Goal: Transaction & Acquisition: Purchase product/service

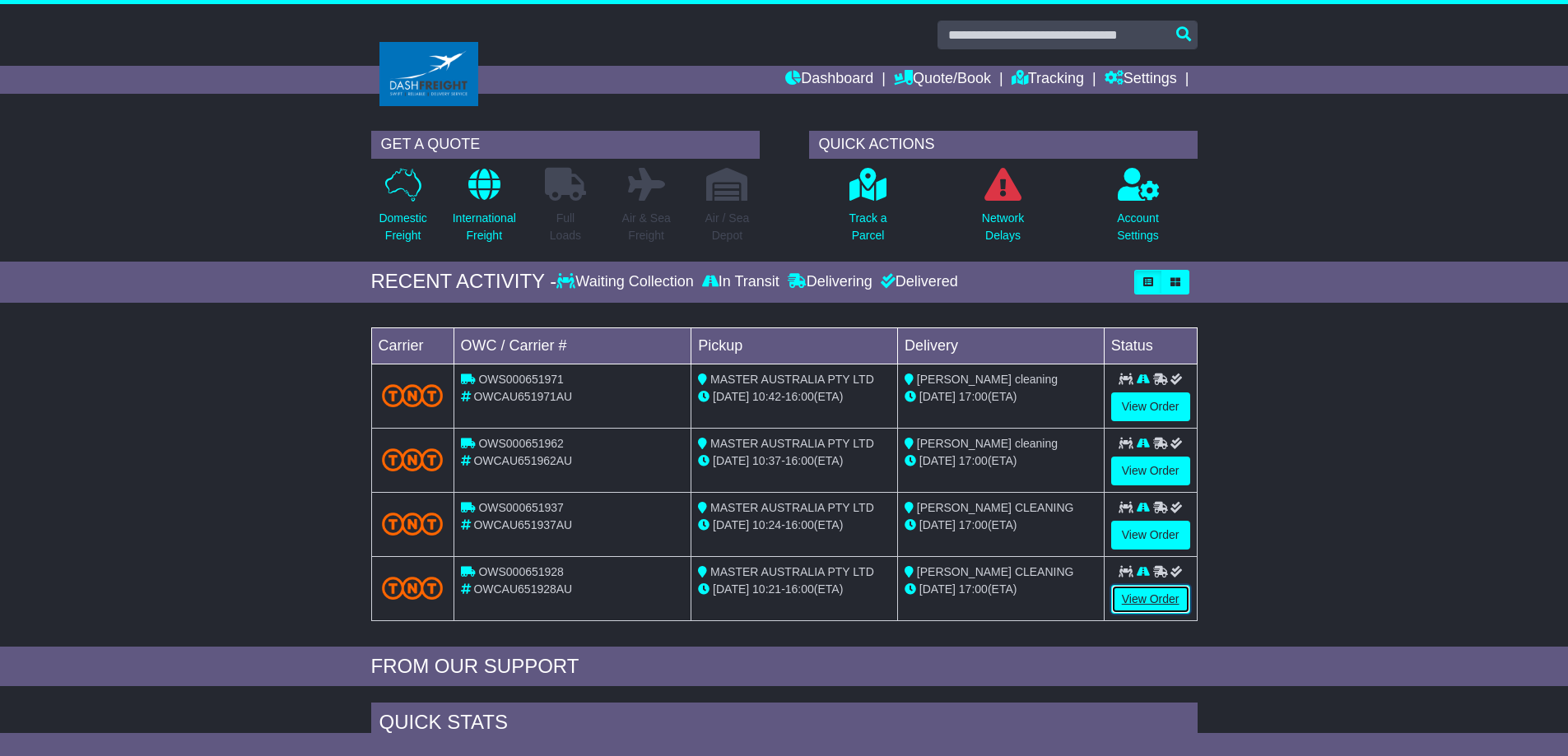
click at [1153, 600] on link "View Order" at bounding box center [1150, 599] width 79 height 29
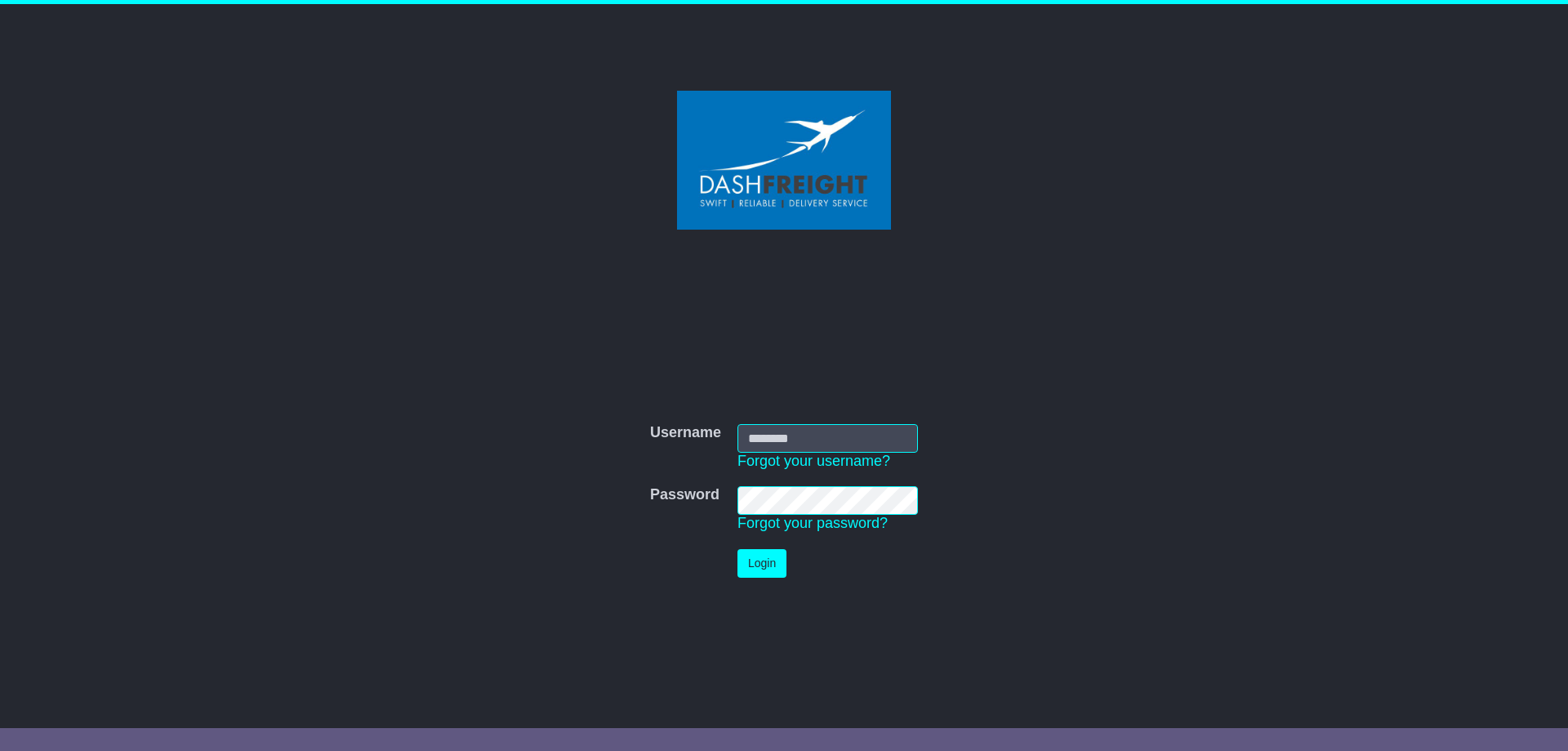
type input "**********"
click at [781, 560] on button "Login" at bounding box center [762, 563] width 49 height 28
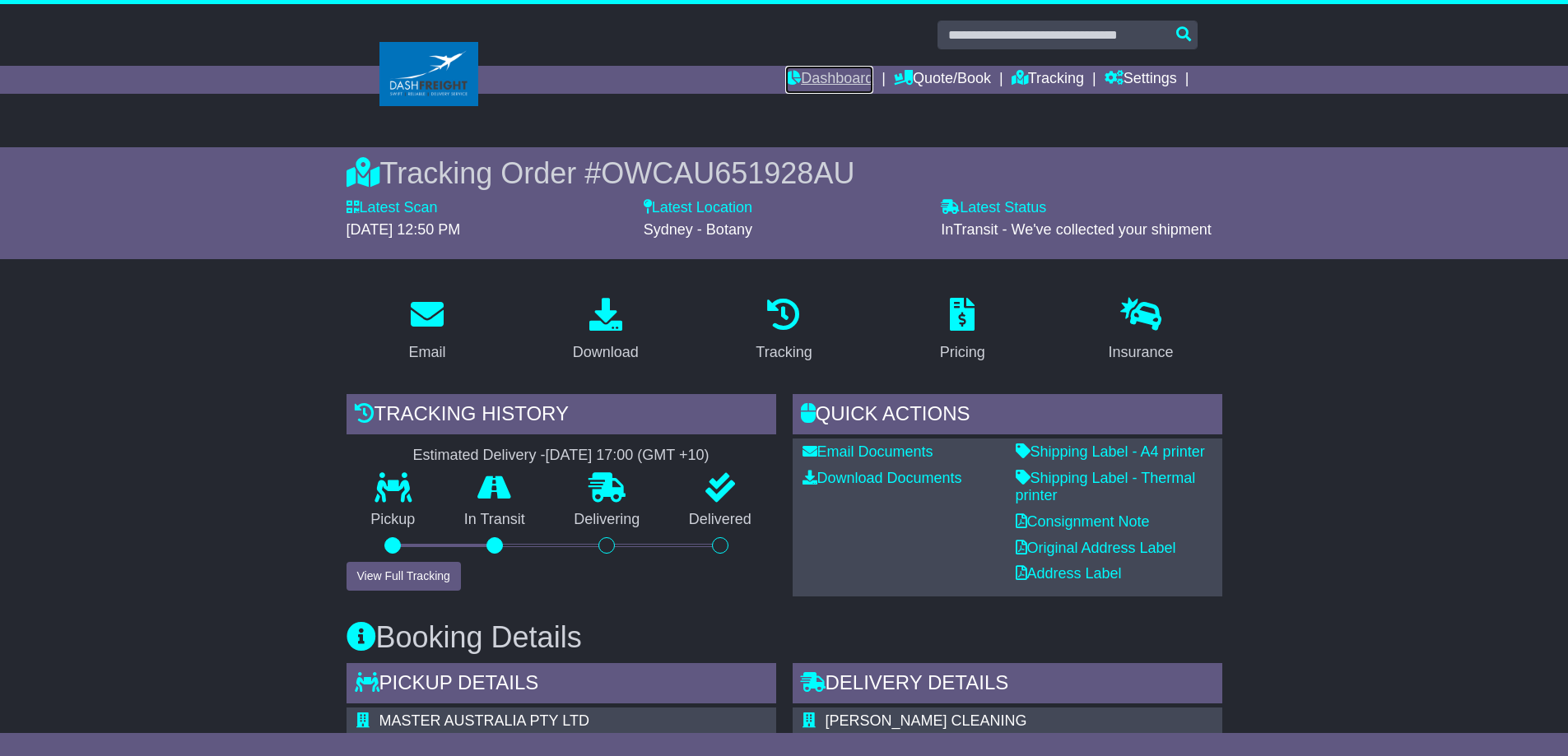
click at [825, 77] on link "Dashboard" at bounding box center [829, 79] width 88 height 28
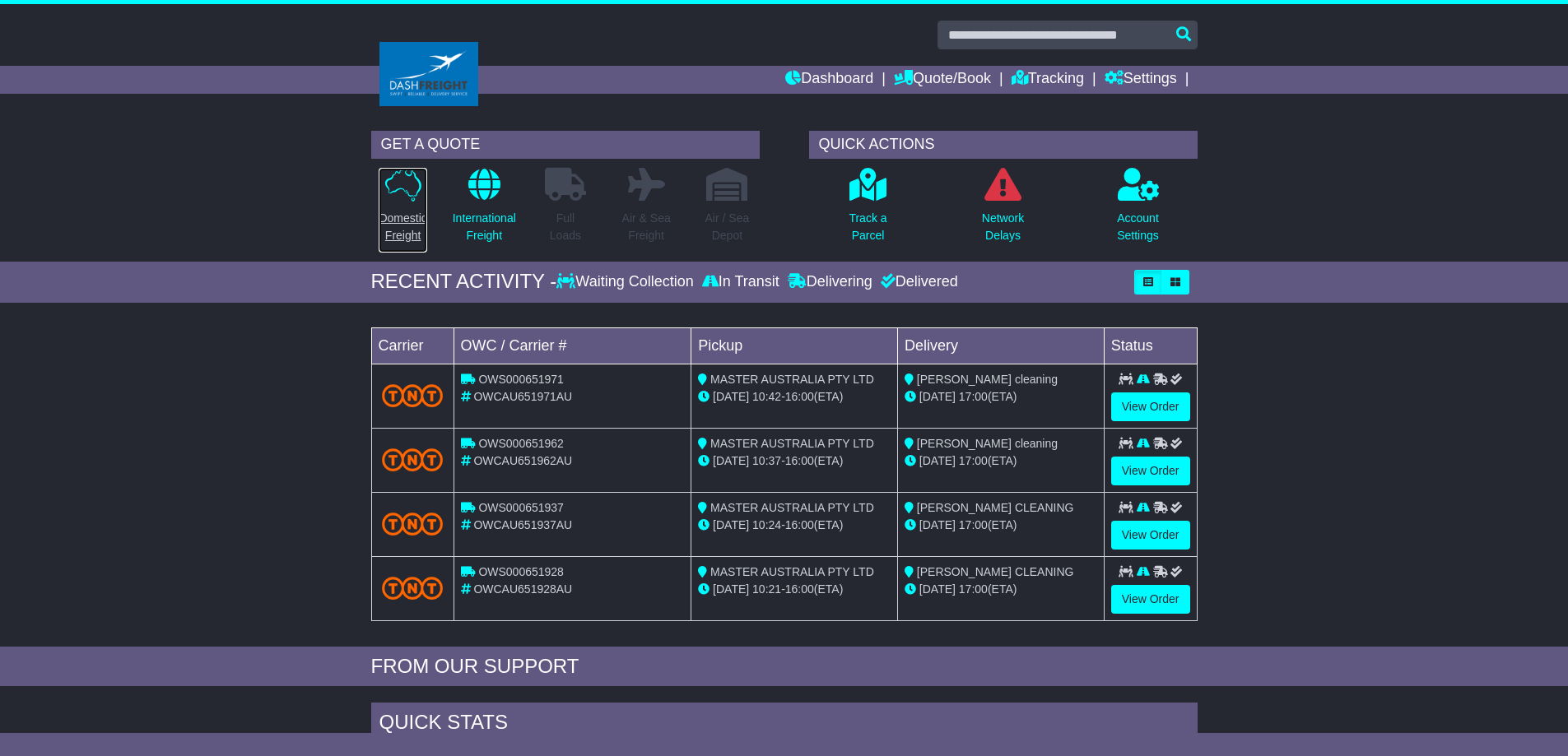
click at [418, 223] on p "Domestic Freight" at bounding box center [402, 227] width 48 height 35
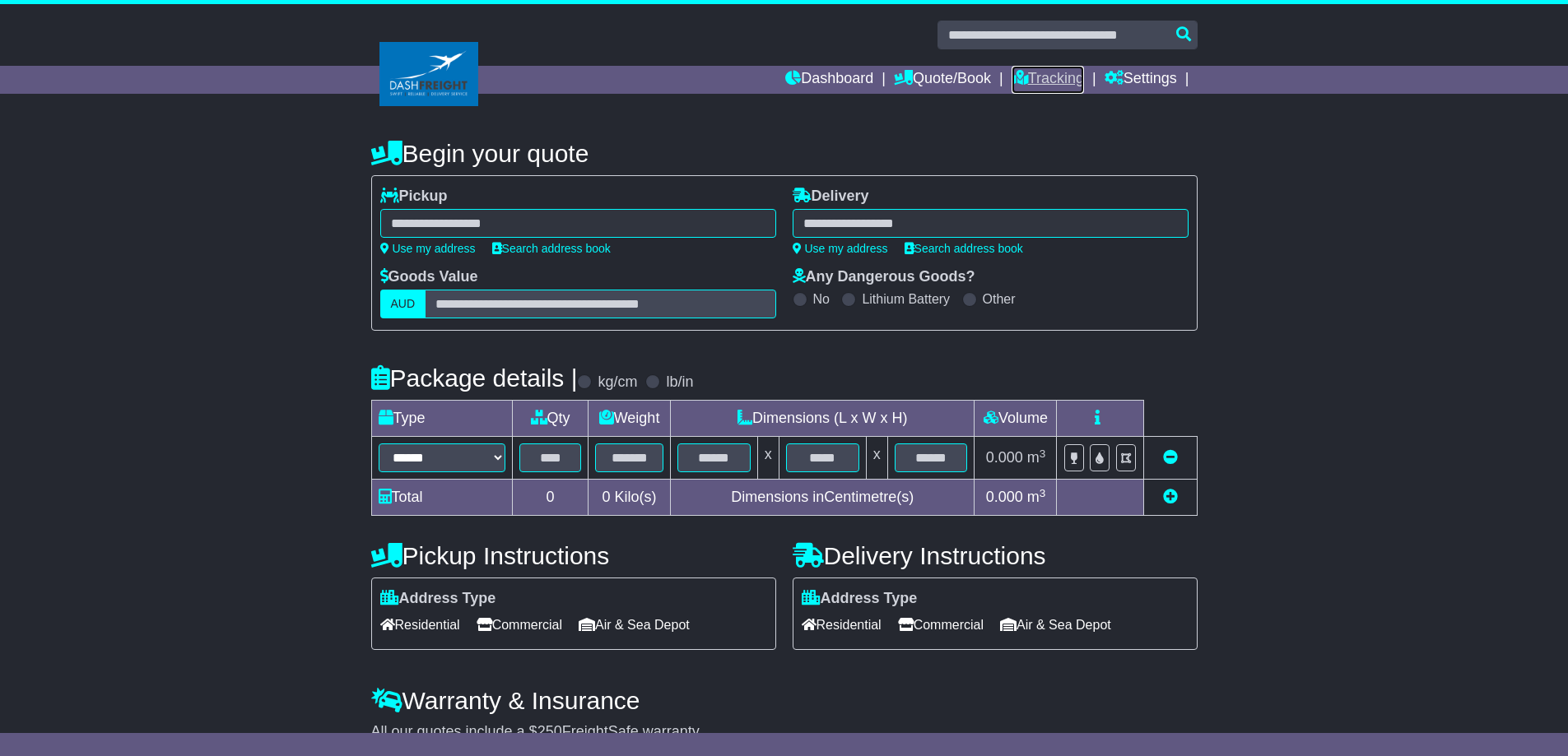
click at [1053, 73] on link "Tracking" at bounding box center [1048, 79] width 73 height 28
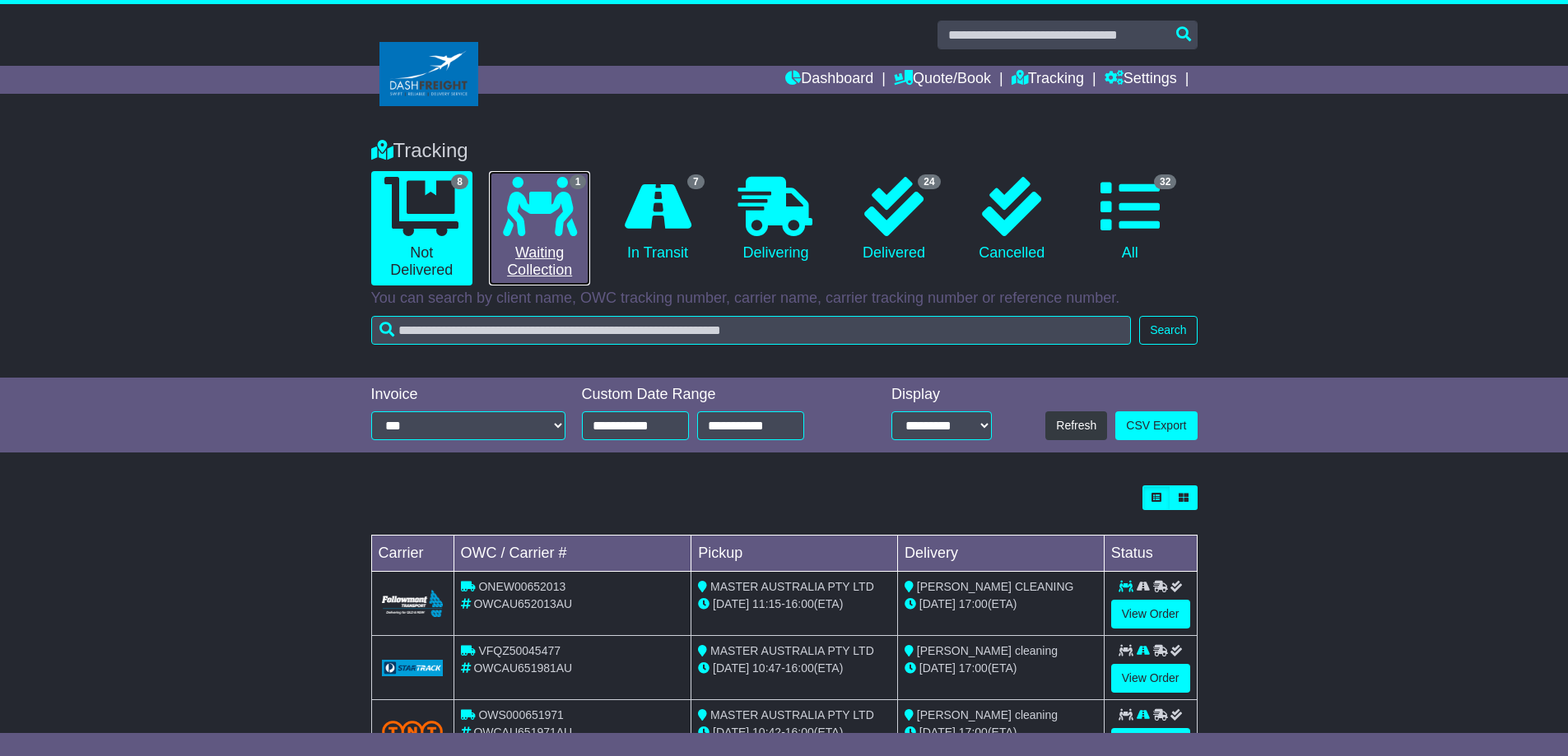
click at [566, 232] on icon at bounding box center [540, 206] width 74 height 60
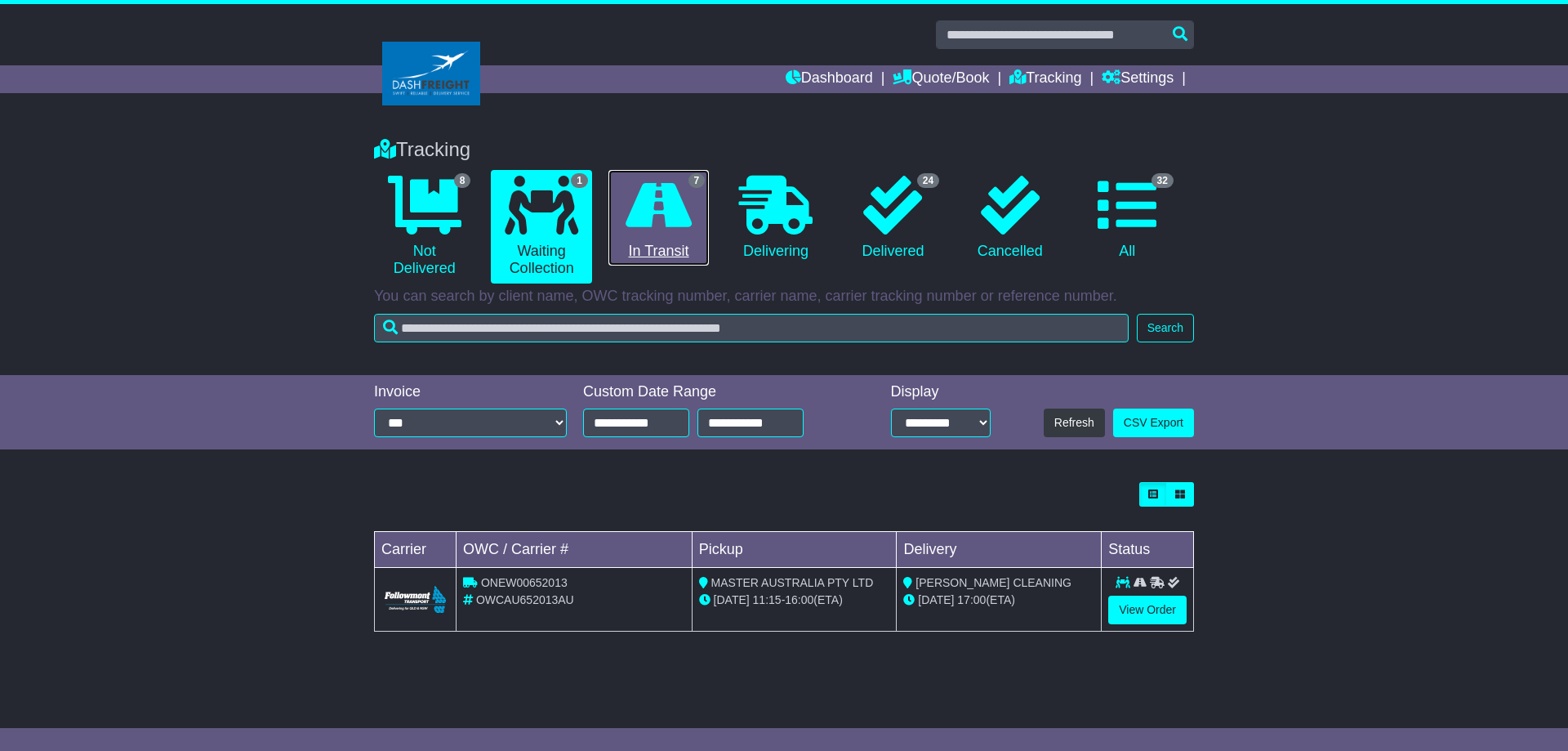
click at [660, 222] on icon at bounding box center [658, 205] width 66 height 59
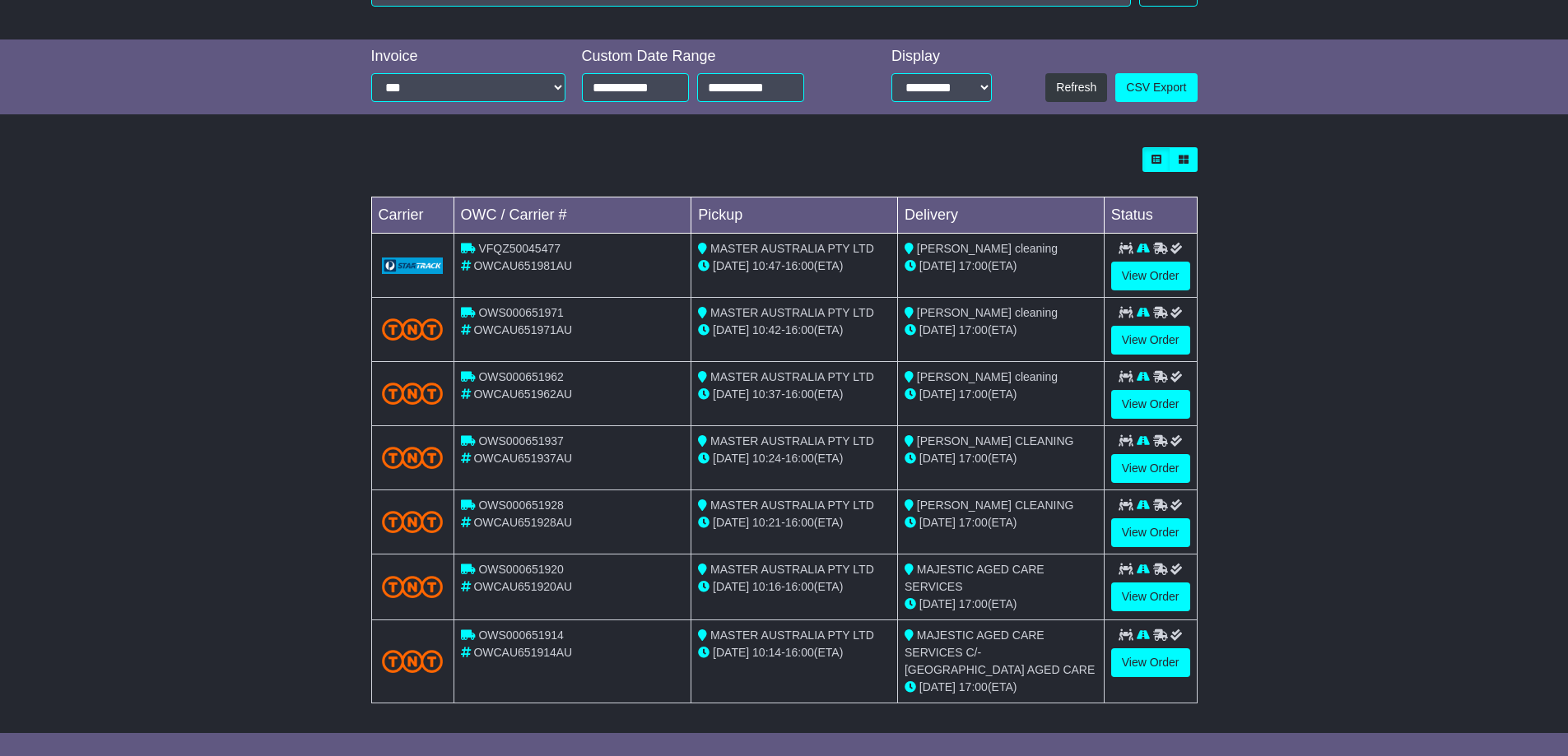
scroll to position [344, 0]
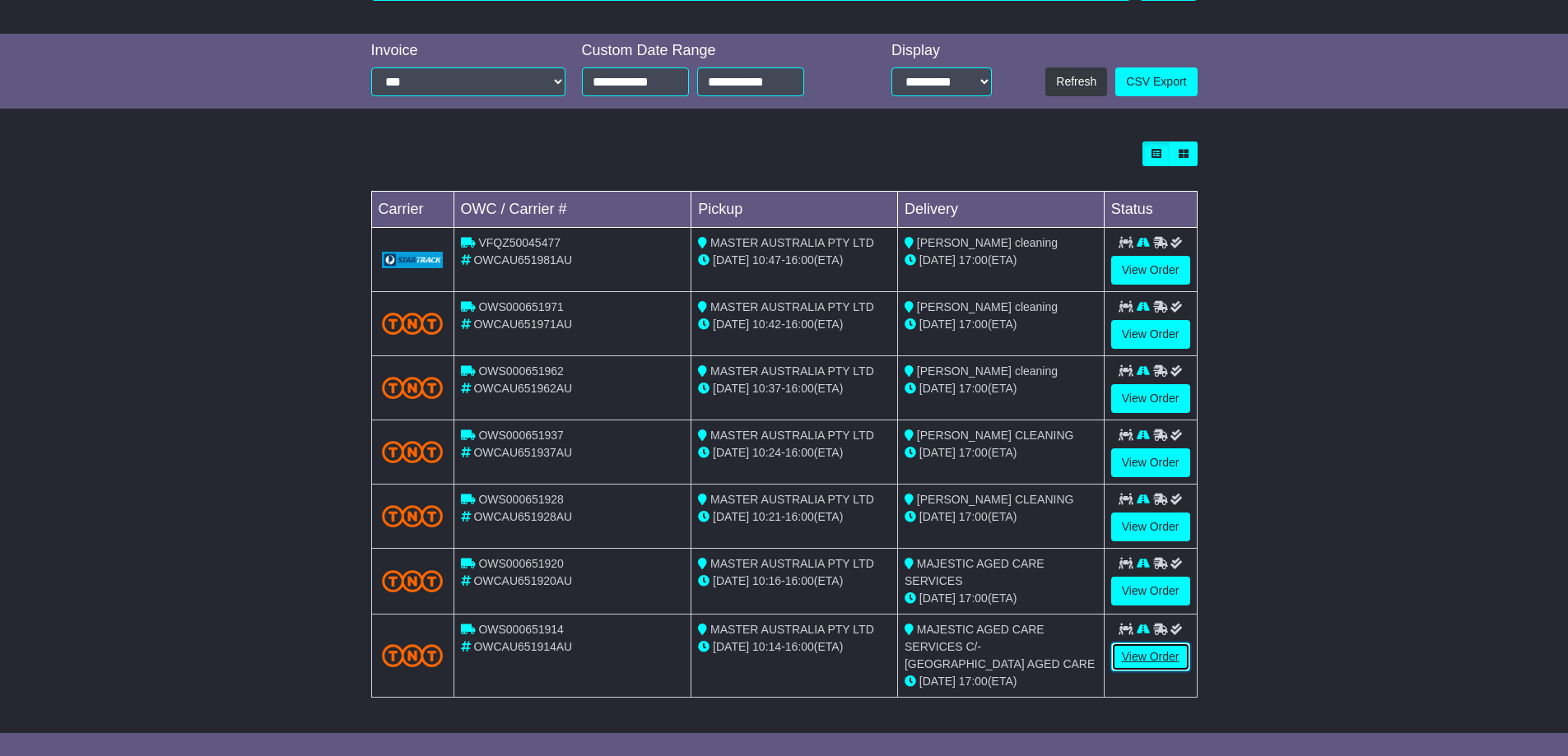
click at [1147, 658] on link "View Order" at bounding box center [1150, 657] width 79 height 29
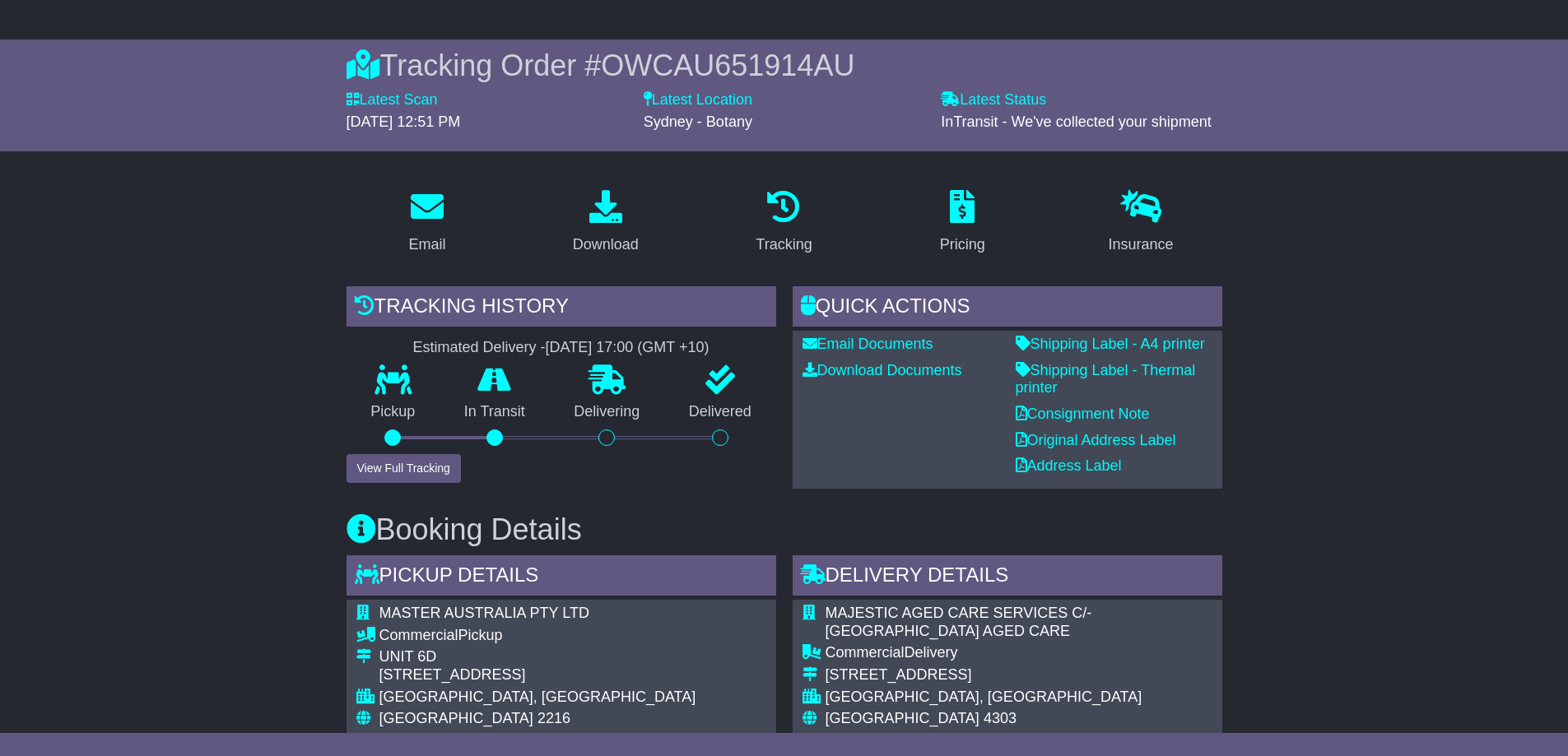
scroll to position [82, 0]
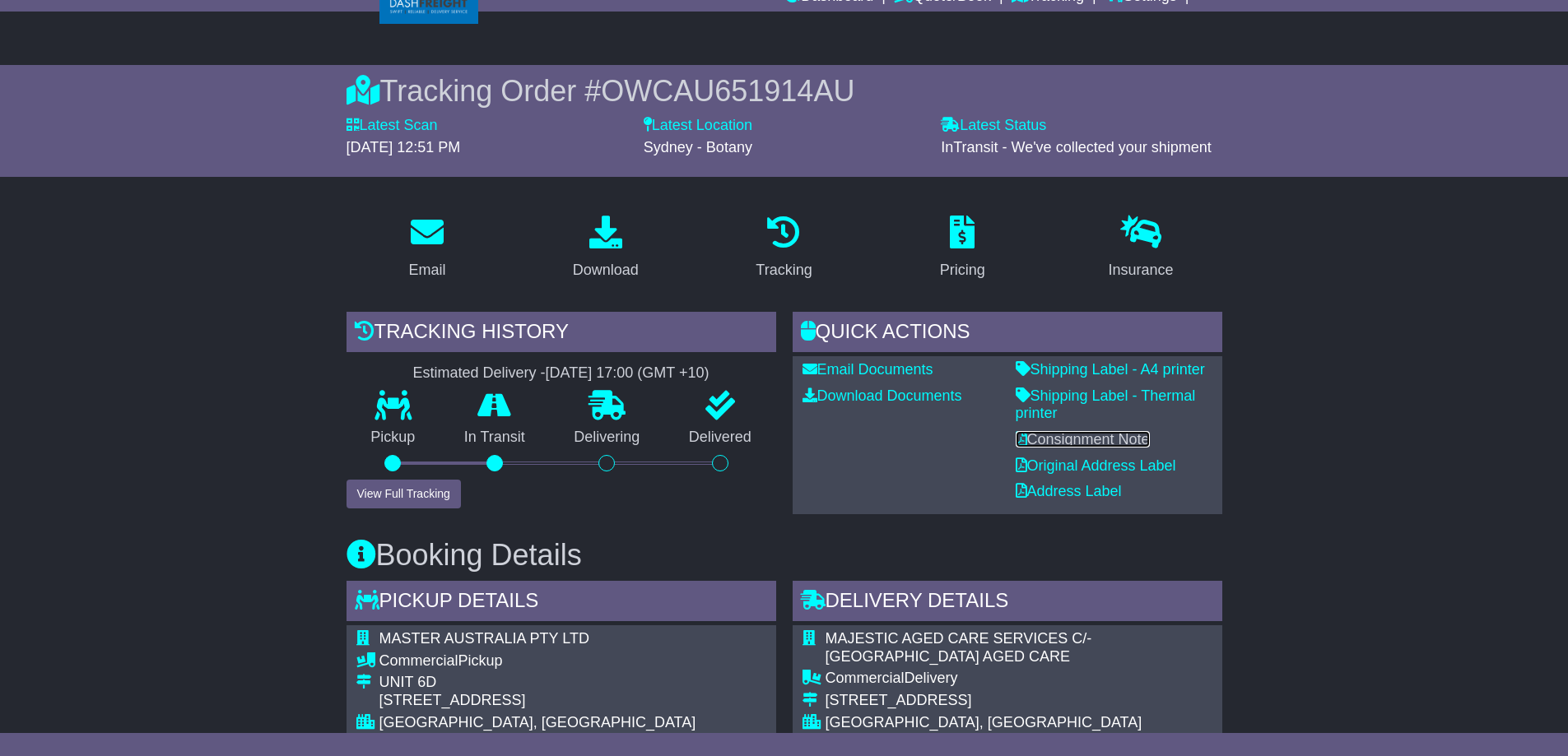
click at [1061, 438] on link "Consignment Note" at bounding box center [1082, 439] width 134 height 16
click at [1052, 464] on link "Original Address Label" at bounding box center [1096, 465] width 161 height 16
click at [875, 397] on link "Download Documents" at bounding box center [882, 395] width 160 height 16
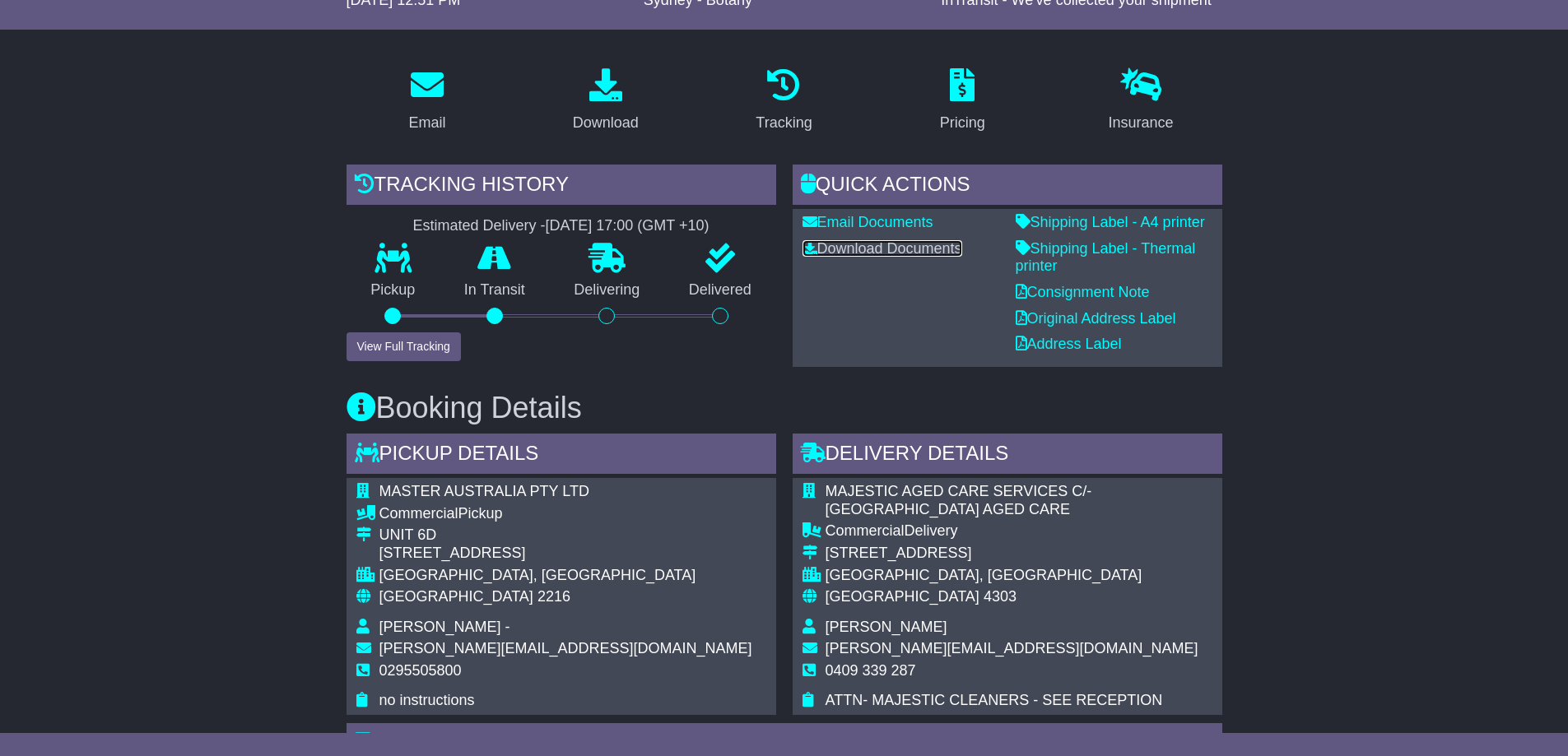
scroll to position [0, 0]
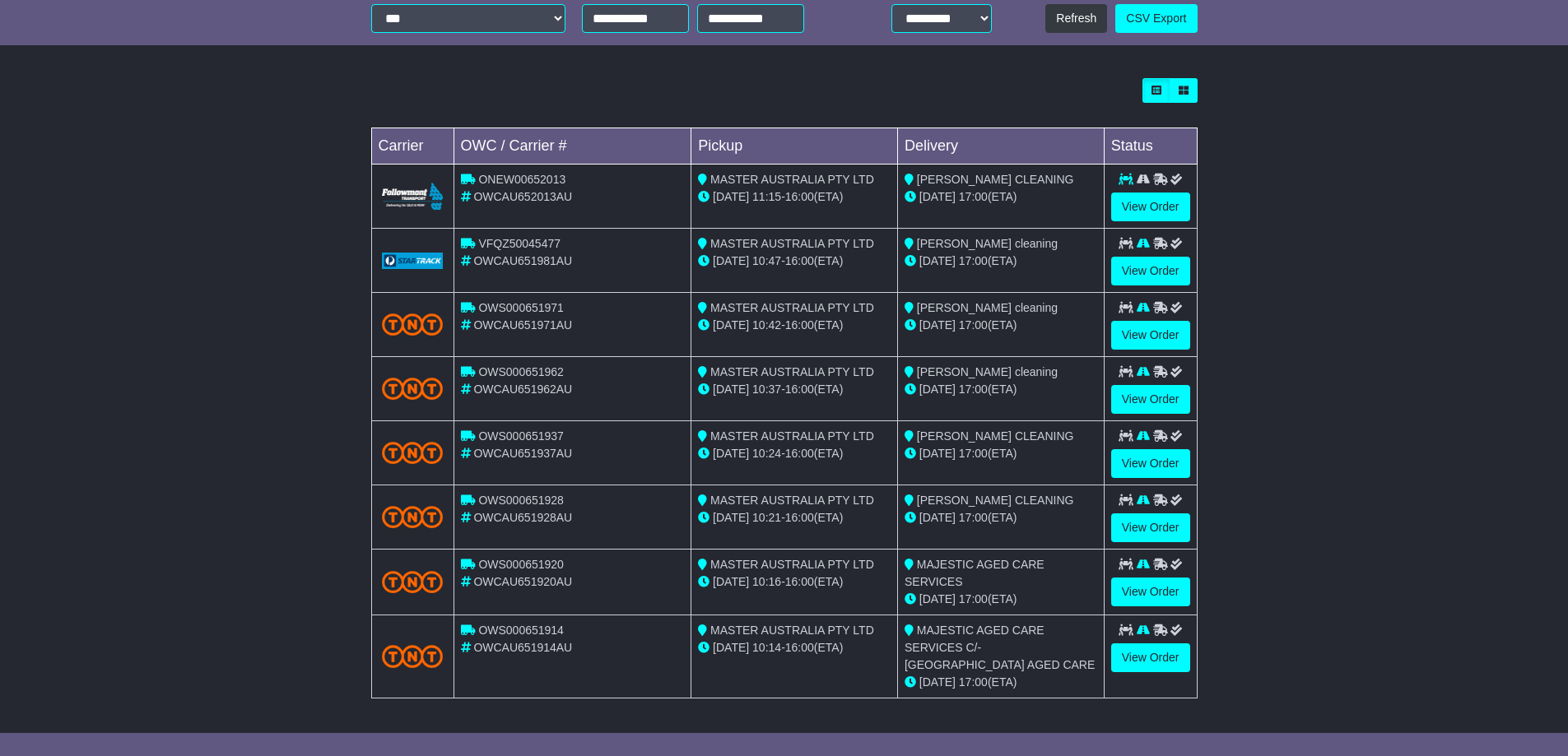
scroll to position [408, 0]
click at [1141, 585] on link "View Order" at bounding box center [1150, 590] width 79 height 29
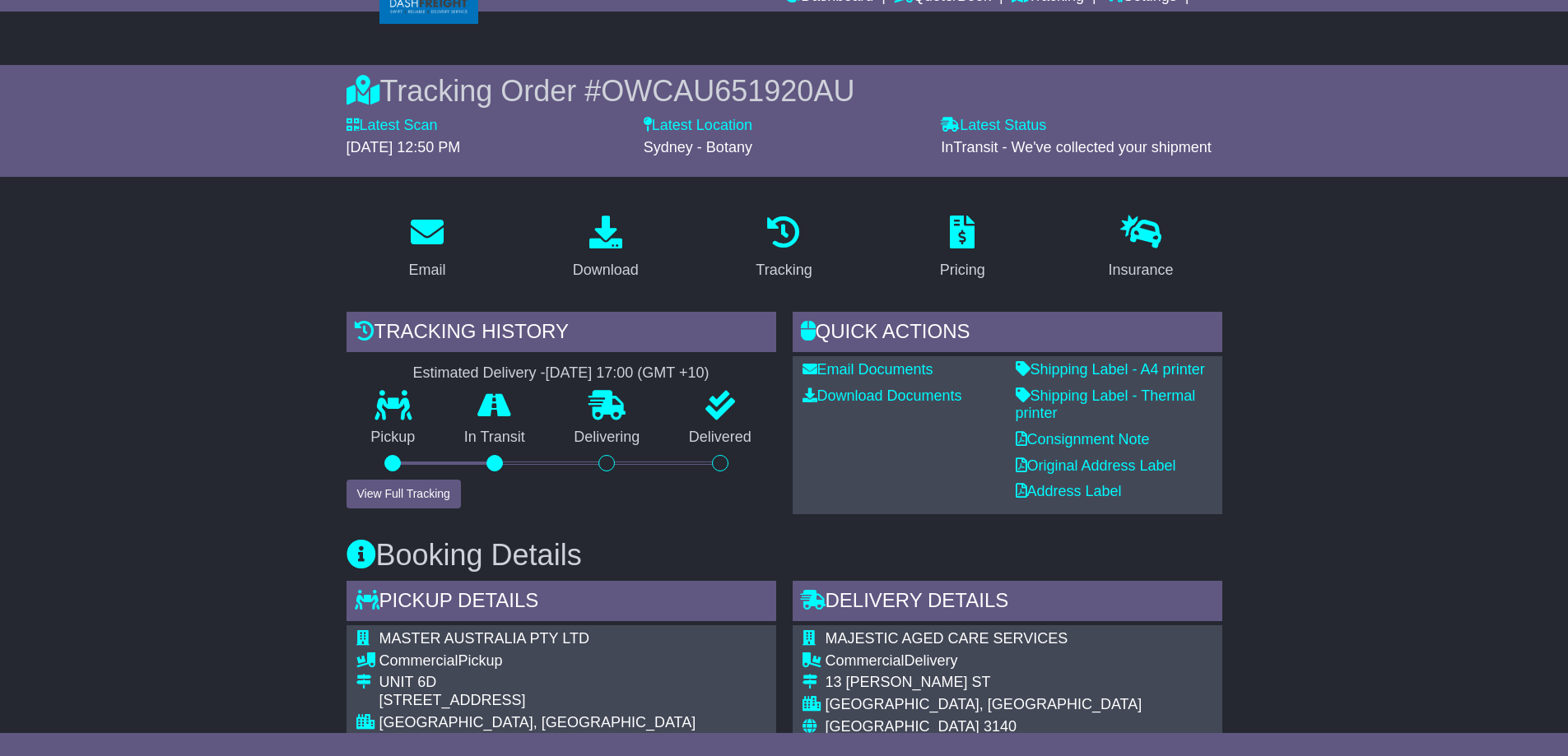
scroll to position [247, 0]
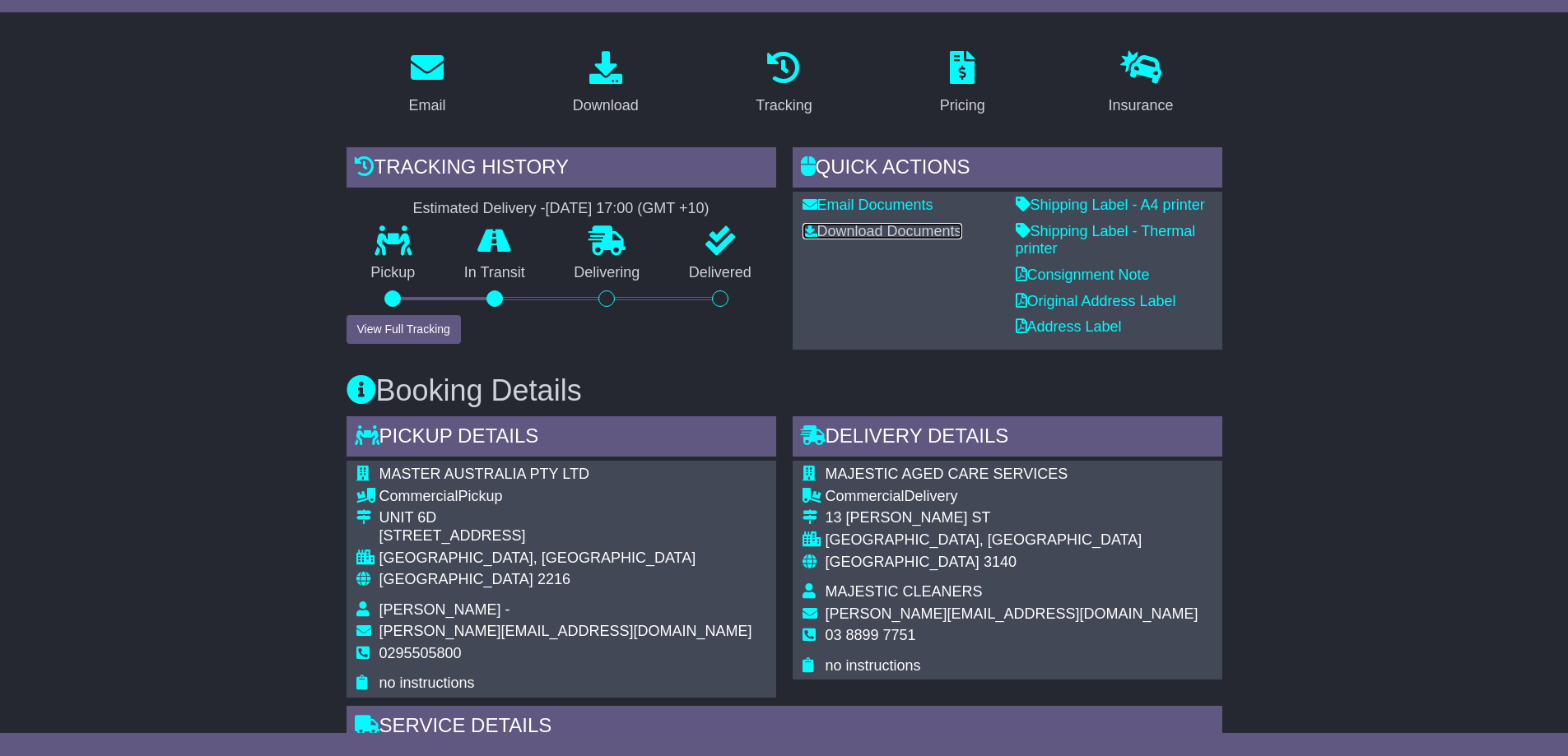
click at [925, 226] on link "Download Documents" at bounding box center [882, 231] width 160 height 16
click at [1089, 321] on link "Address Label" at bounding box center [1068, 326] width 106 height 16
click at [1055, 295] on link "Original Address Label" at bounding box center [1096, 301] width 161 height 16
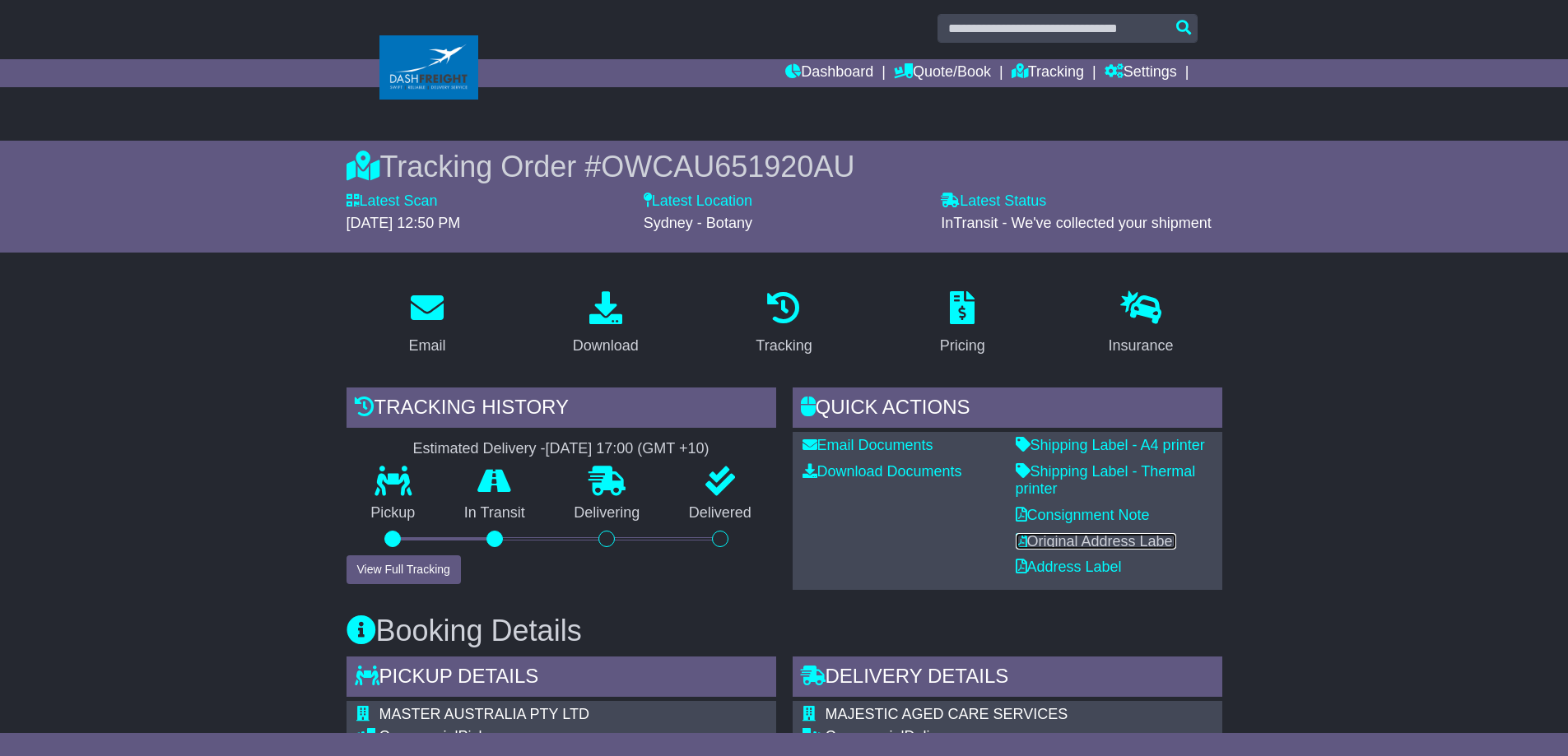
scroll to position [0, 0]
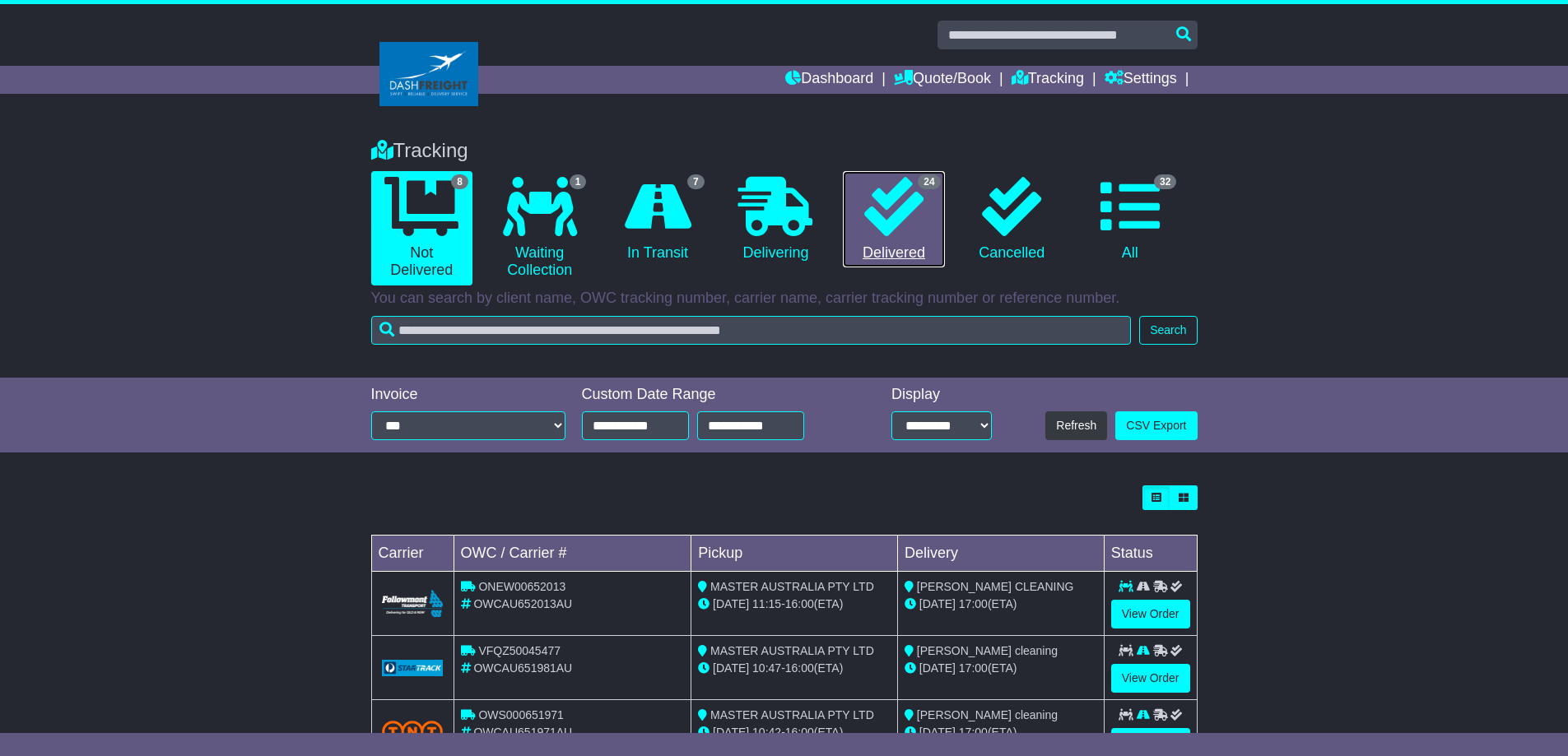
click at [903, 232] on icon at bounding box center [894, 206] width 60 height 60
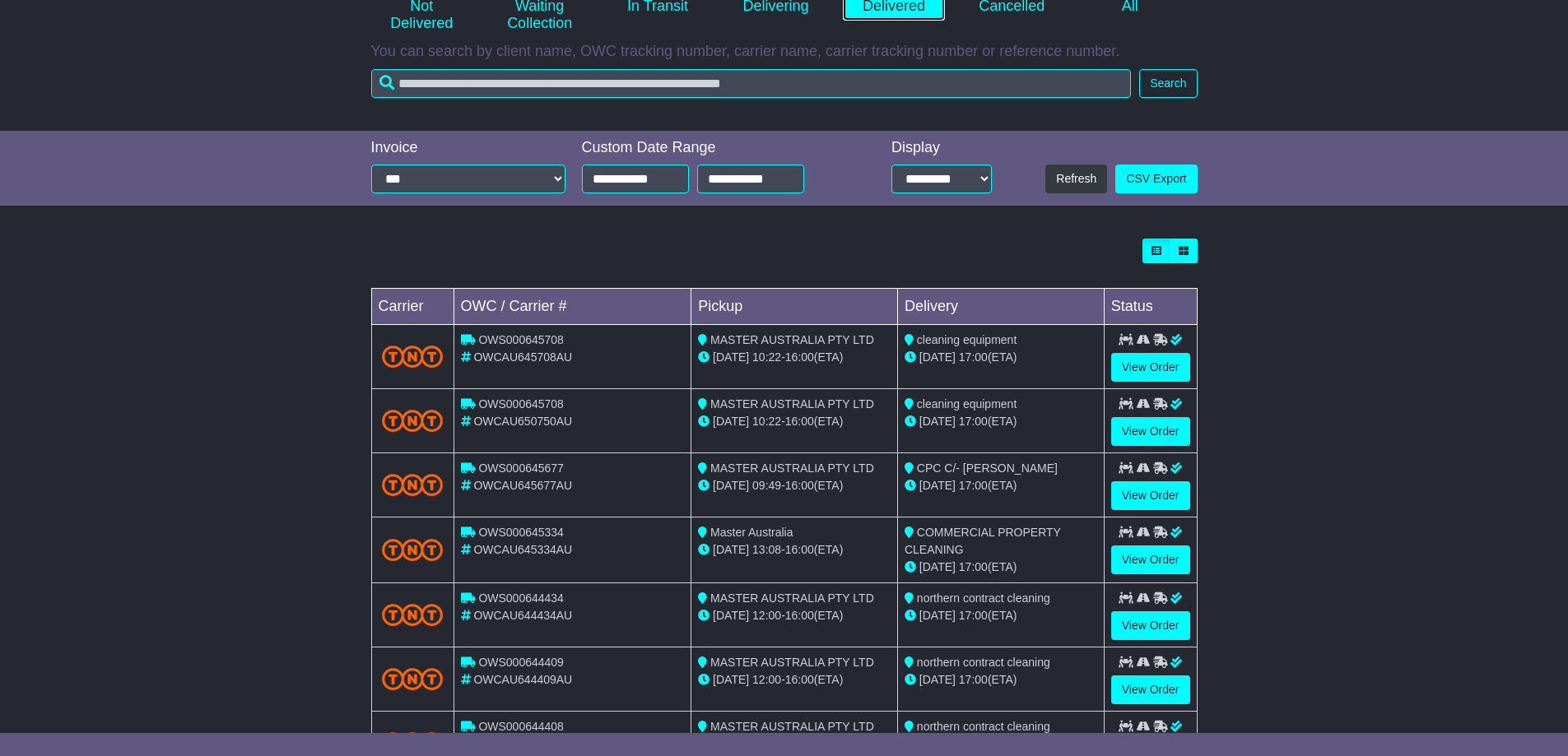
scroll to position [411, 0]
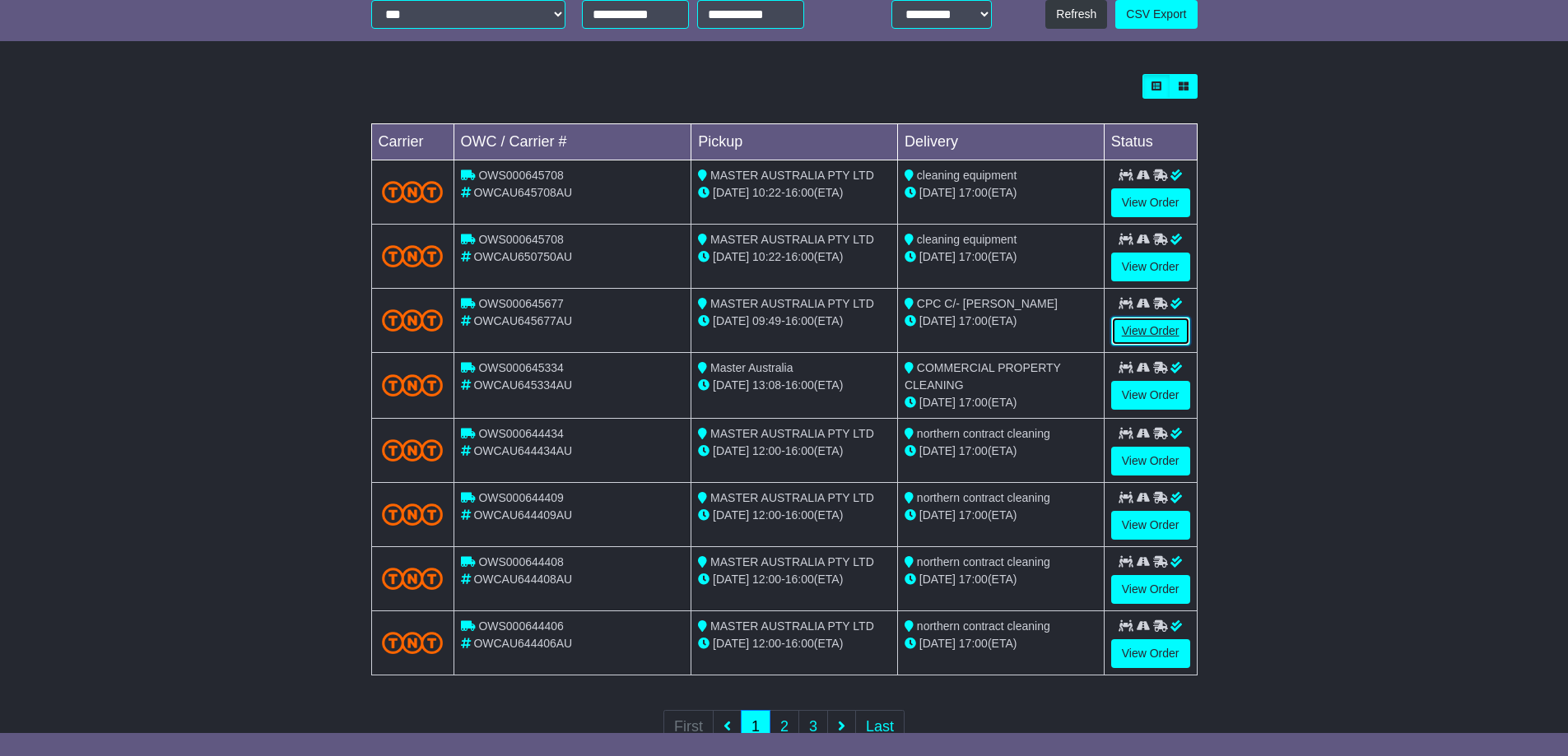
click at [1146, 334] on link "View Order" at bounding box center [1150, 331] width 79 height 29
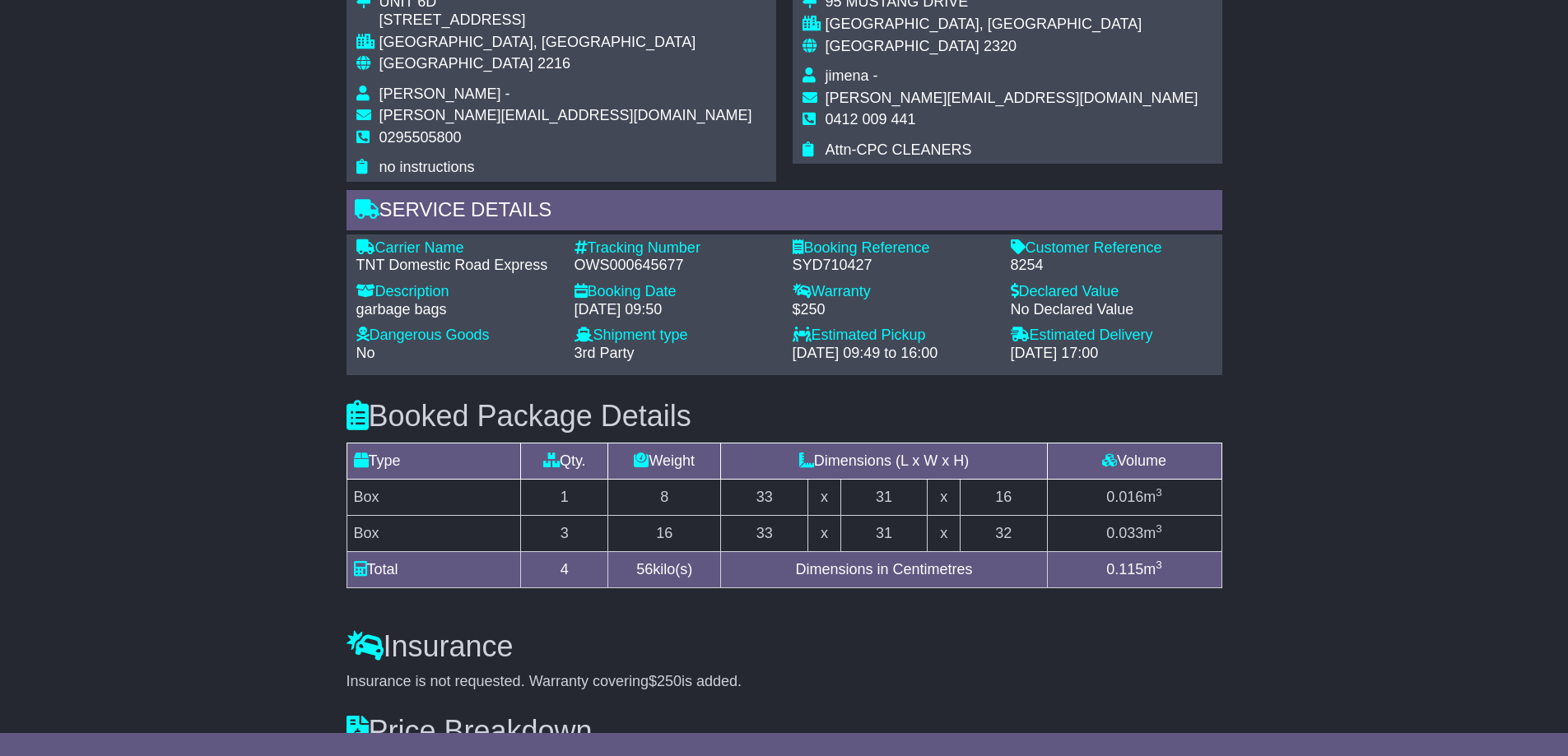
scroll to position [823, 0]
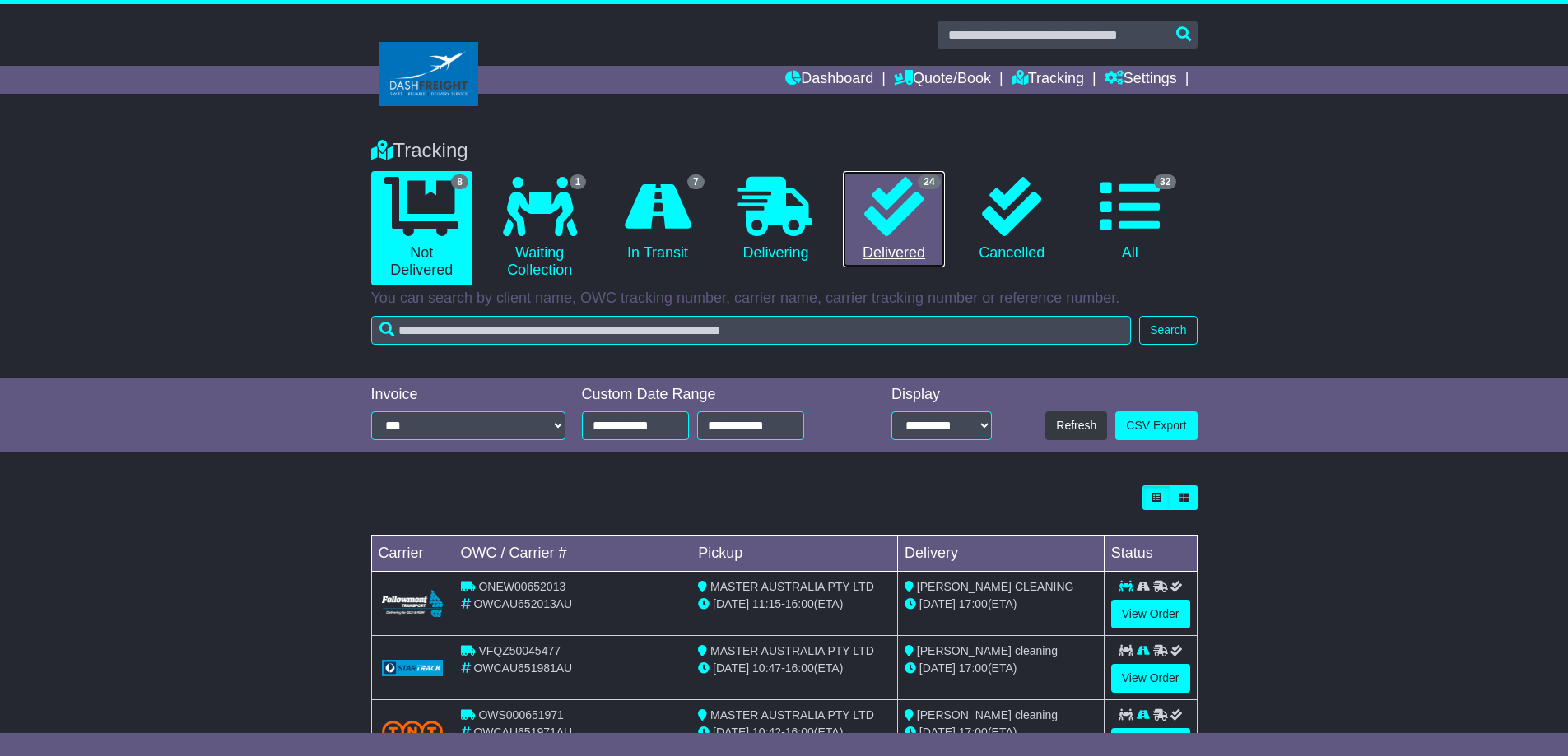
click at [903, 228] on icon at bounding box center [894, 206] width 60 height 60
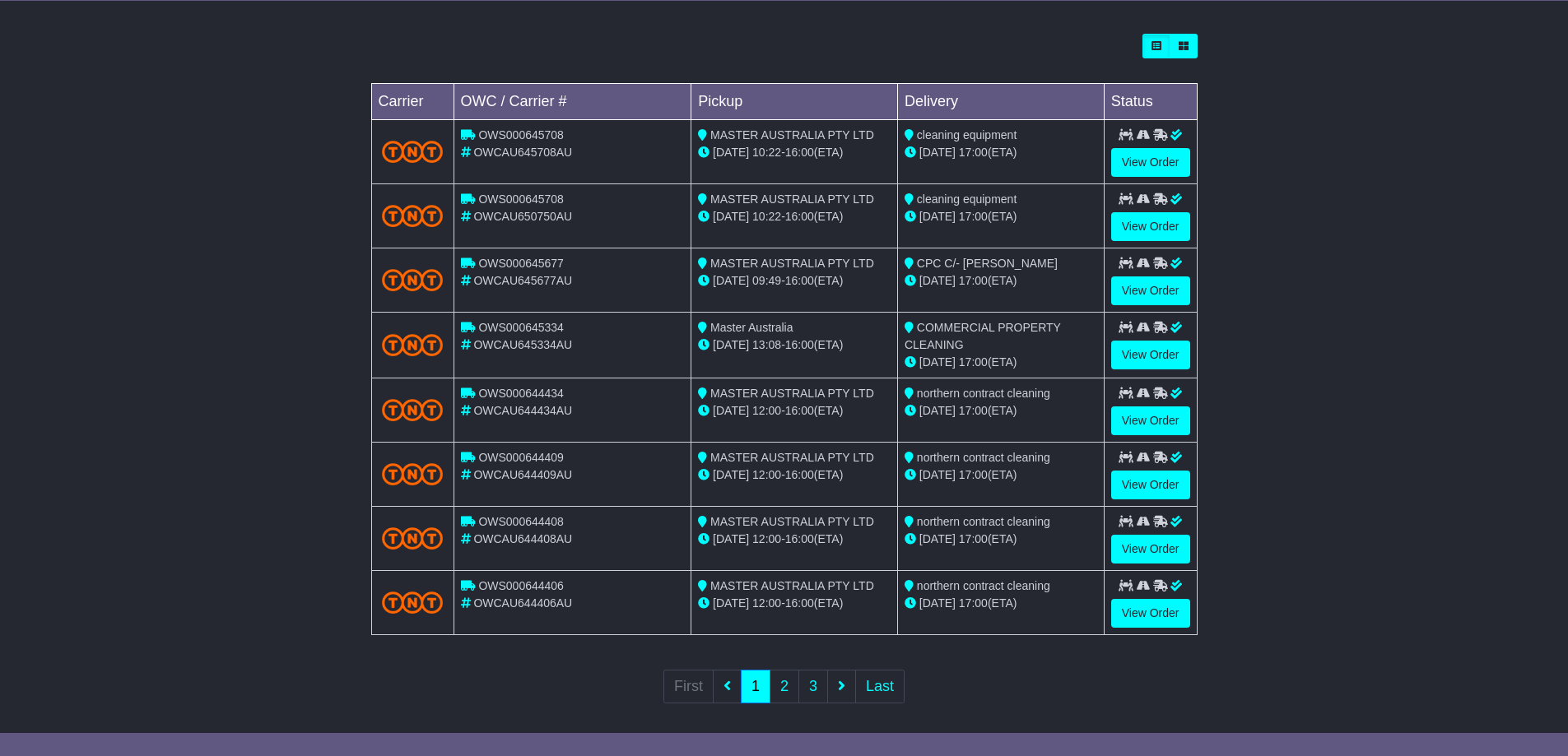
scroll to position [464, 0]
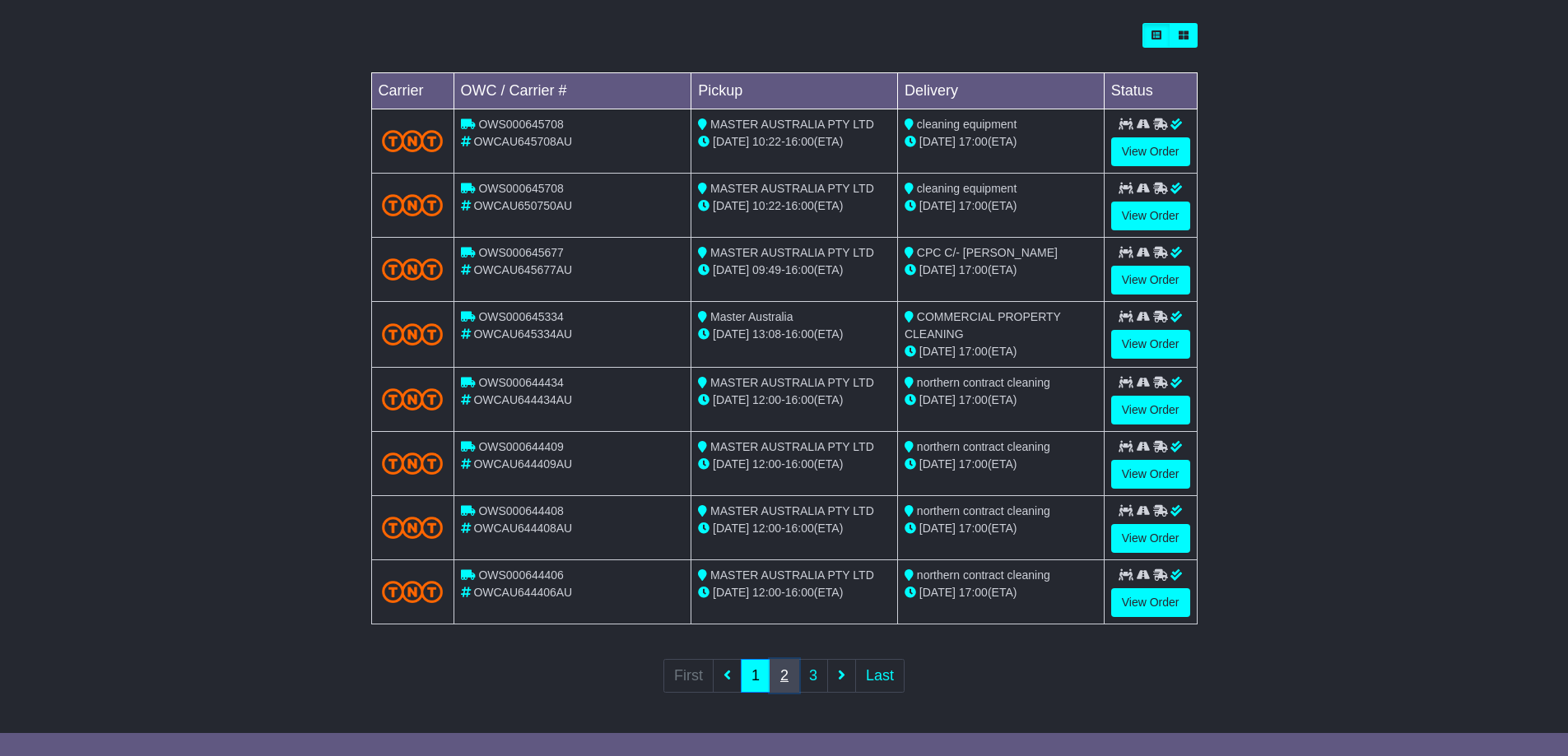
click at [787, 672] on link "2" at bounding box center [784, 676] width 29 height 34
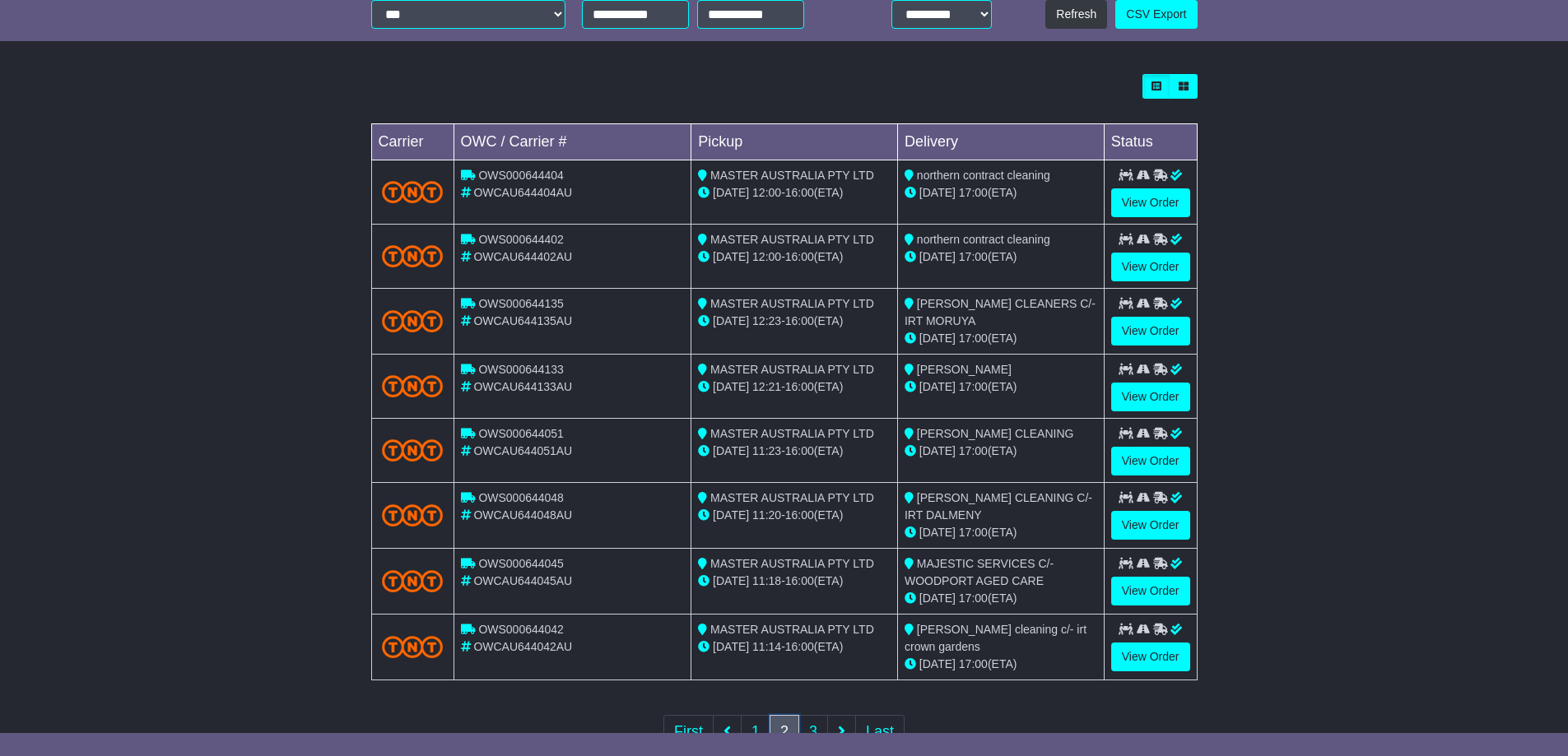
scroll to position [467, 0]
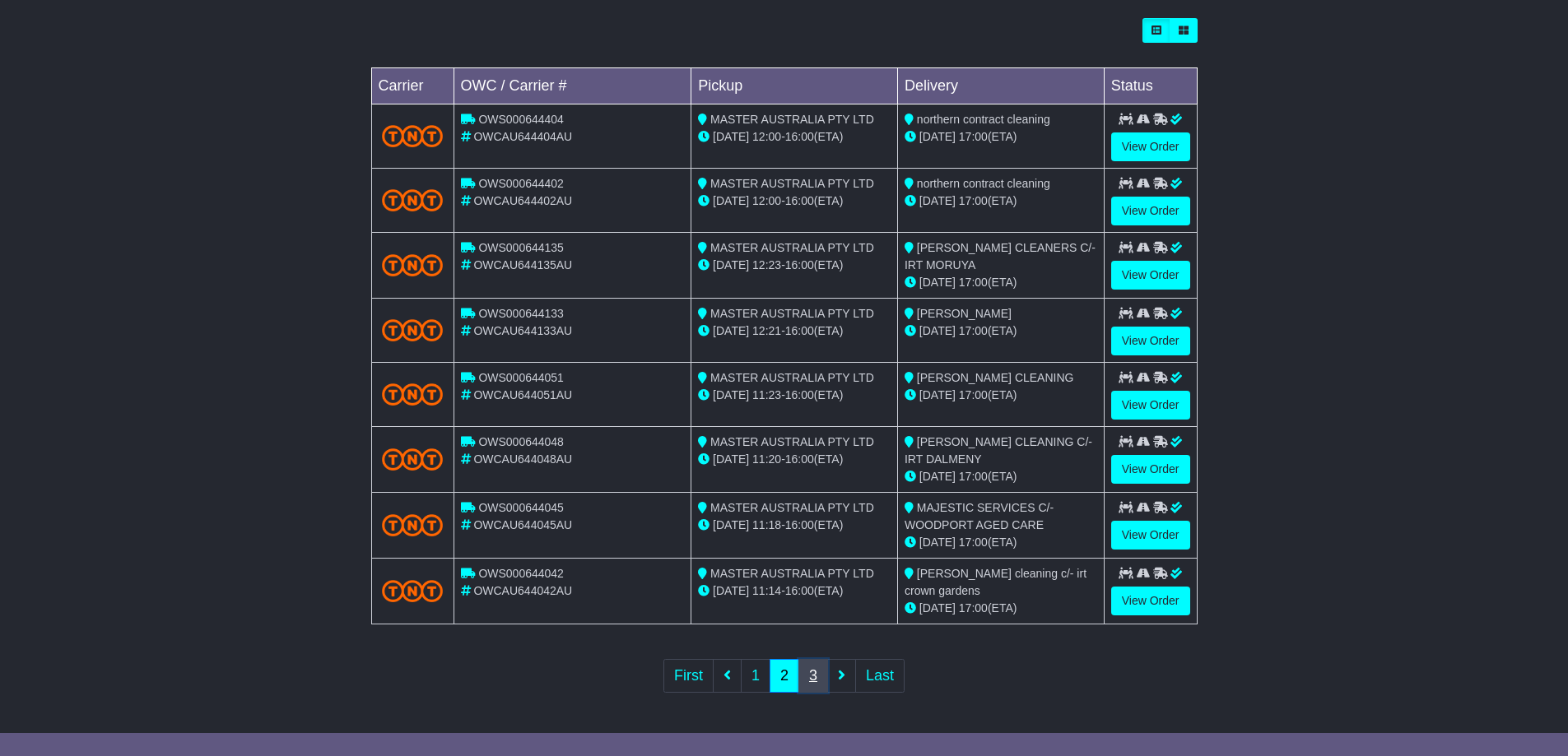
click at [820, 672] on link "3" at bounding box center [813, 676] width 29 height 34
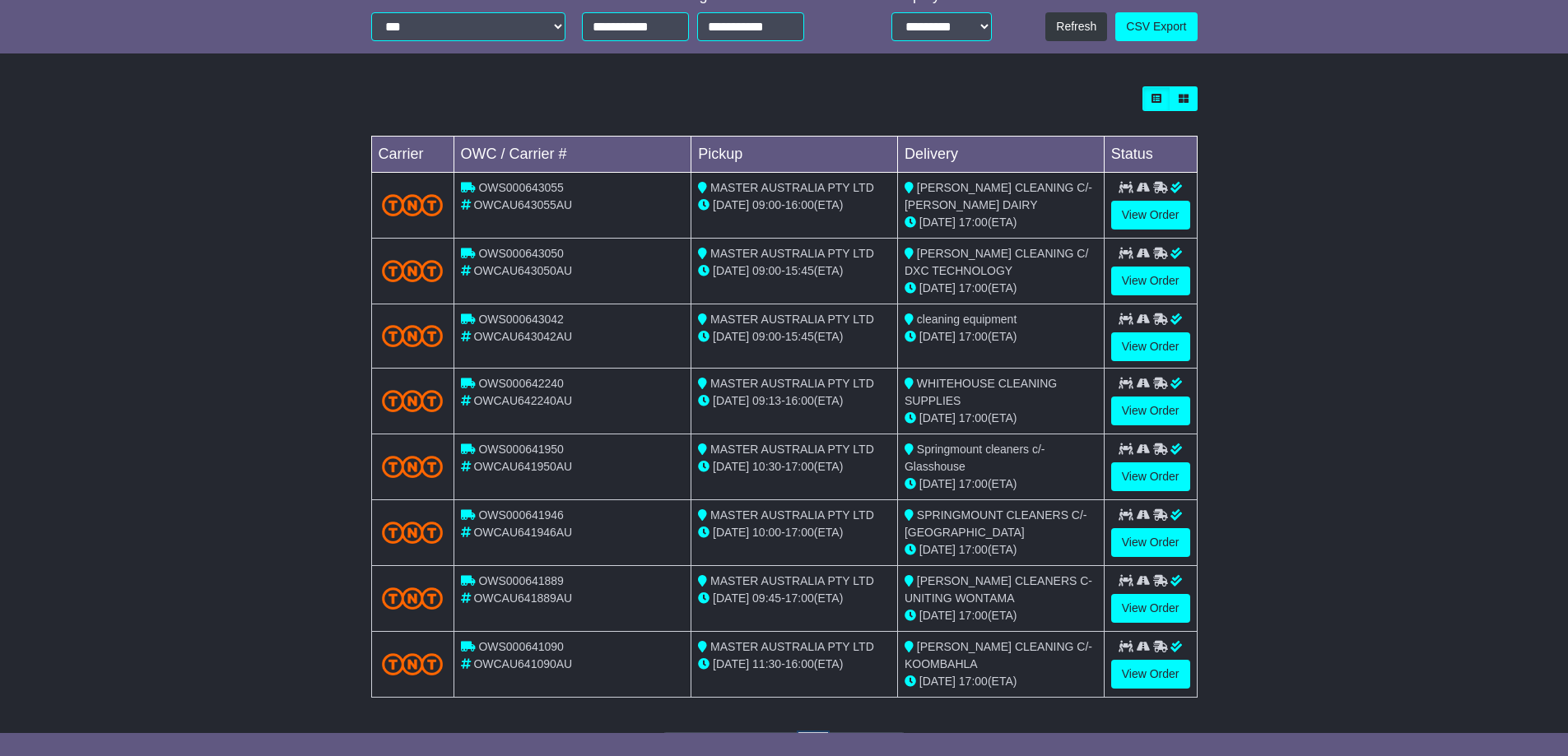
scroll to position [411, 0]
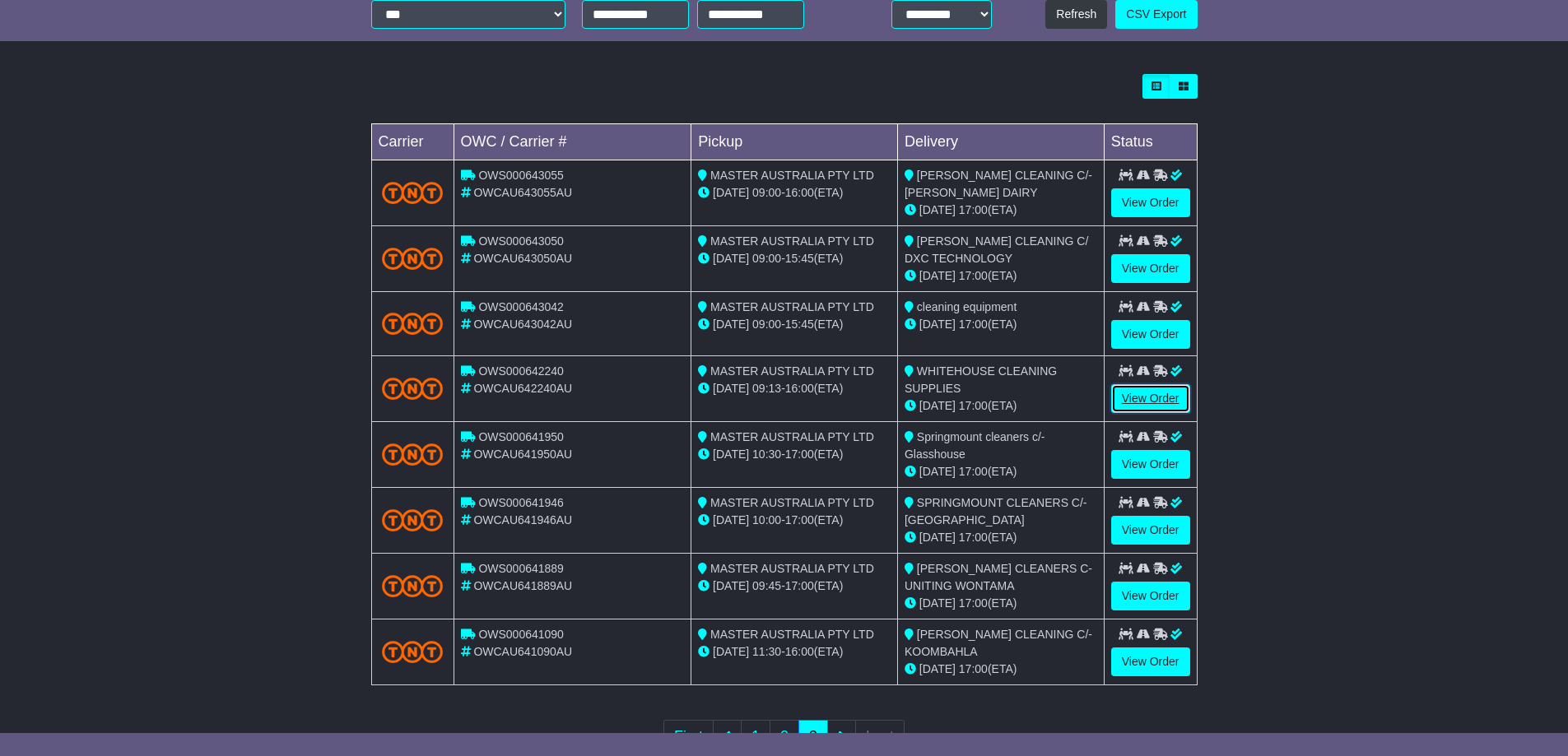
click at [1161, 402] on link "View Order" at bounding box center [1150, 398] width 79 height 29
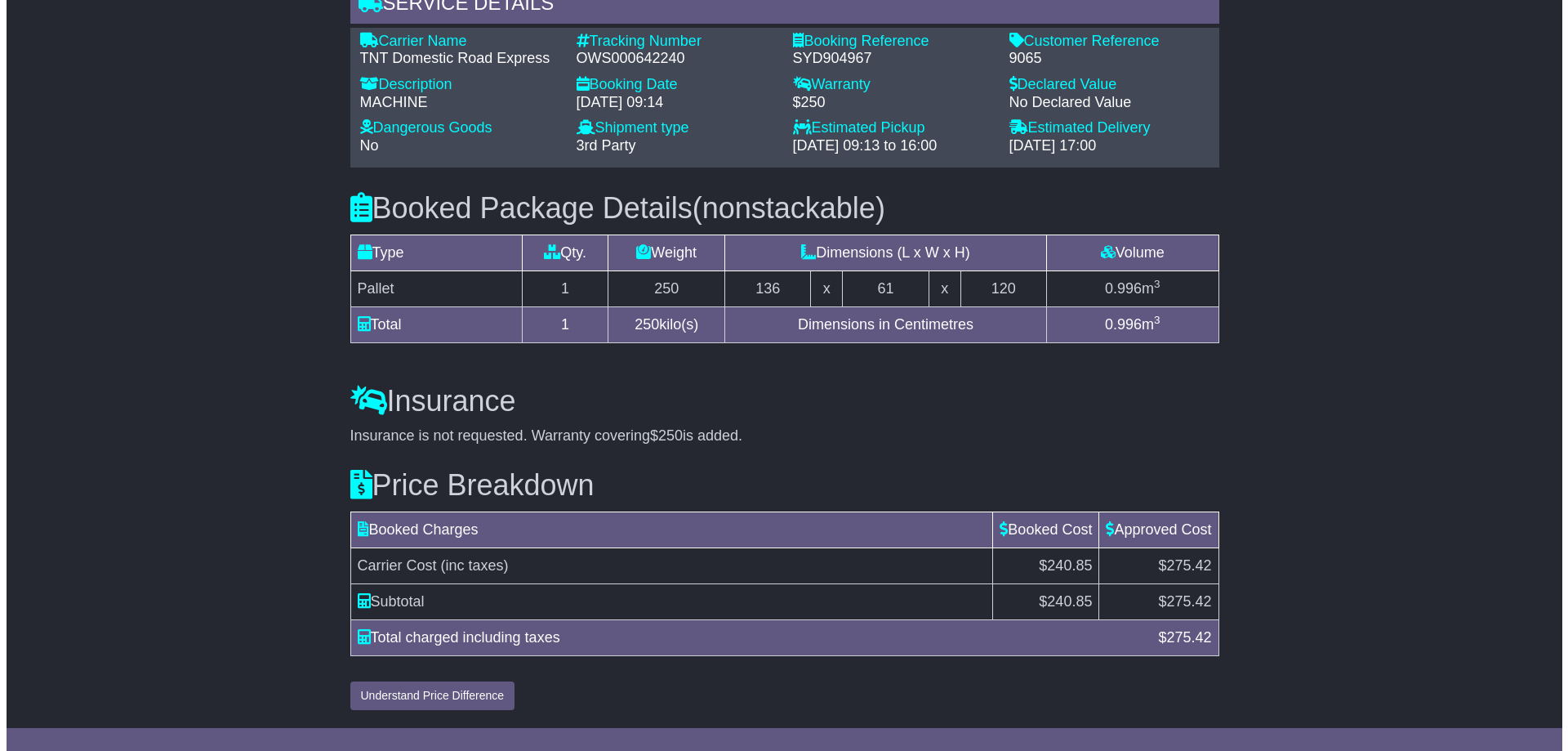
scroll to position [1089, 0]
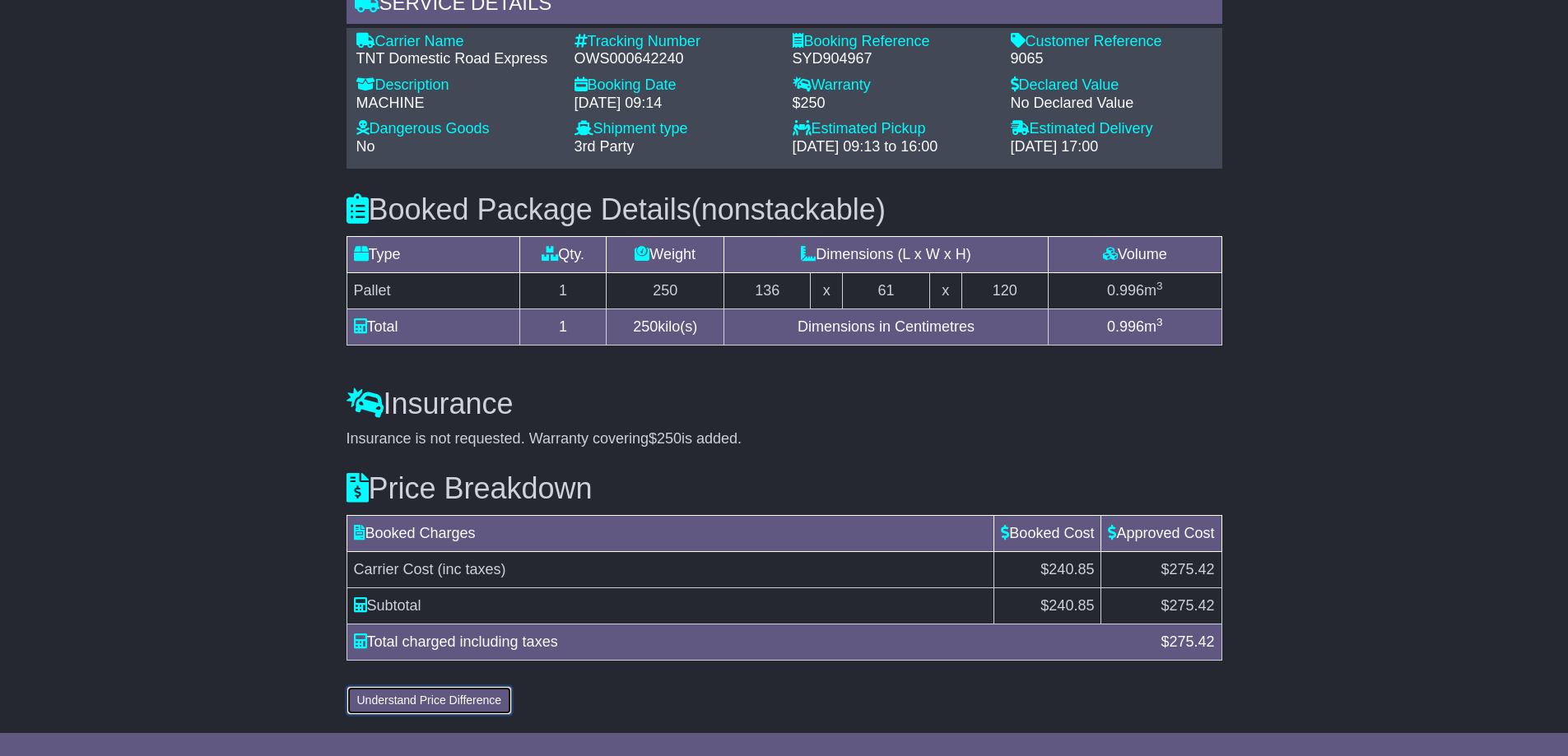
click at [481, 702] on button "Understand Price Difference" at bounding box center [430, 700] width 166 height 29
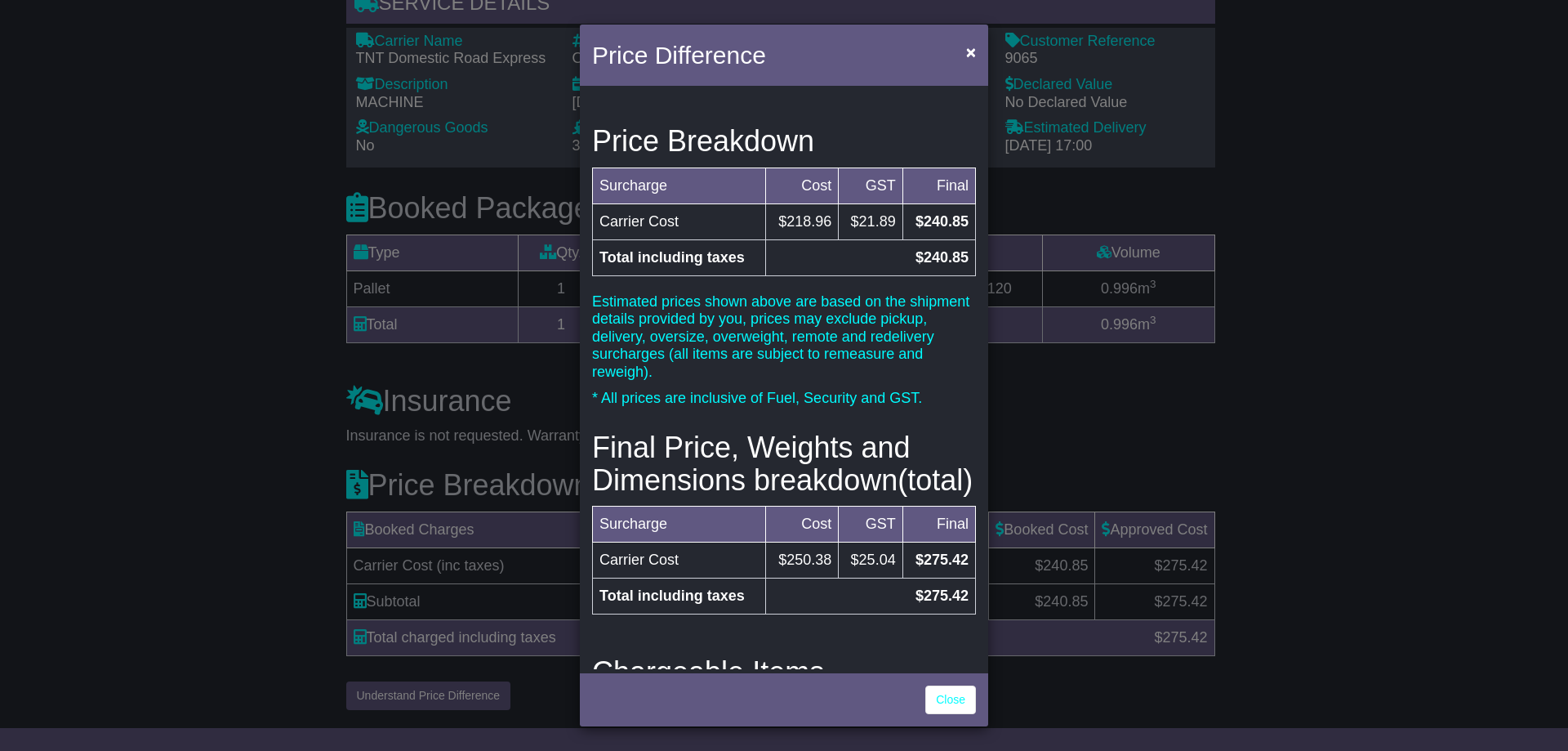
scroll to position [0, 0]
drag, startPoint x: 872, startPoint y: 45, endPoint x: 819, endPoint y: 93, distance: 71.5
click at [793, 145] on div "Price Difference × Price Breakdown Surcharge Cost GST Final Carrier Cost $218.9…" at bounding box center [784, 376] width 408 height 702
click at [971, 47] on span "×" at bounding box center [970, 52] width 9 height 19
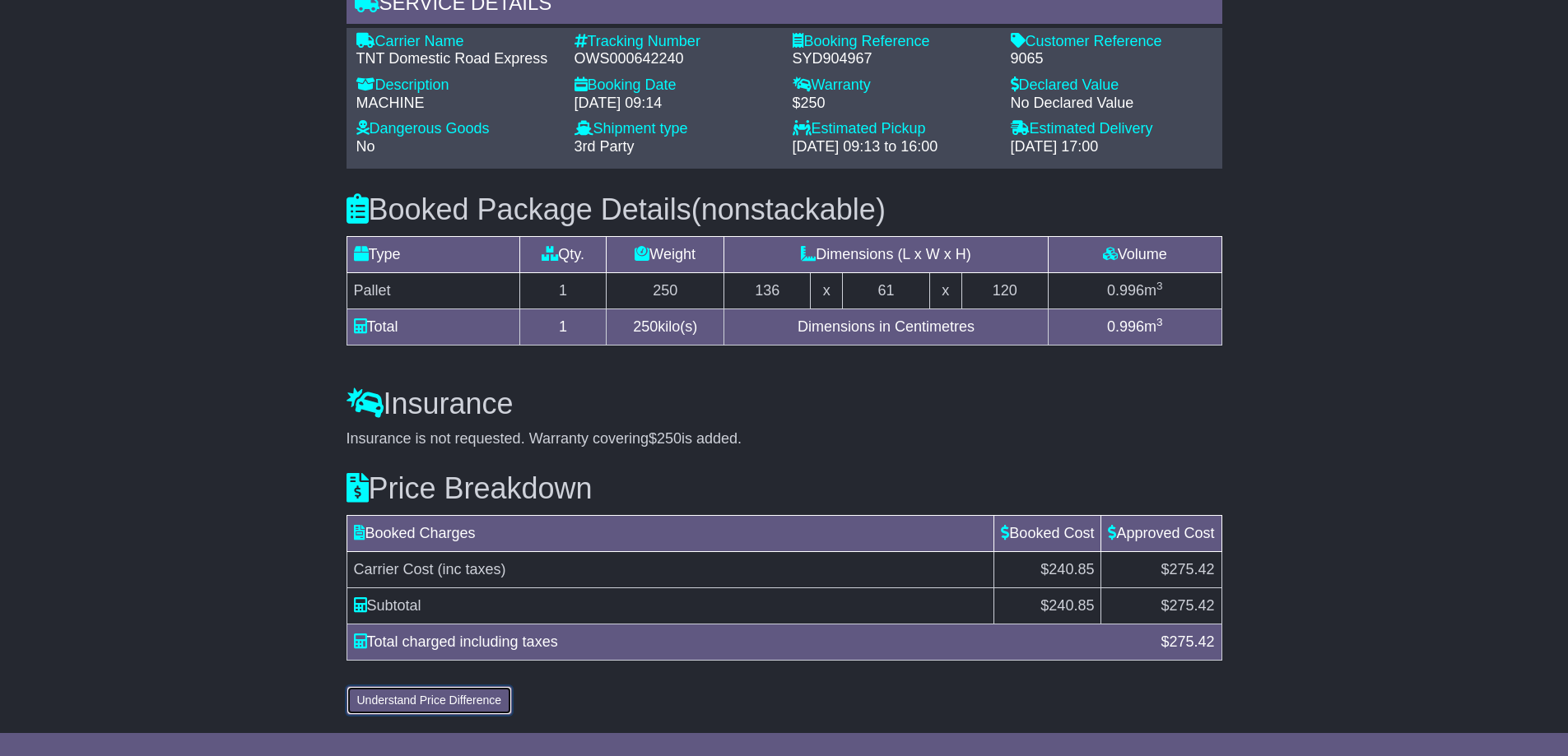
click at [473, 694] on button "Understand Price Difference" at bounding box center [430, 700] width 166 height 29
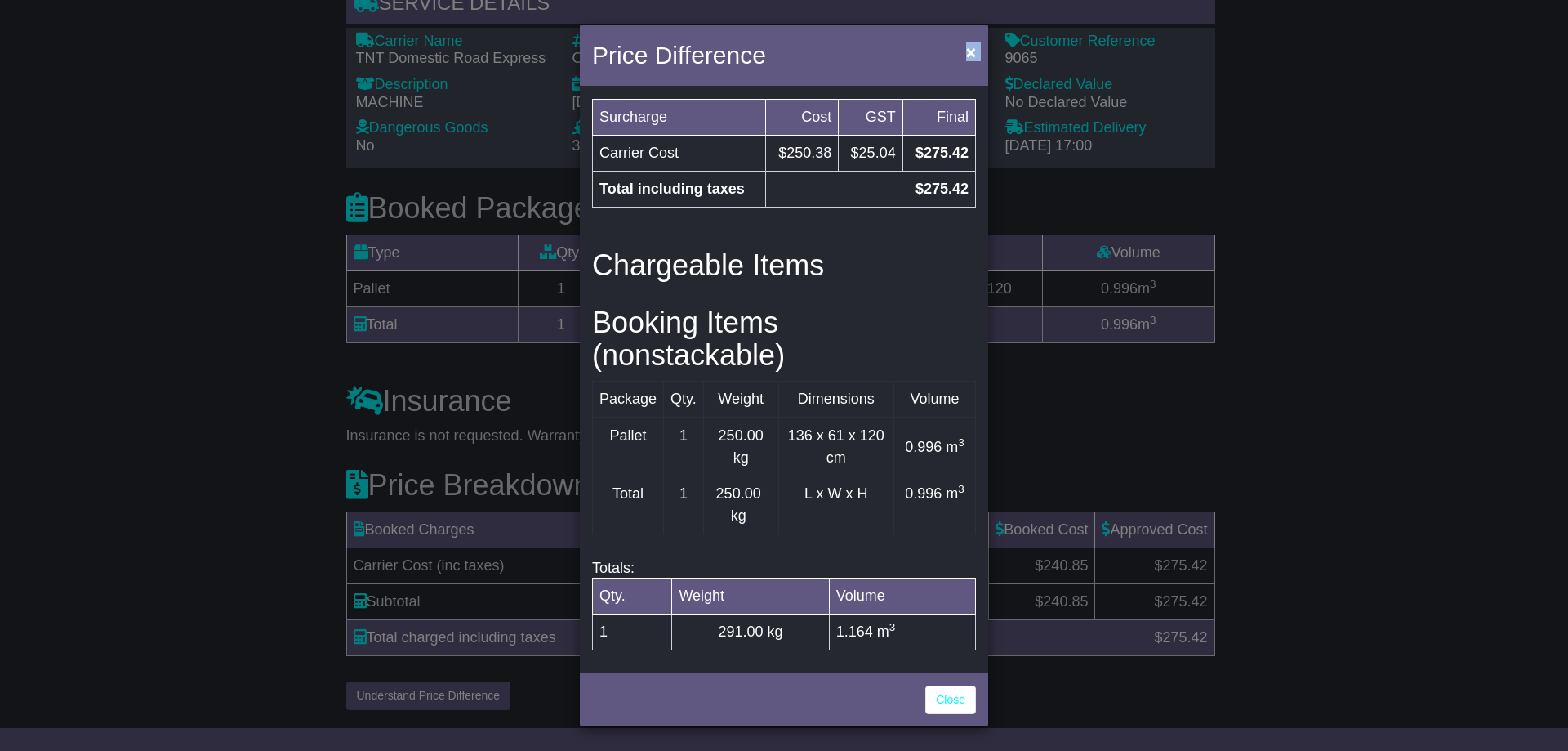
scroll to position [451, 0]
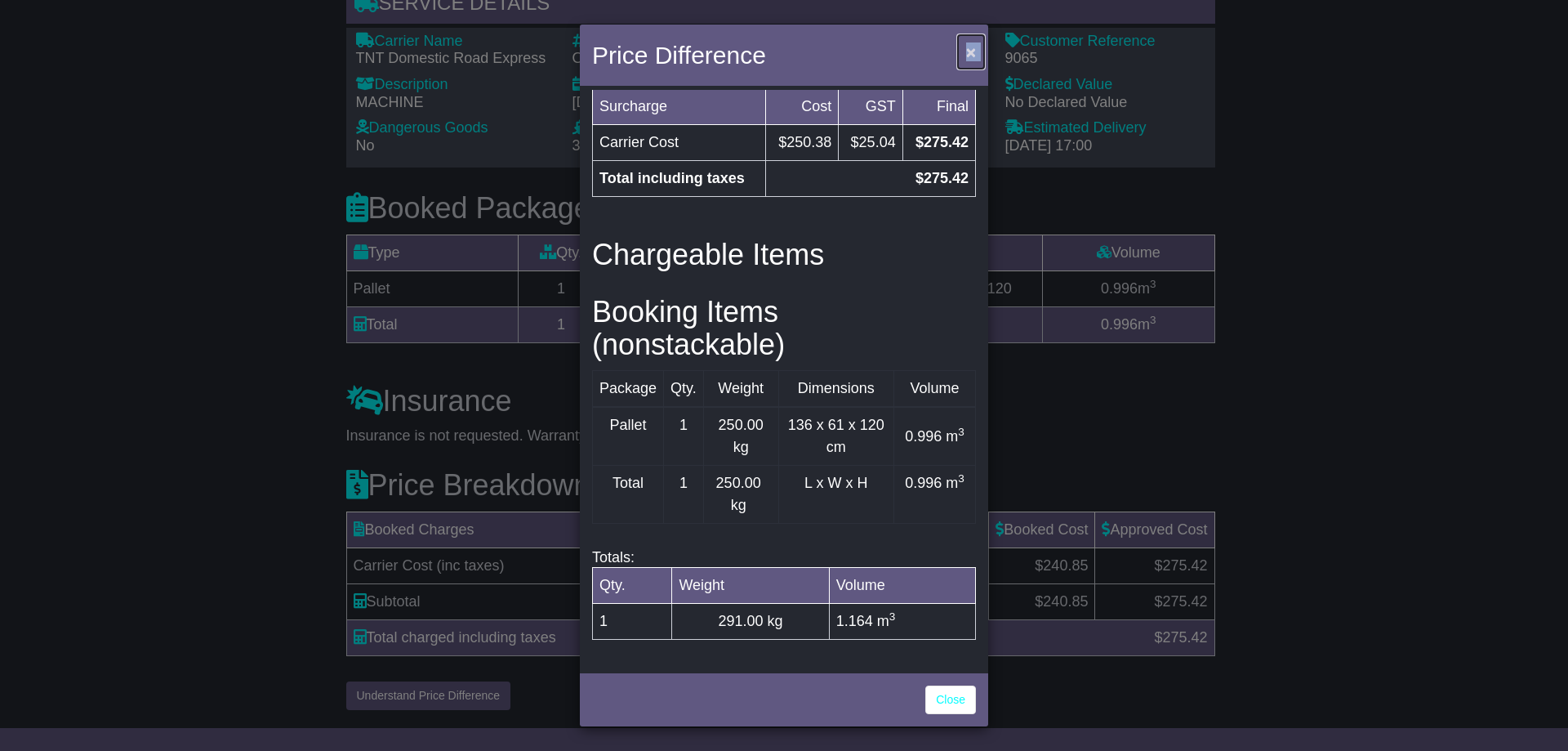
click at [974, 48] on span "×" at bounding box center [970, 52] width 9 height 19
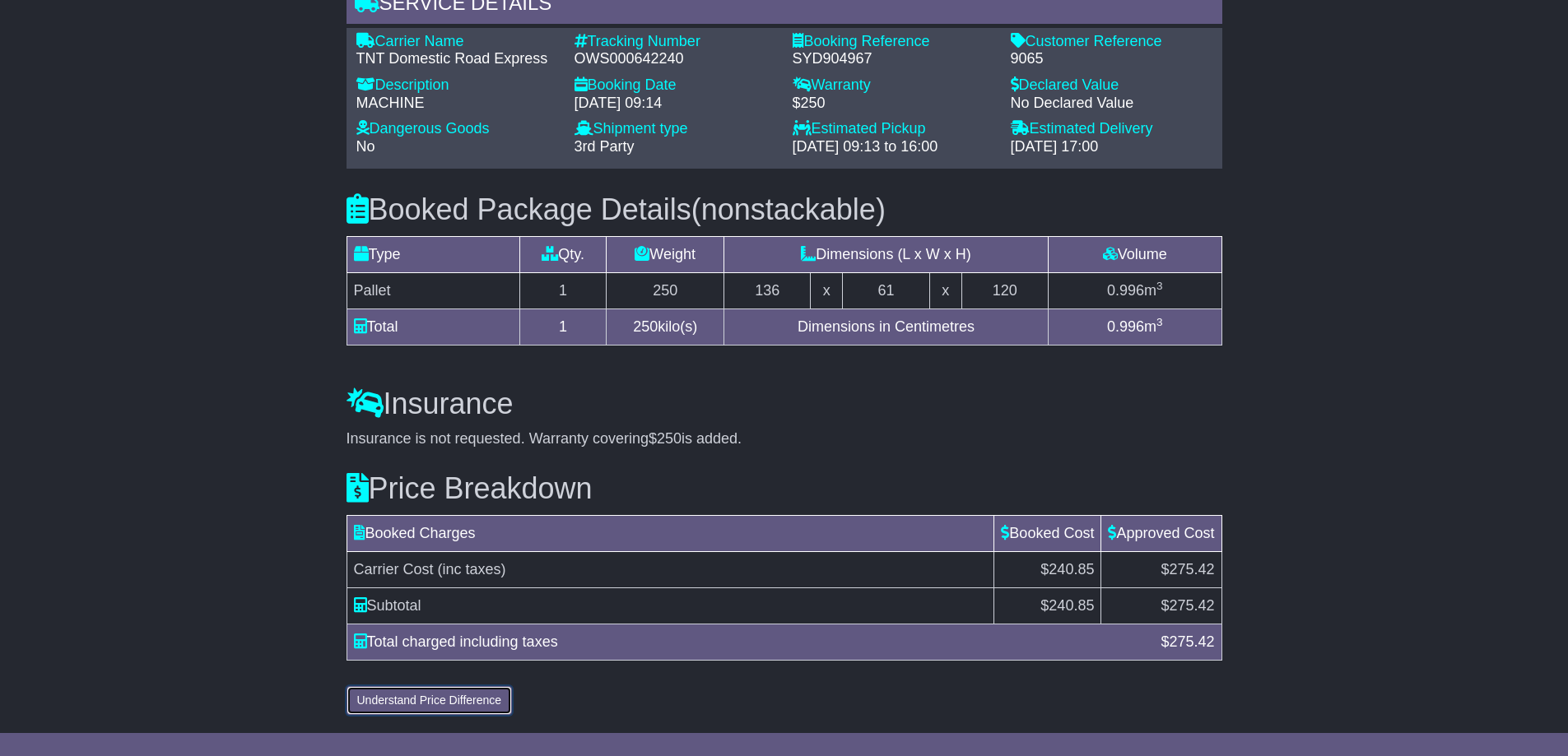
click at [454, 699] on button "Understand Price Difference" at bounding box center [430, 700] width 166 height 29
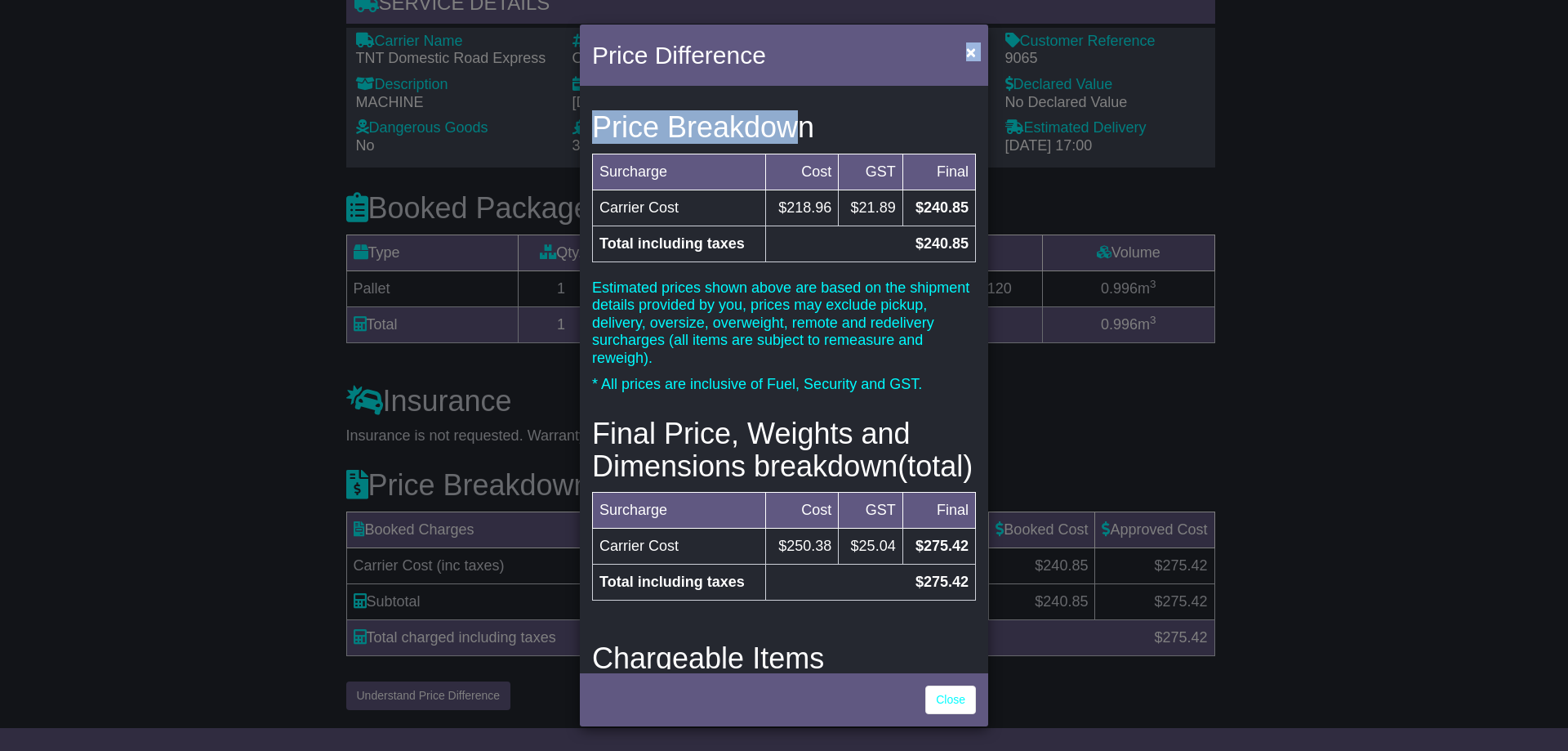
scroll to position [0, 0]
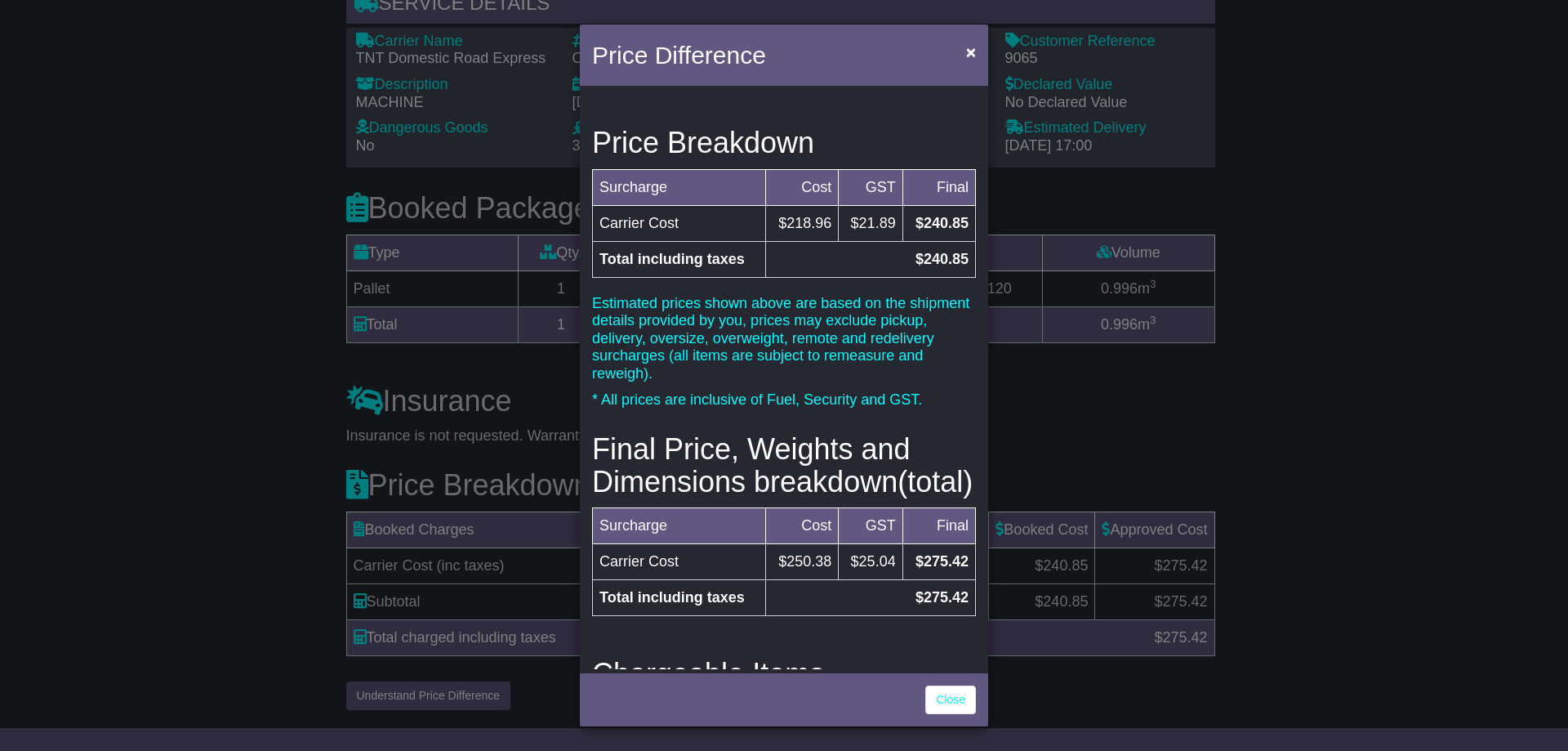
click at [879, 118] on div "Price Breakdown Surcharge Cost GST Final Carrier Cost $218.96 $21.89 $240.85 To…" at bounding box center [784, 379] width 408 height 579
click at [799, 48] on div "Price Difference ×" at bounding box center [784, 58] width 408 height 65
click at [967, 56] on span "×" at bounding box center [970, 52] width 9 height 19
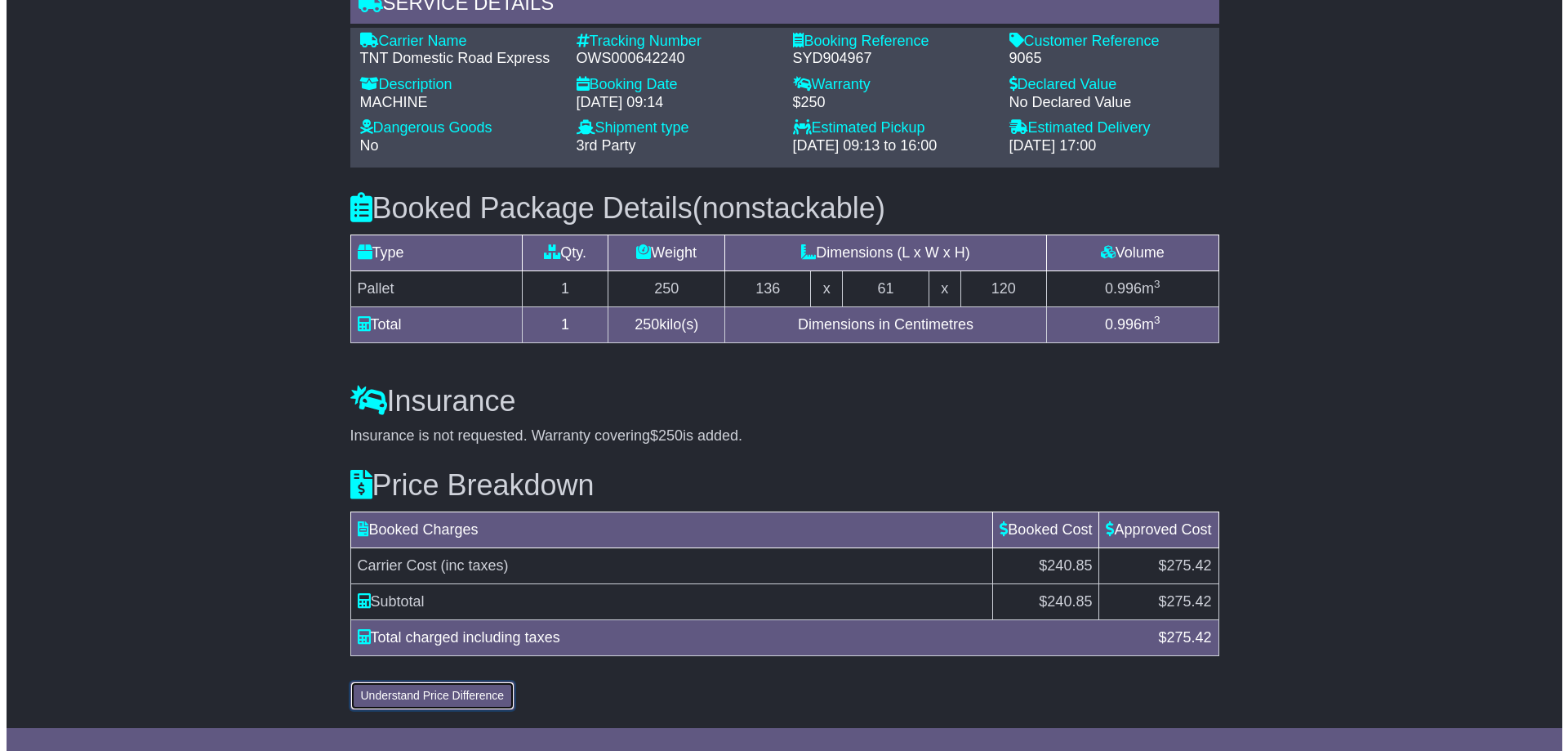
scroll to position [1089, 0]
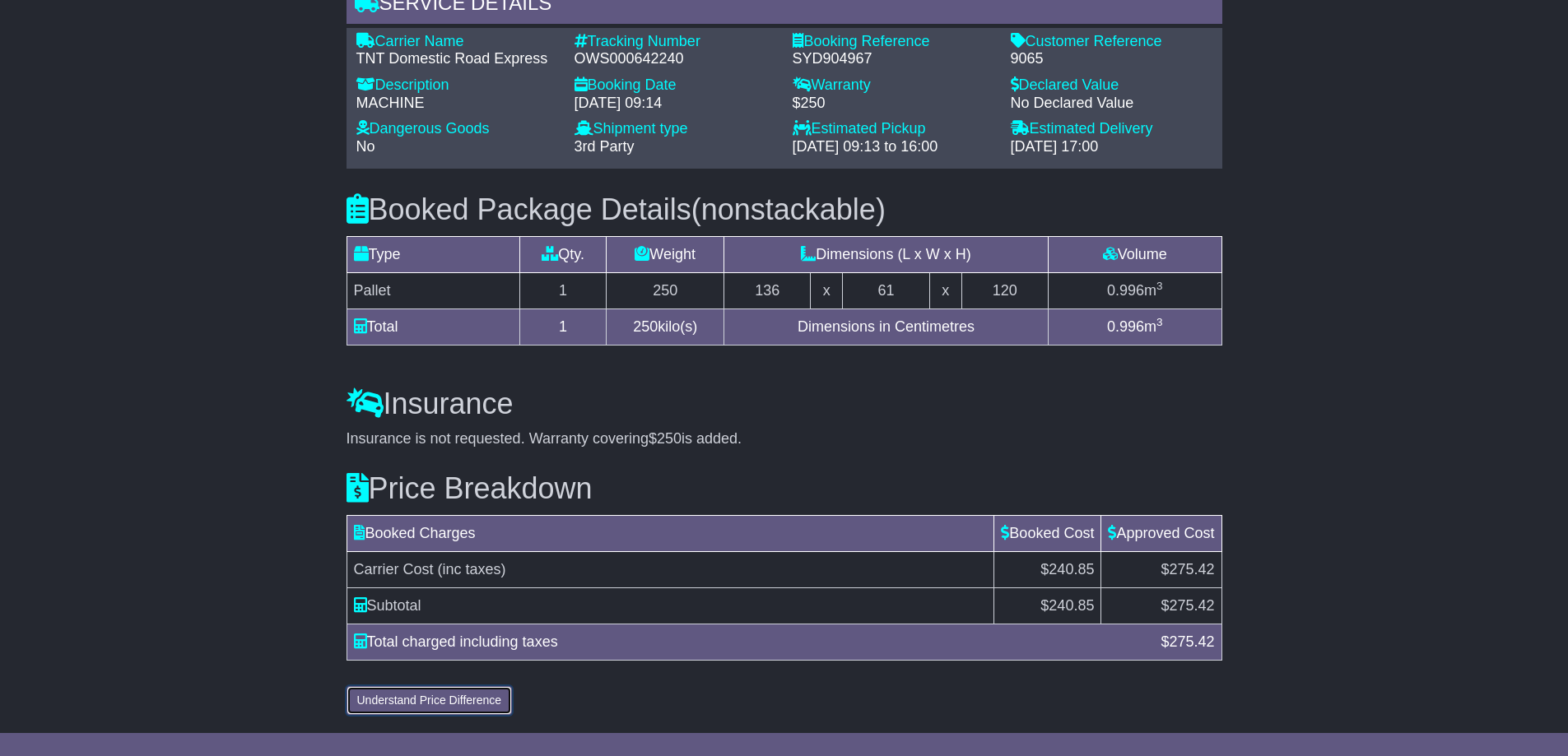
click at [476, 705] on button "Understand Price Difference" at bounding box center [430, 700] width 166 height 29
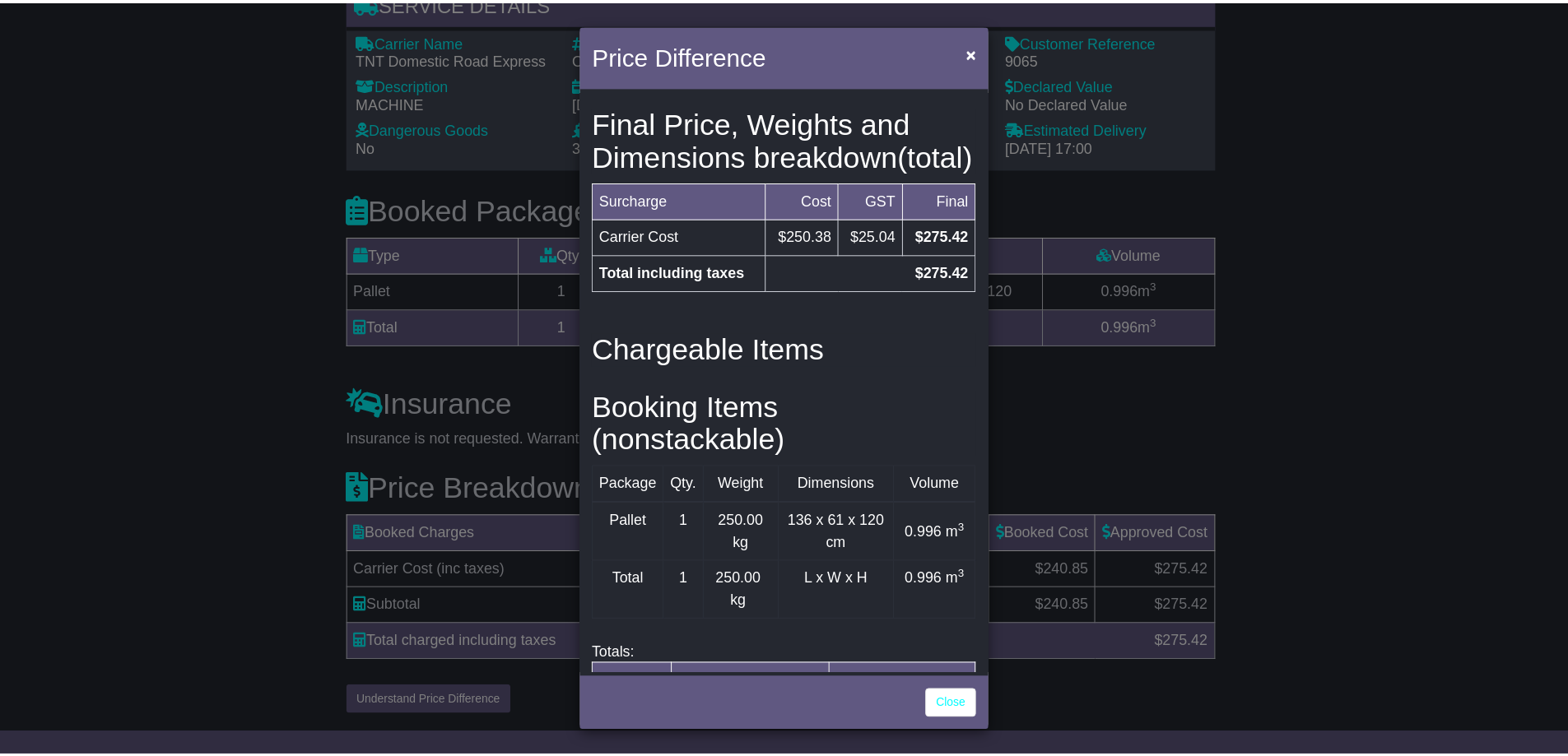
scroll to position [454, 0]
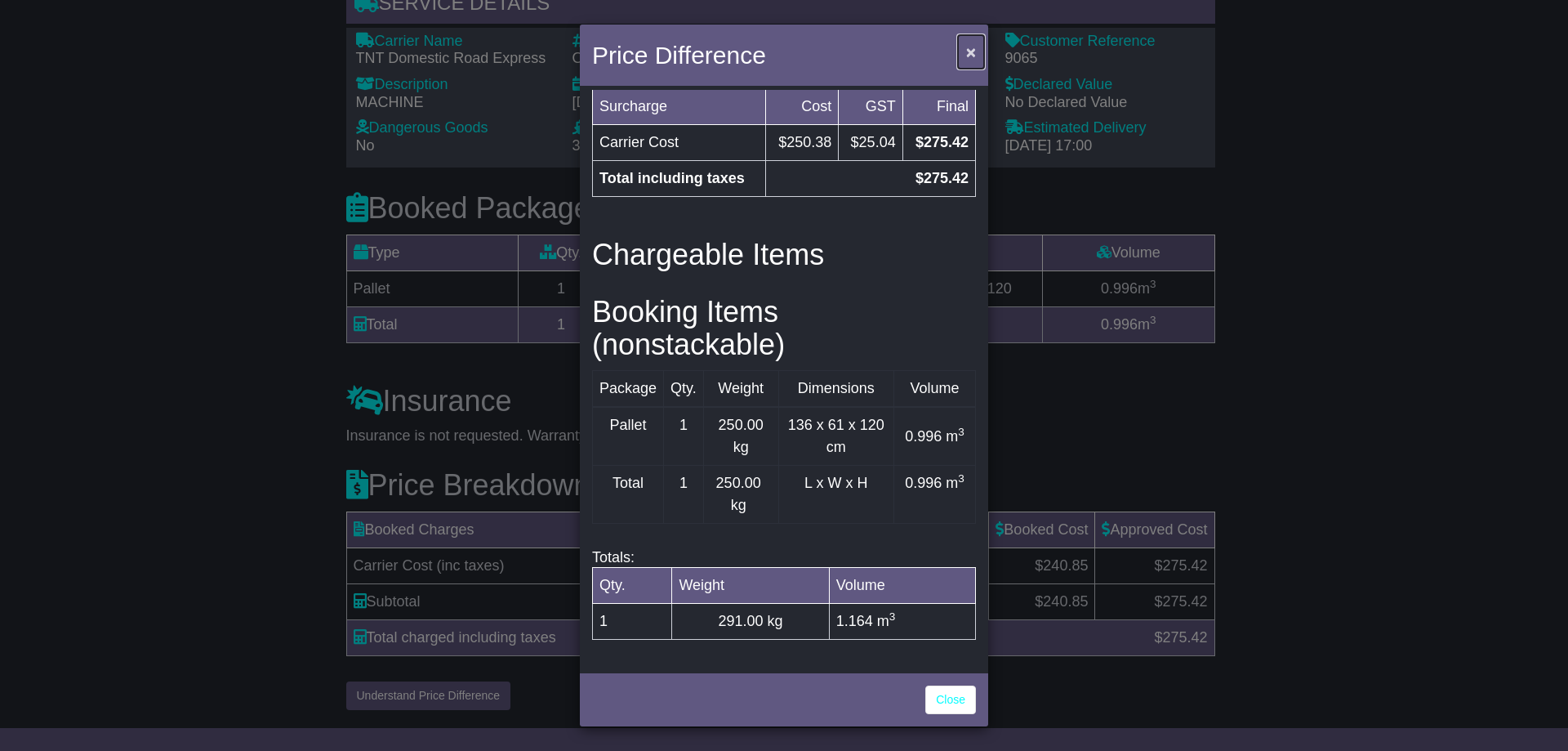
click at [979, 56] on button "×" at bounding box center [971, 51] width 26 height 33
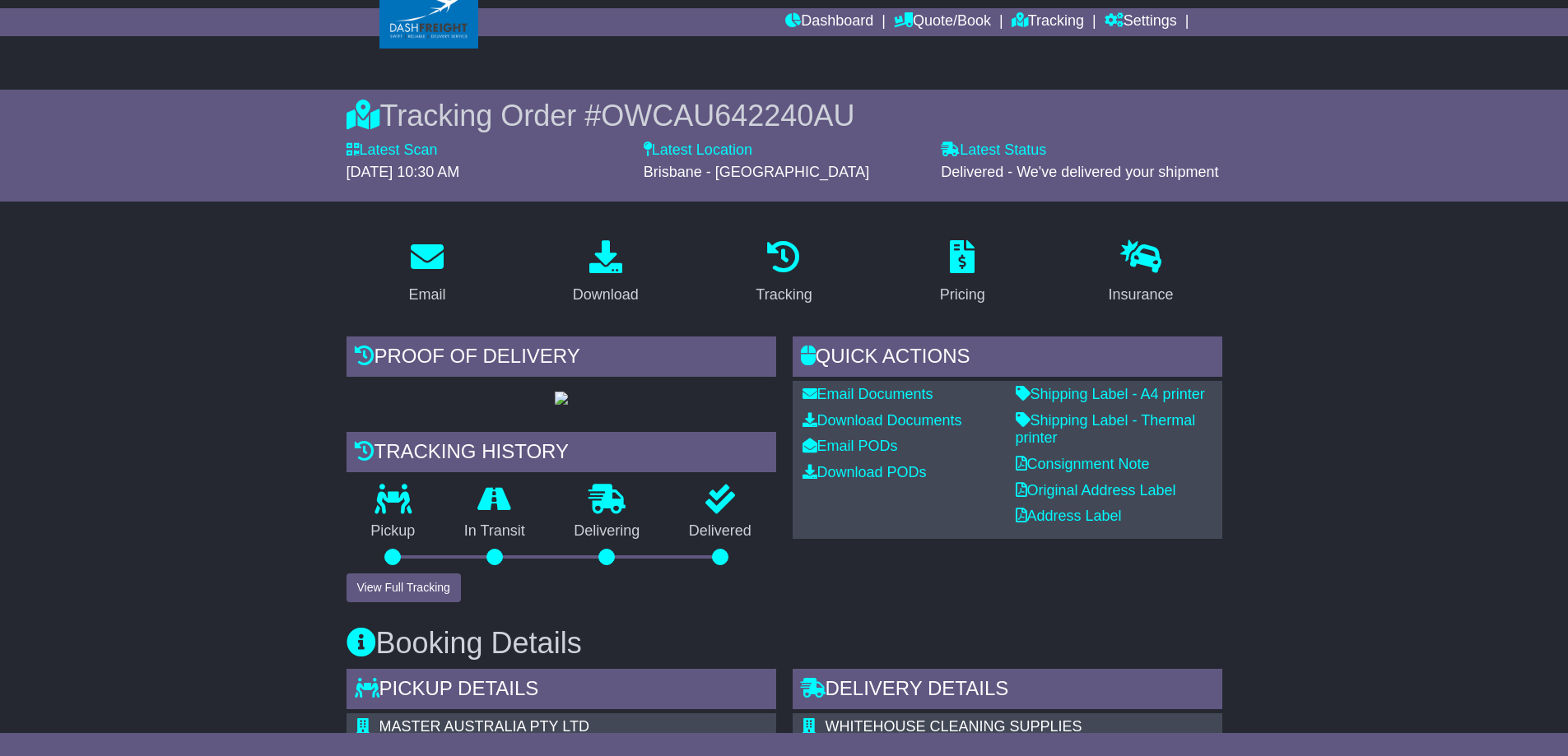
scroll to position [0, 0]
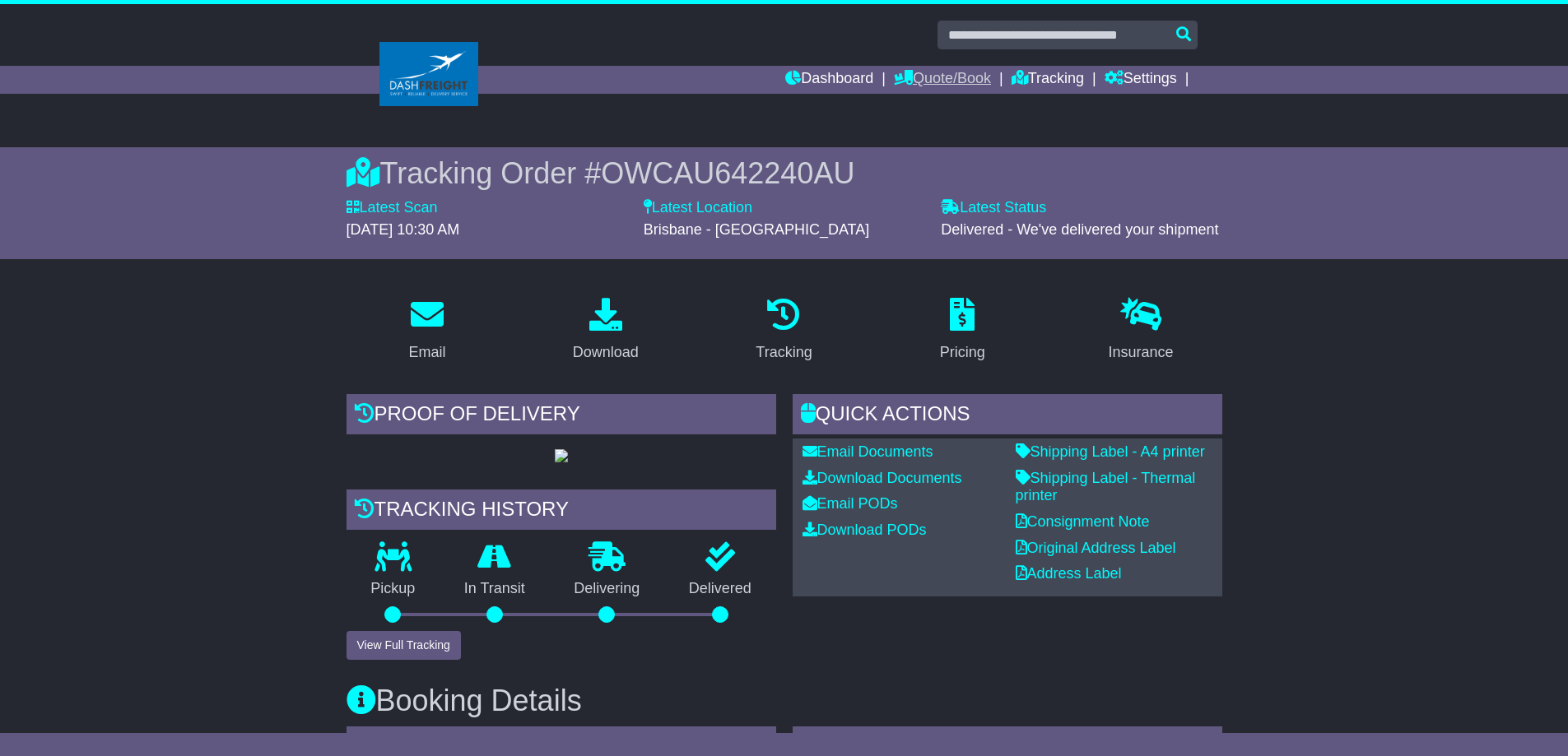
click at [937, 78] on link "Quote/Book" at bounding box center [942, 79] width 97 height 28
click at [936, 100] on link "Domestic" at bounding box center [959, 107] width 130 height 18
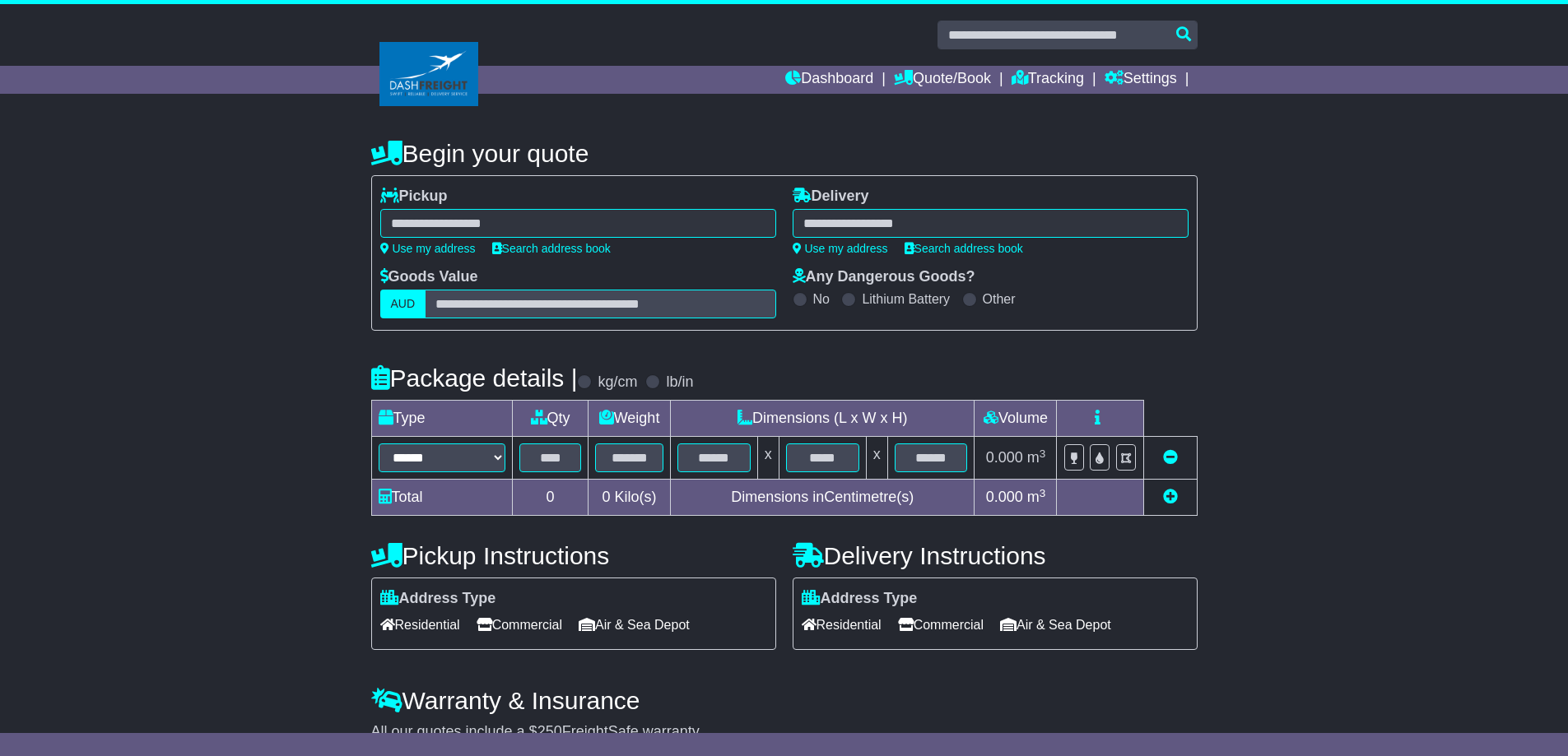
click at [464, 228] on div at bounding box center [578, 223] width 396 height 29
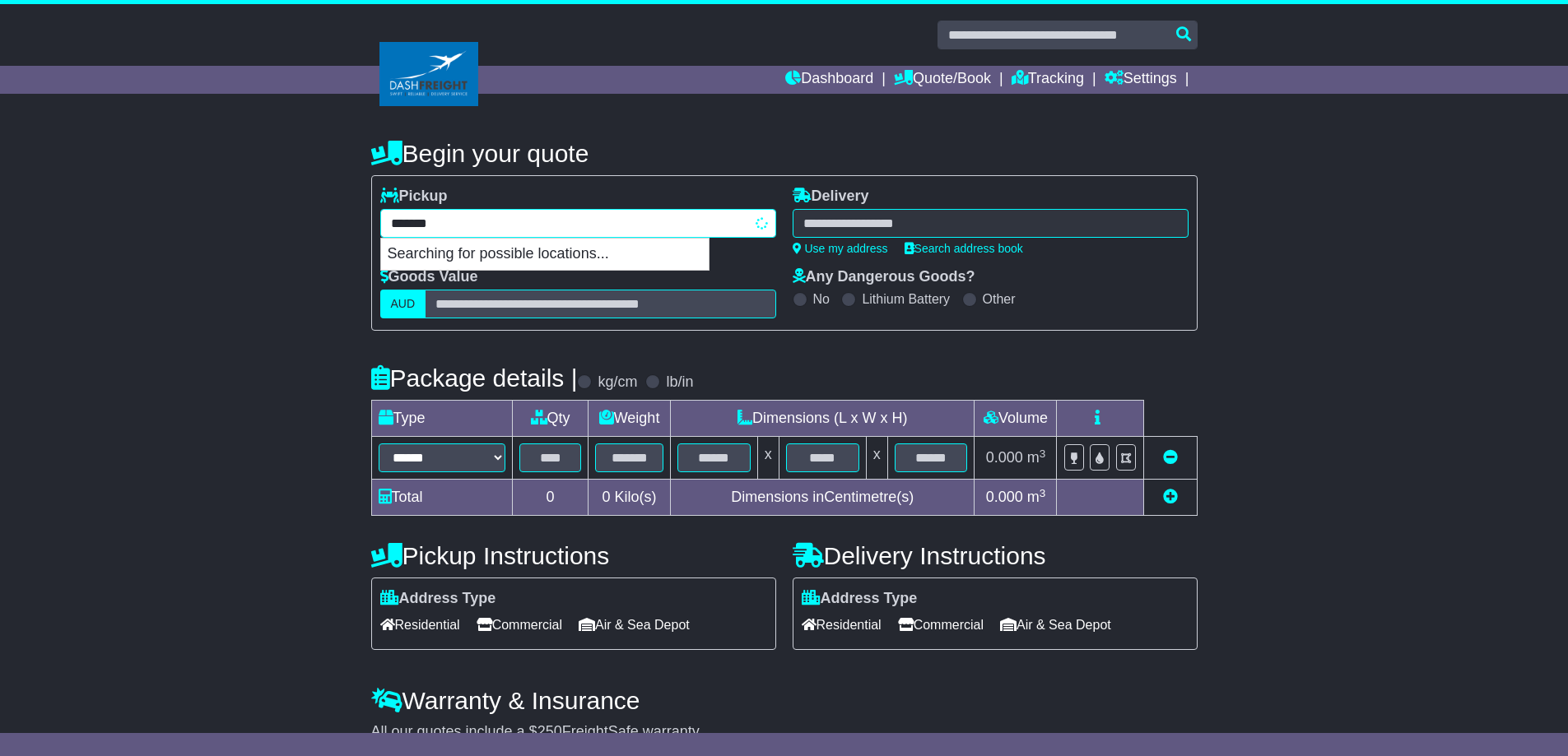
type input "********"
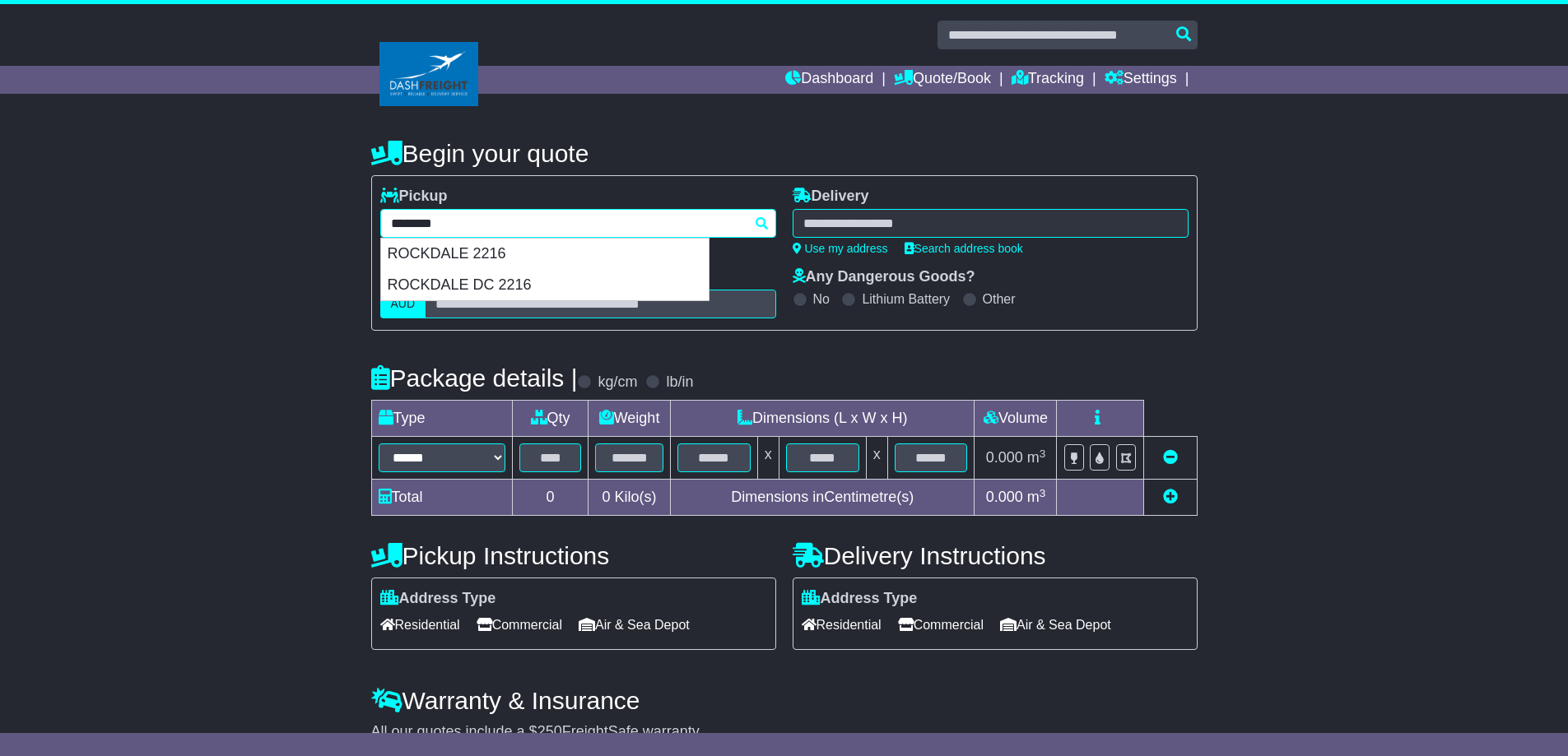
drag, startPoint x: 434, startPoint y: 244, endPoint x: 449, endPoint y: 244, distance: 15.0
click at [434, 244] on div "ROCKDALE 2216" at bounding box center [545, 254] width 328 height 31
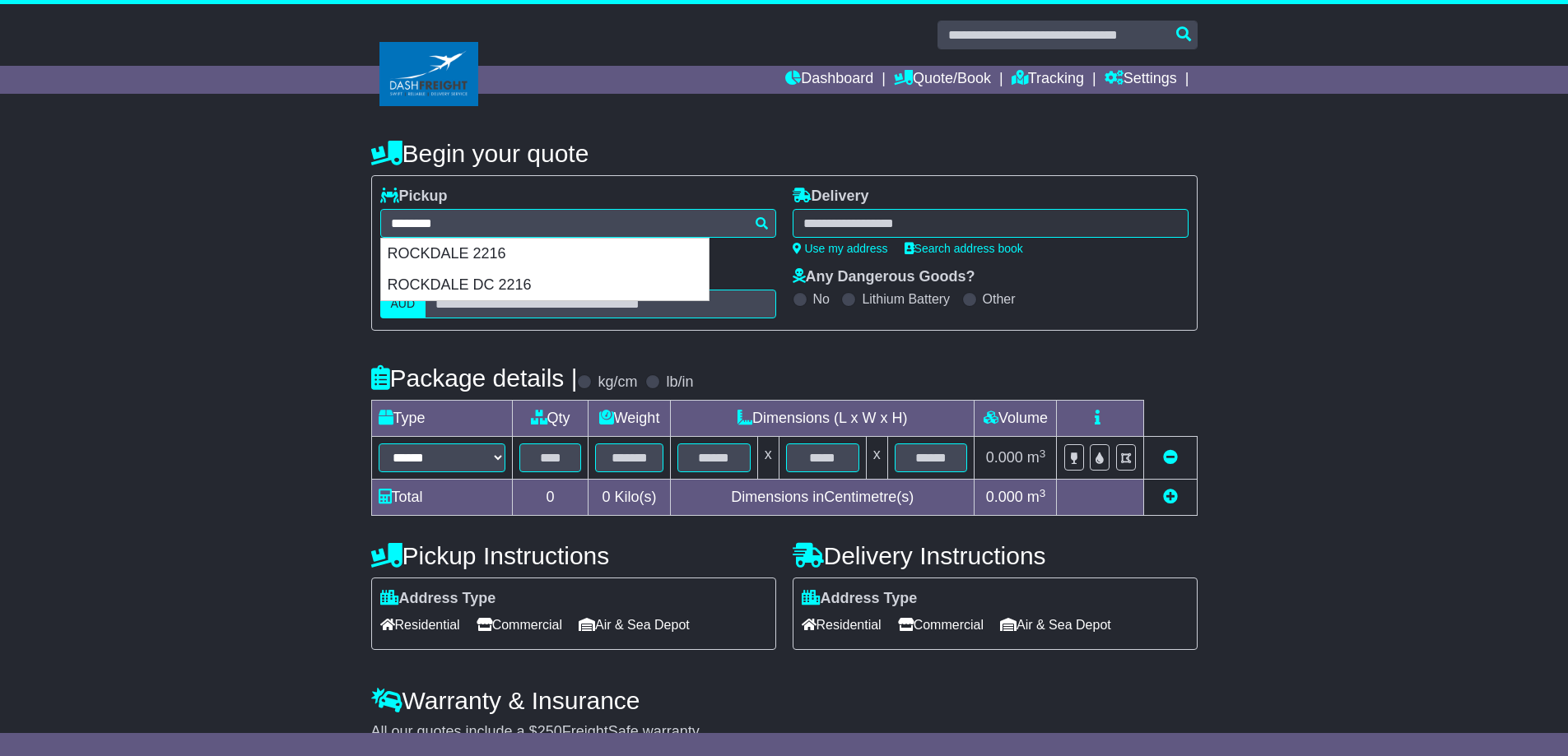
type input "**********"
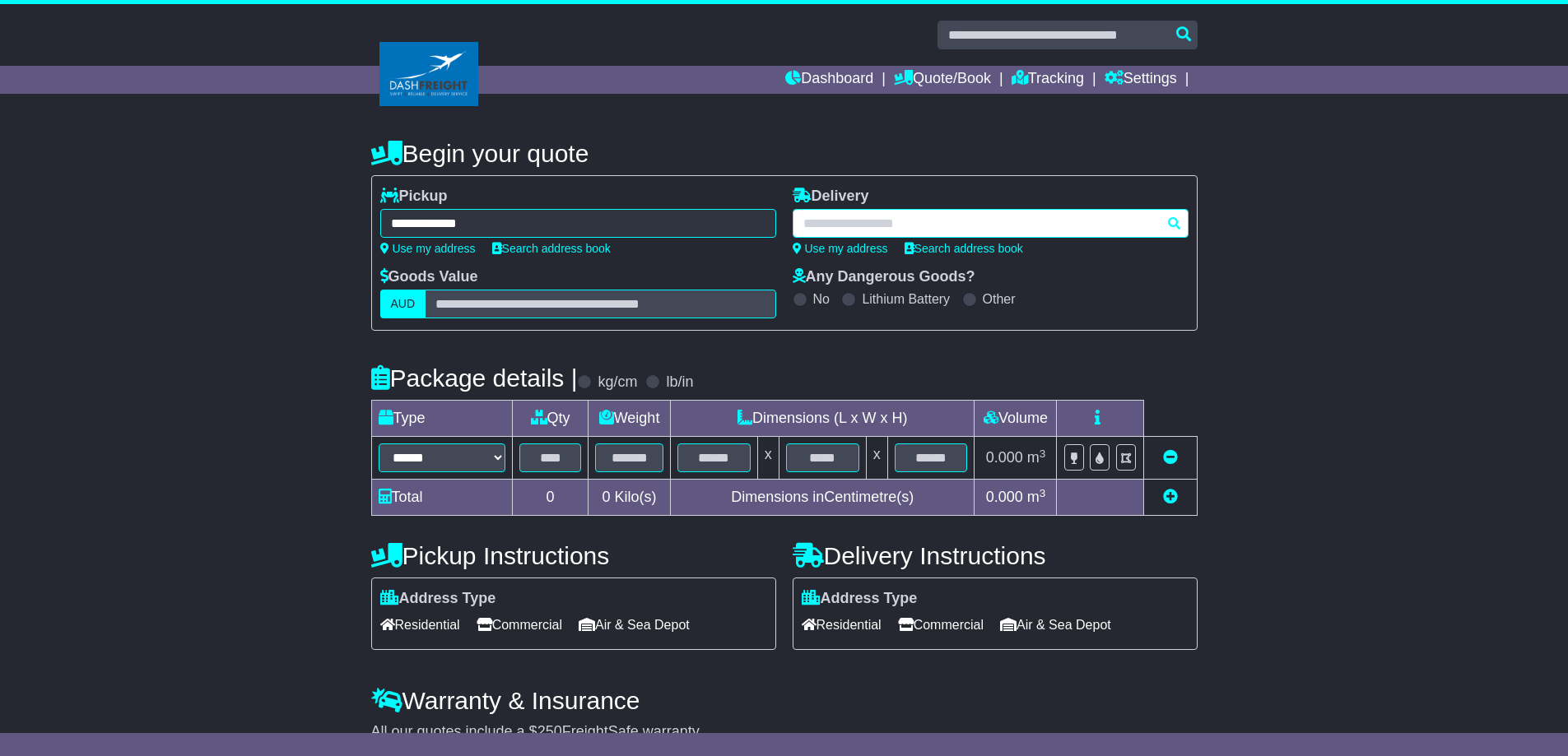
click at [825, 226] on div at bounding box center [991, 223] width 396 height 29
type input "****"
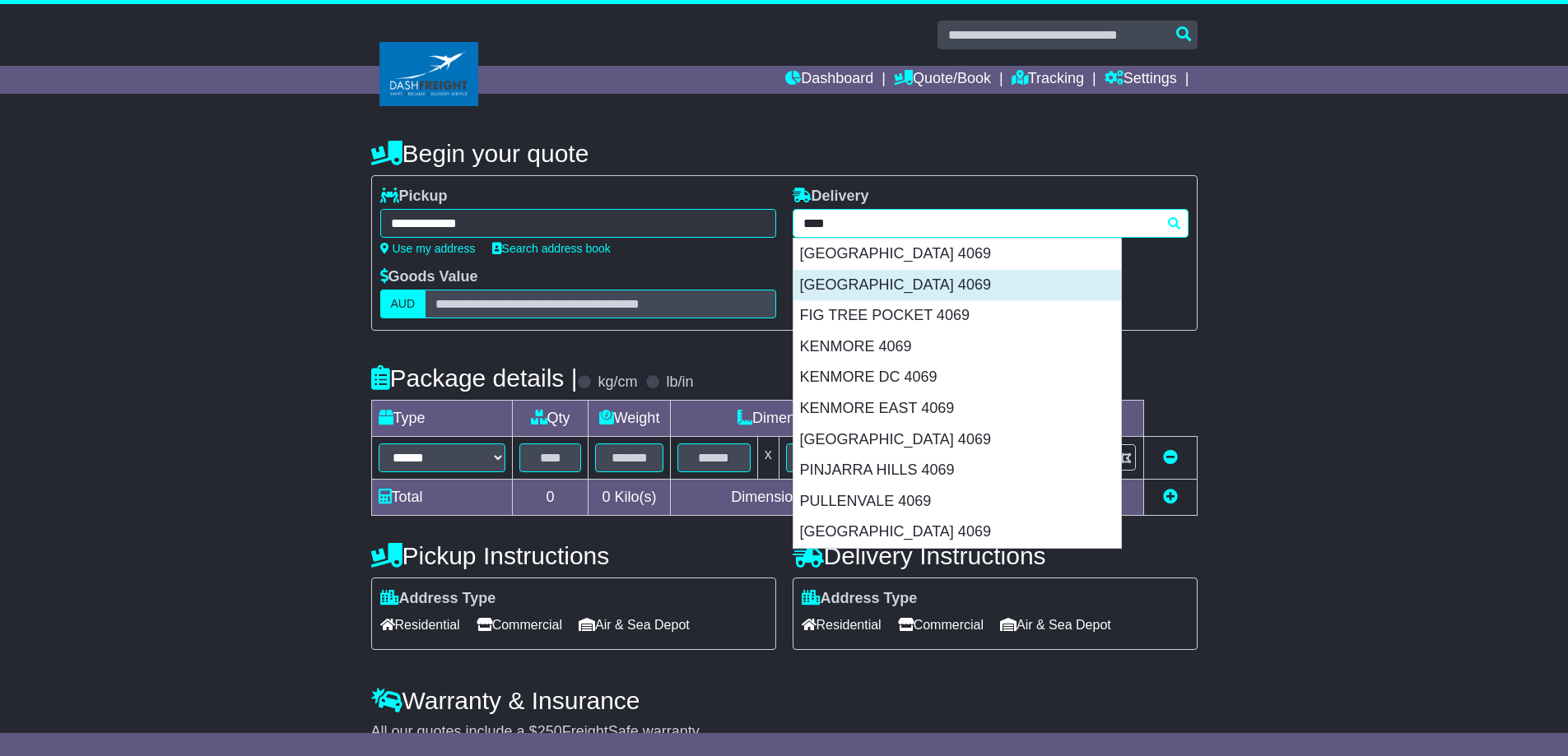
click at [870, 282] on div "CHAPEL HILL 4069" at bounding box center [957, 285] width 328 height 31
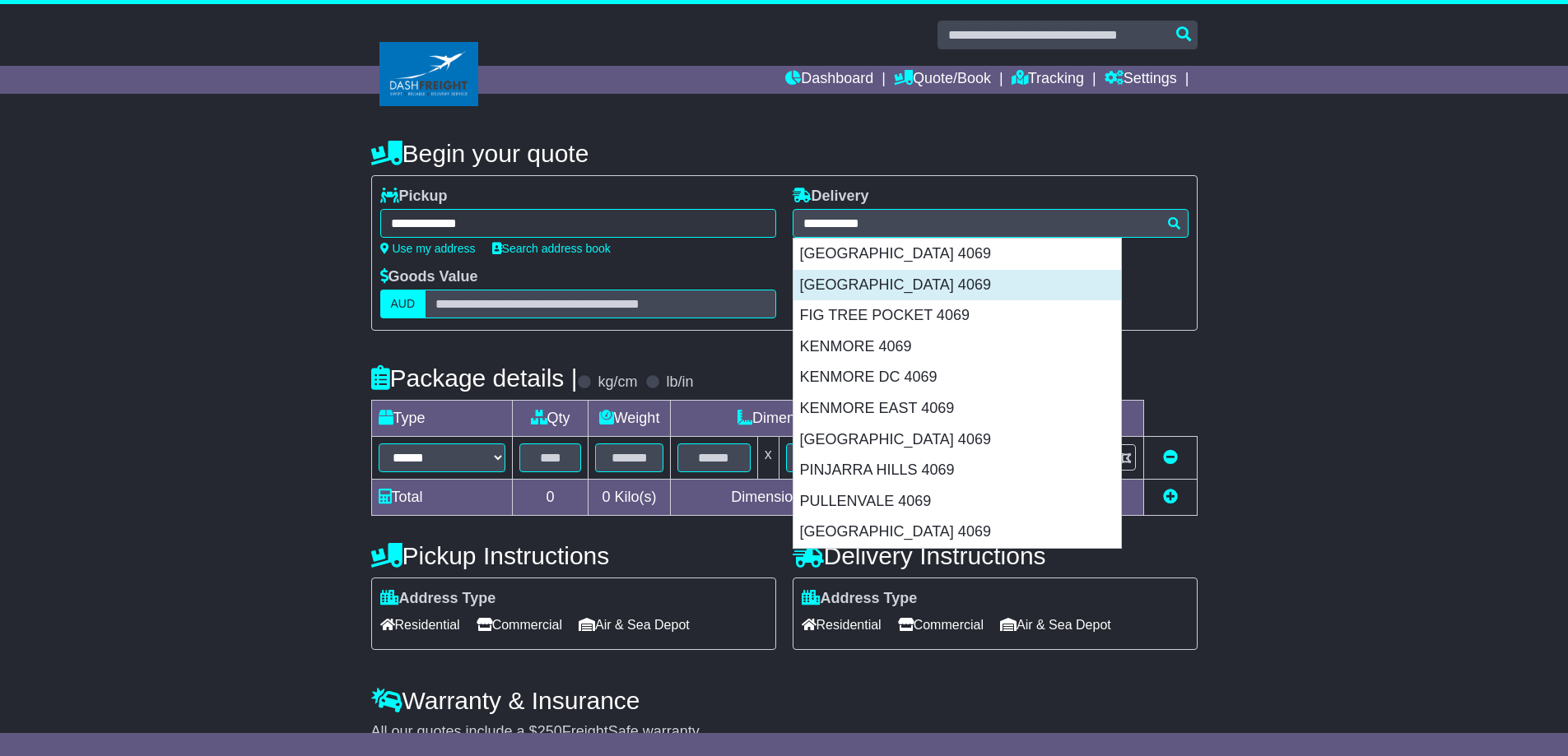
type input "**********"
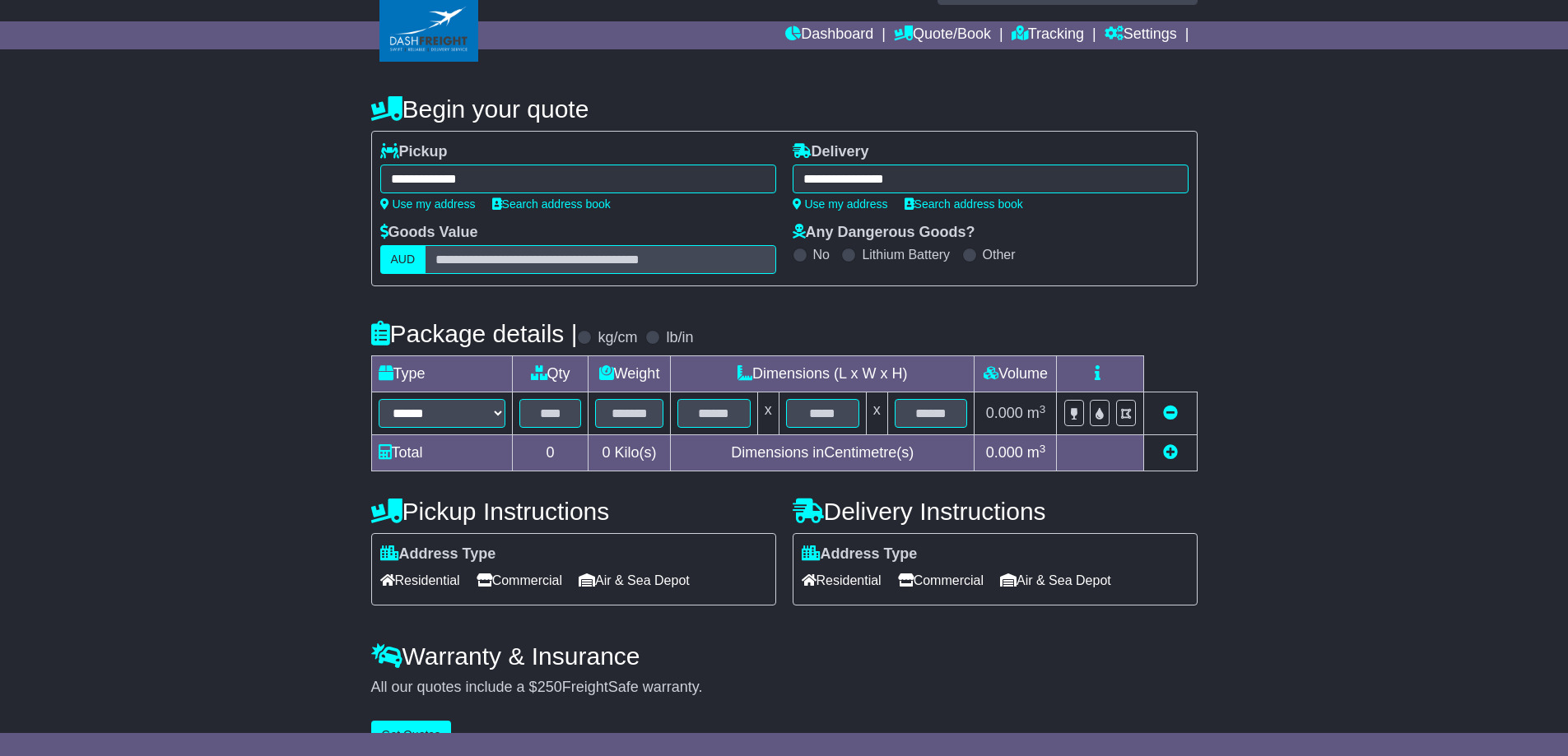
scroll to position [79, 0]
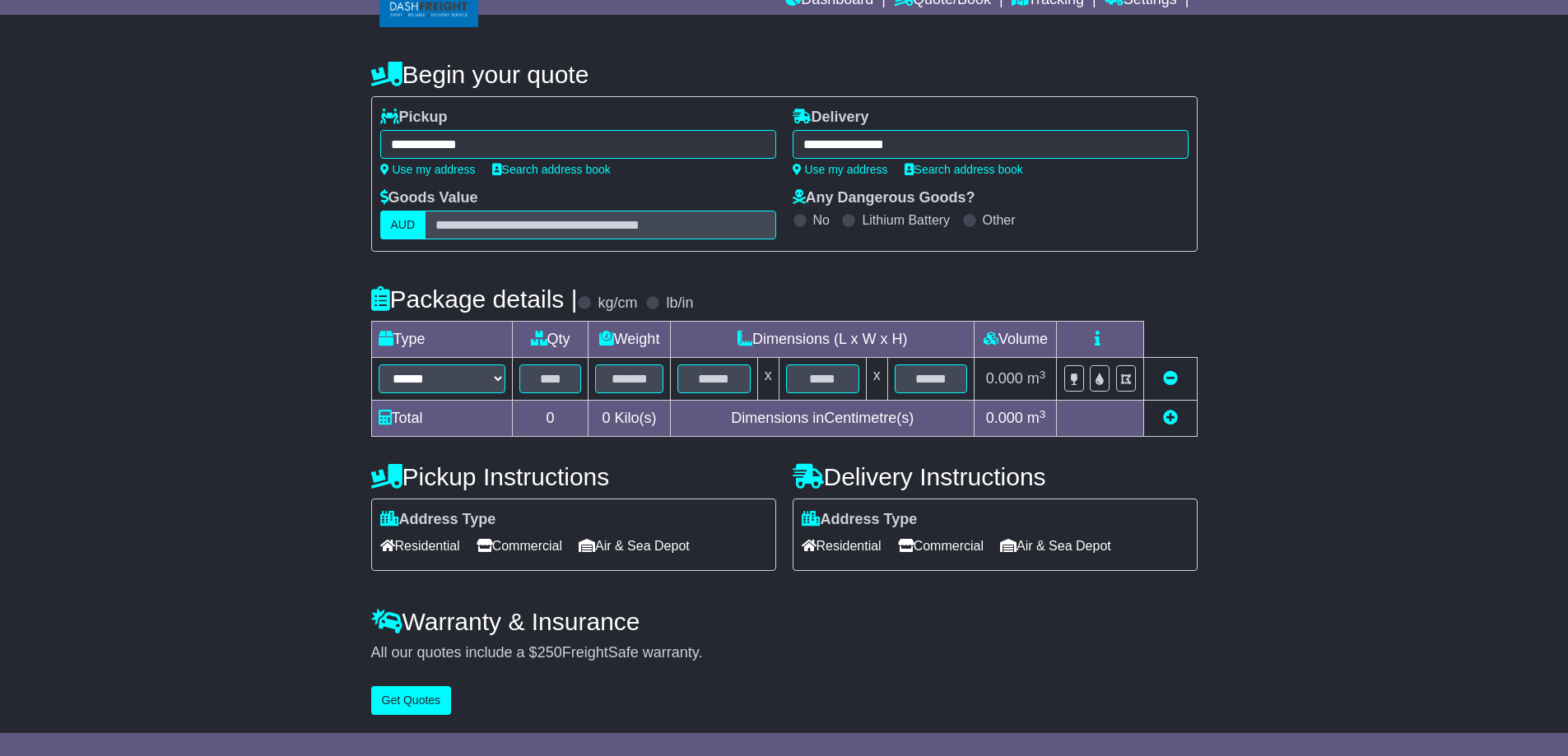
click at [1172, 413] on icon at bounding box center [1170, 416] width 15 height 15
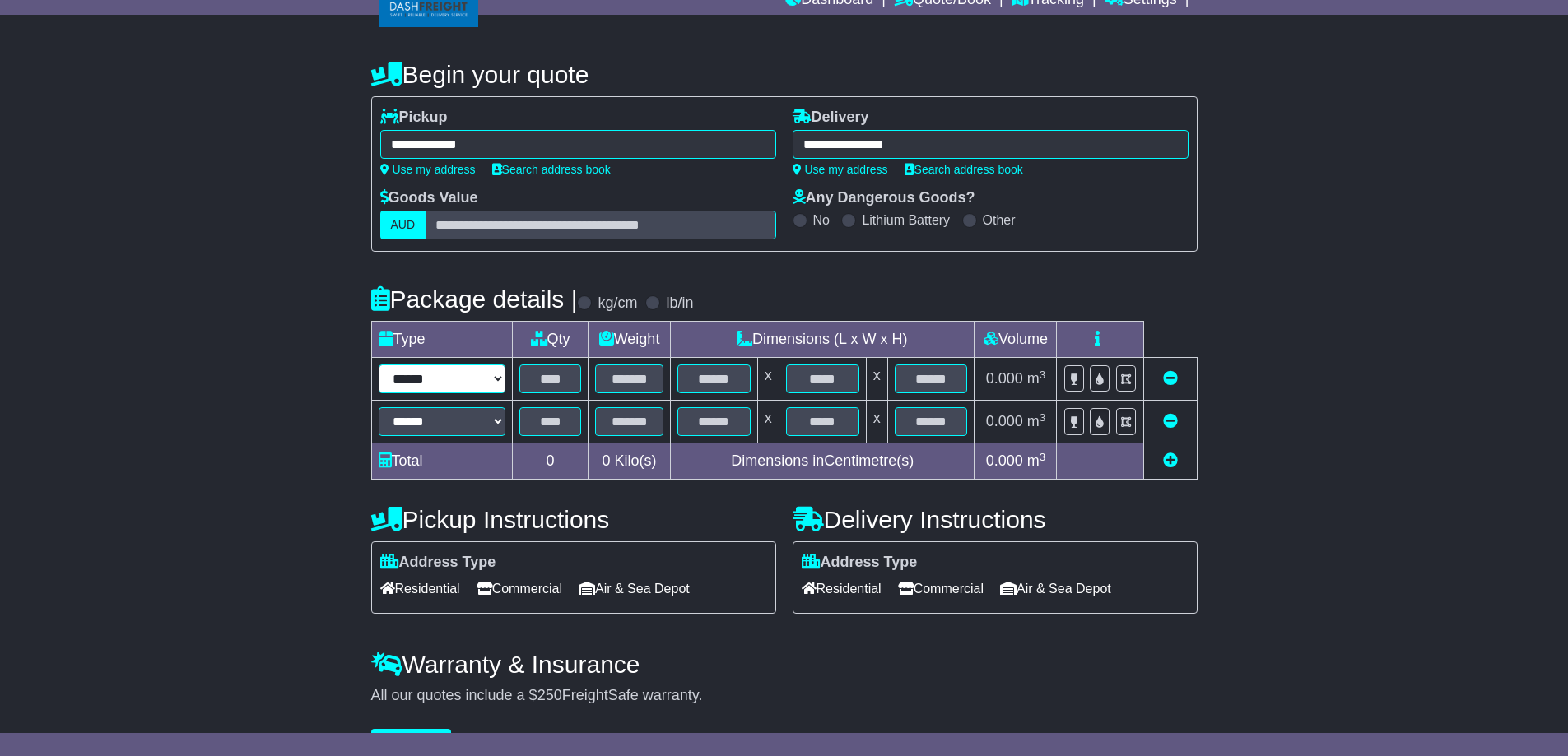
click at [478, 375] on select "**********" at bounding box center [443, 378] width 128 height 29
select select "***"
click at [379, 365] on select "**********" at bounding box center [443, 378] width 128 height 29
click at [555, 386] on input "text" at bounding box center [550, 378] width 61 height 29
type input "*"
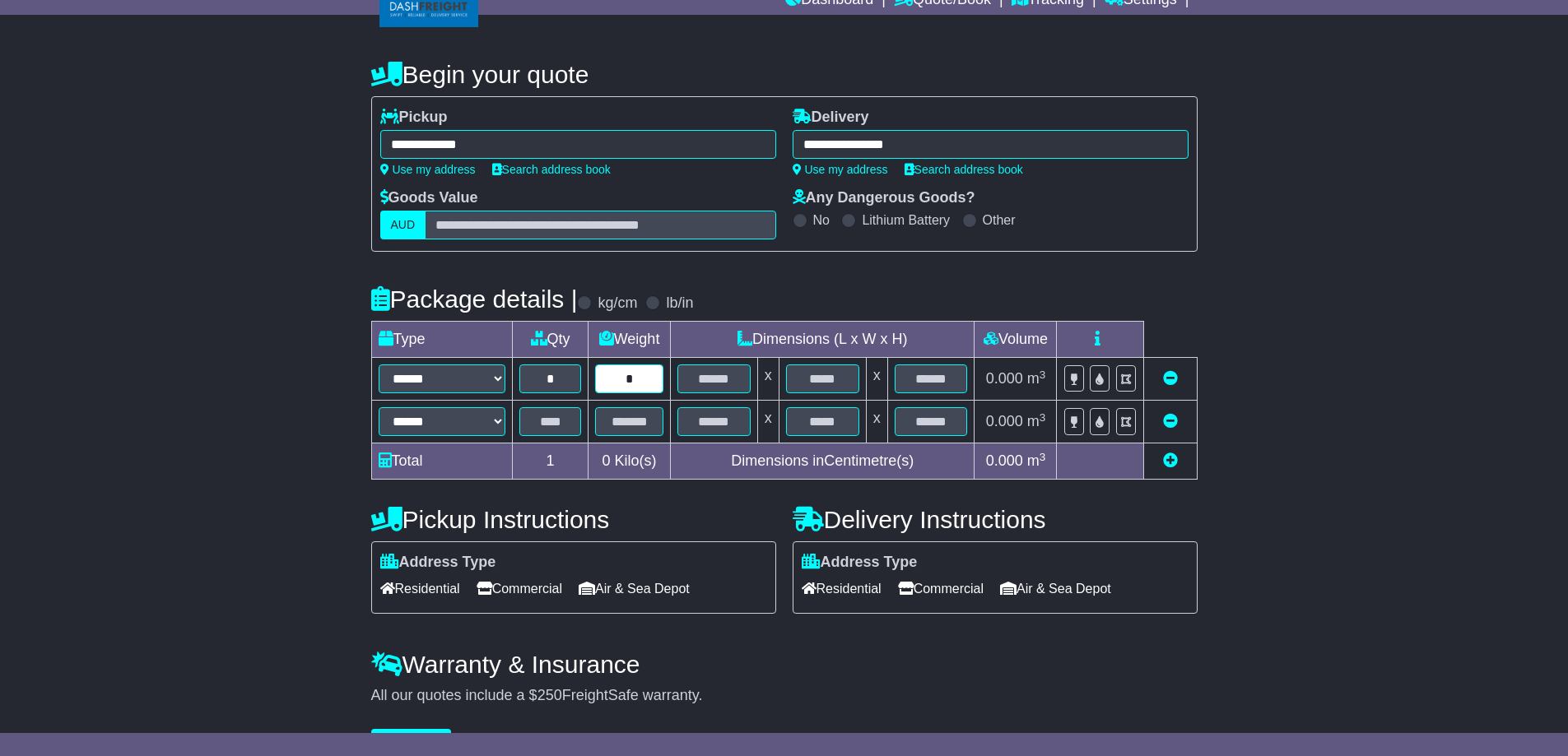
type input "*"
type input "**"
type input "*"
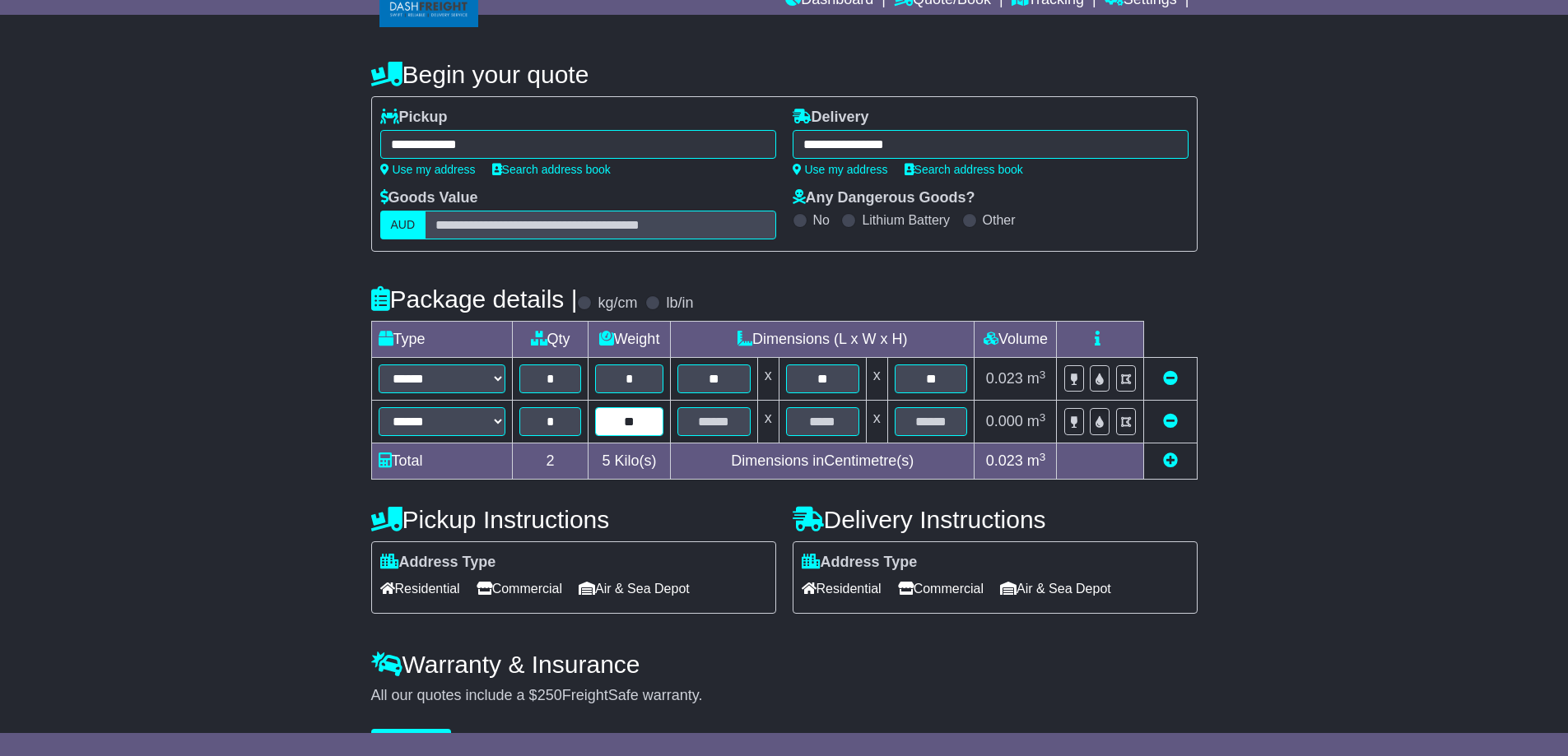
type input "**"
click at [949, 588] on span "Commercial" at bounding box center [940, 589] width 86 height 26
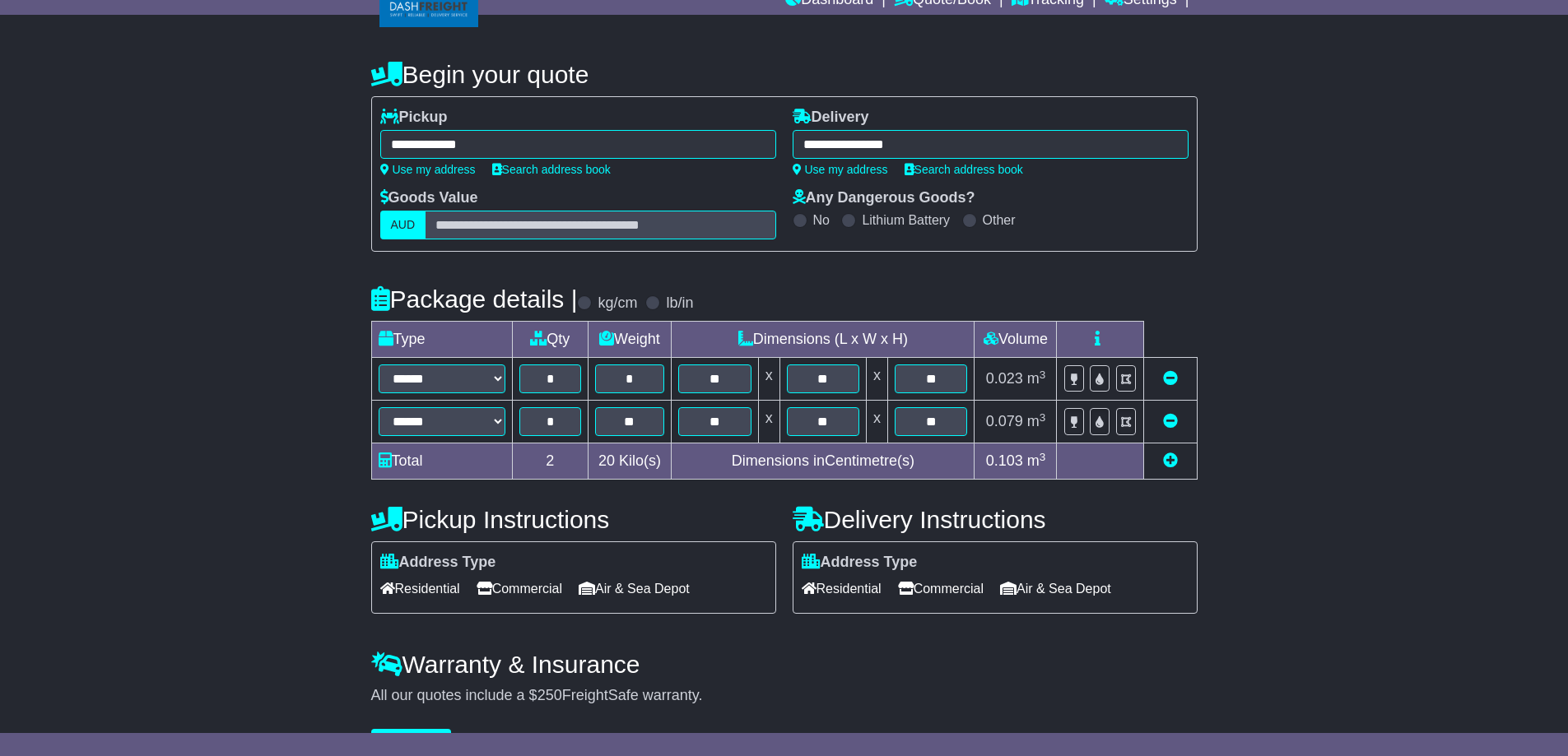
click at [540, 583] on span "Commercial" at bounding box center [519, 589] width 86 height 26
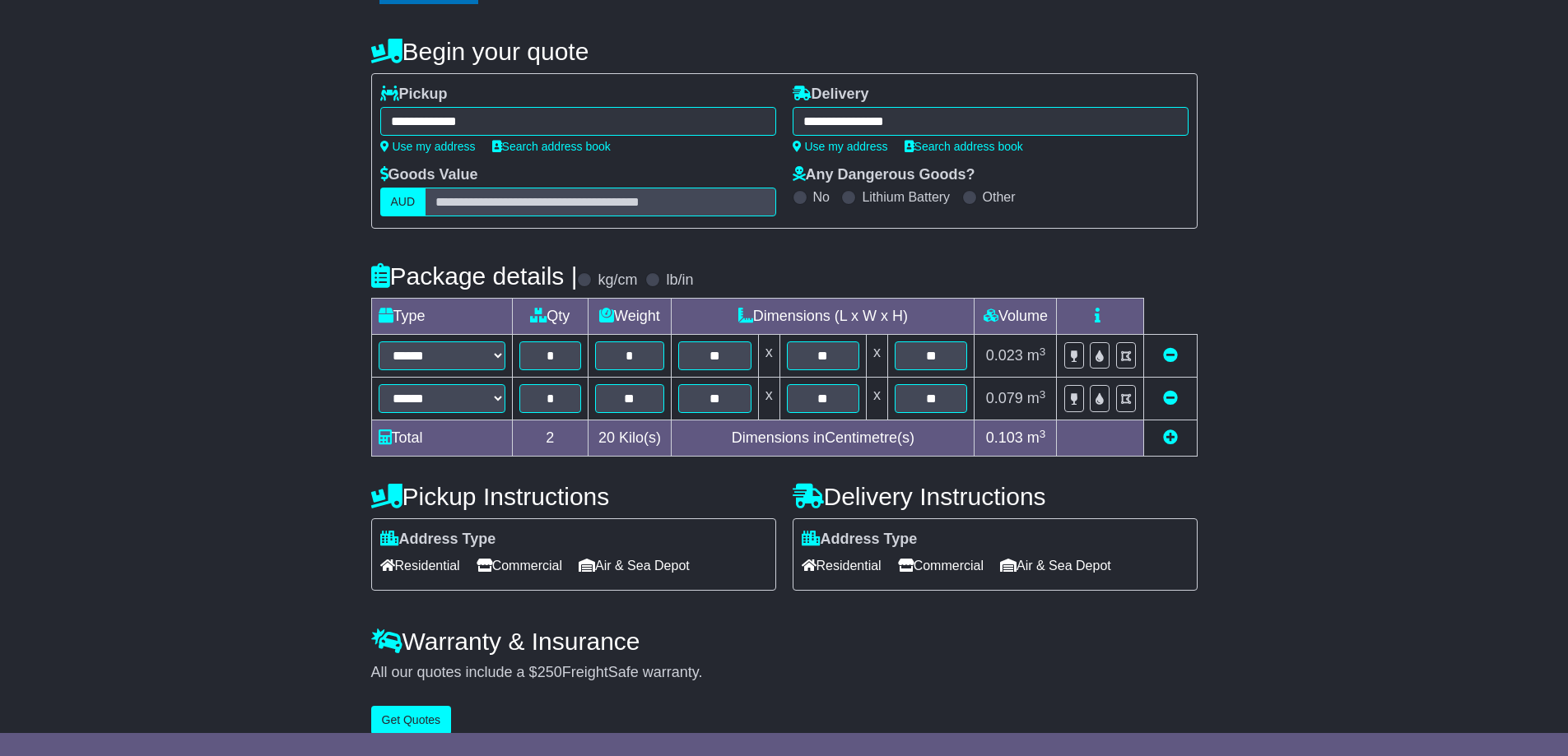
scroll to position [124, 0]
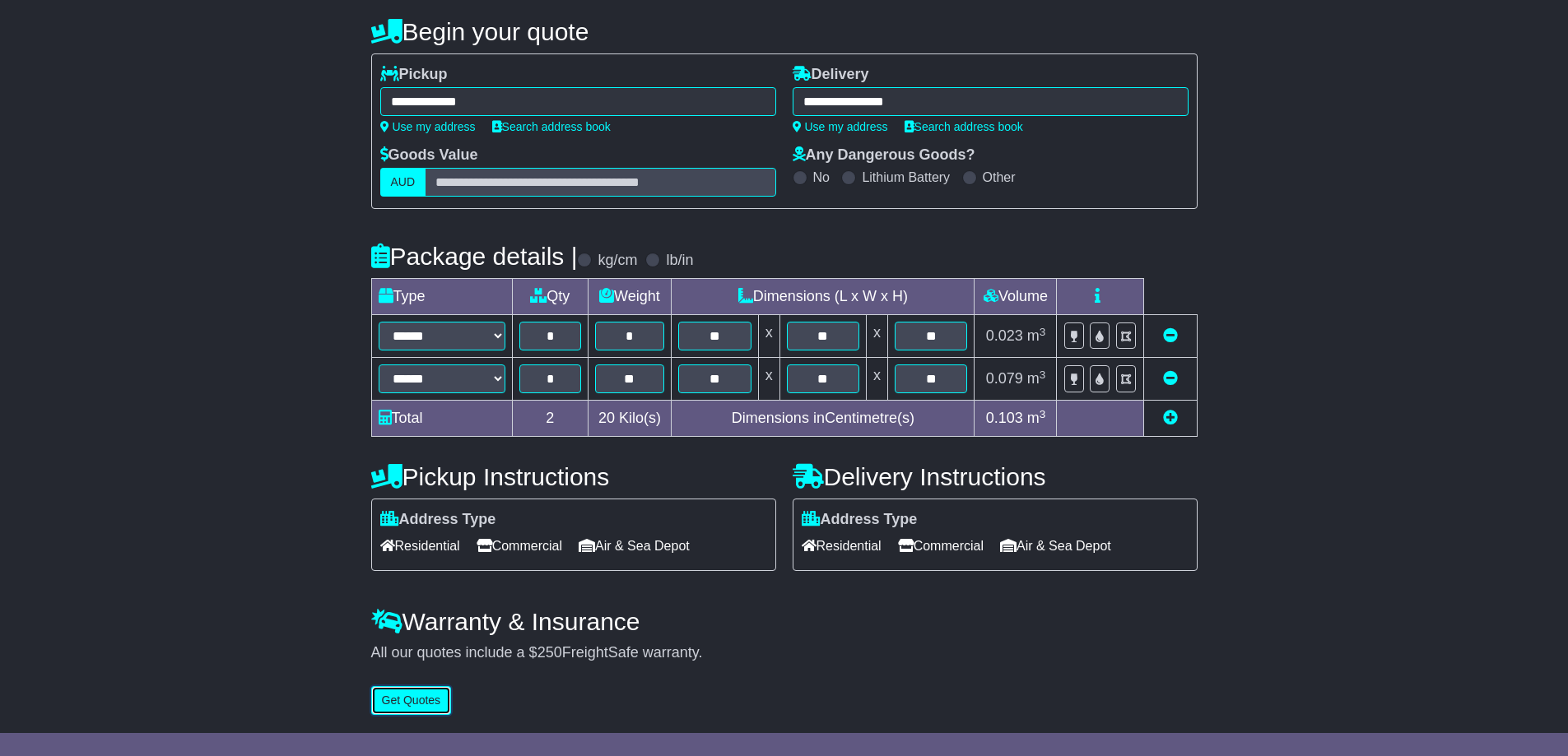
click at [411, 697] on button "Get Quotes" at bounding box center [411, 700] width 80 height 29
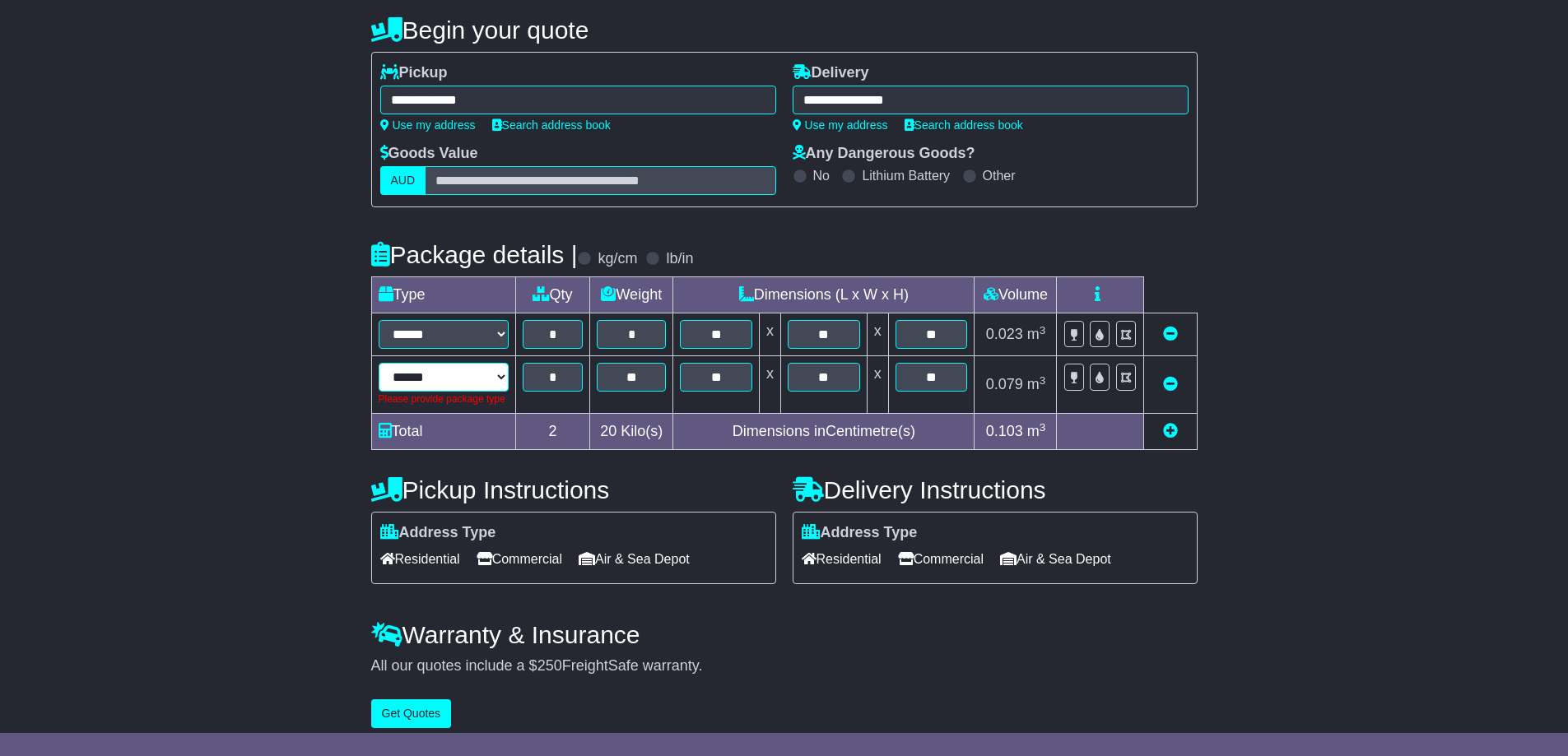
click at [465, 376] on select "**********" at bounding box center [443, 377] width 130 height 29
select select "***"
click at [379, 363] on select "**********" at bounding box center [443, 377] width 130 height 29
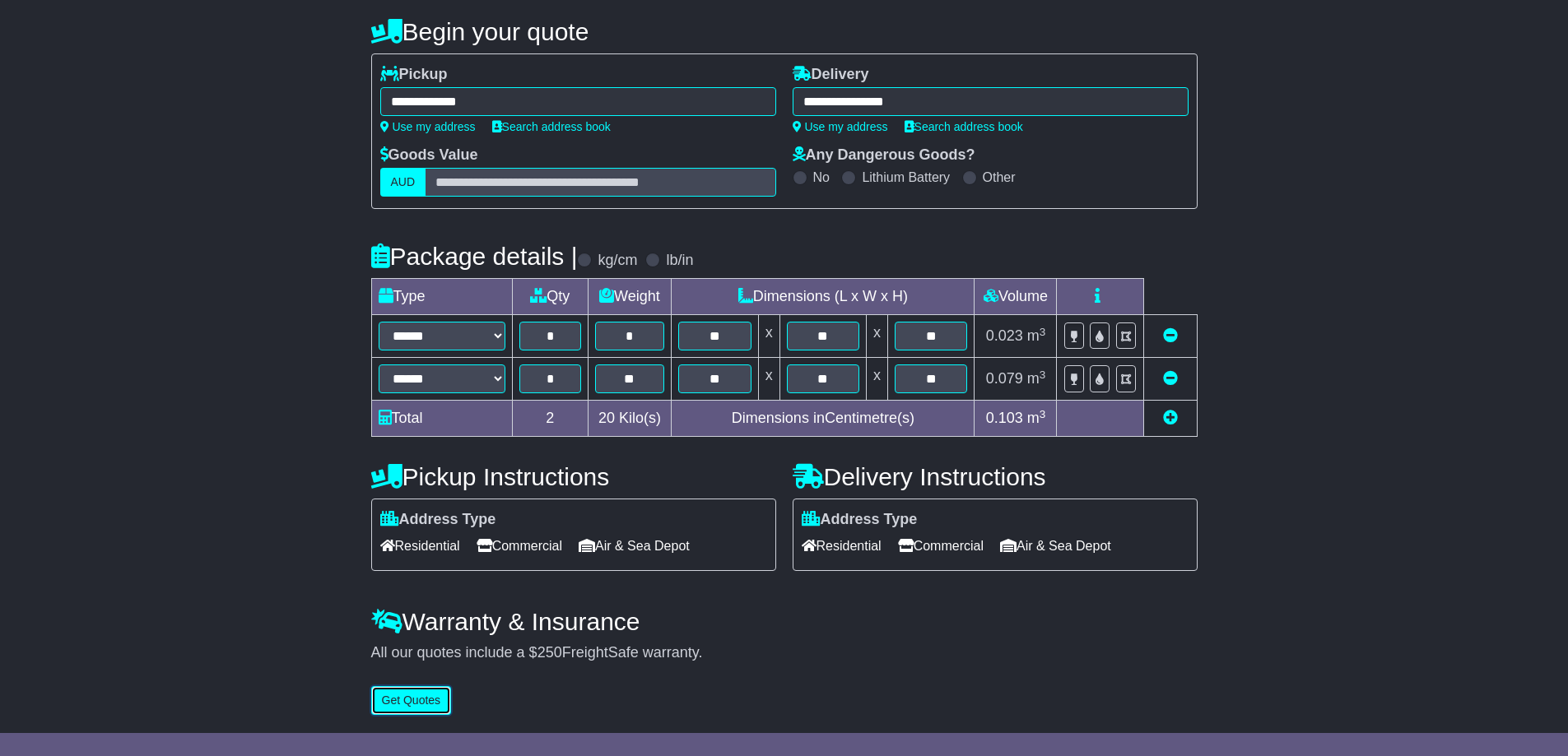
click at [402, 698] on button "Get Quotes" at bounding box center [411, 700] width 80 height 29
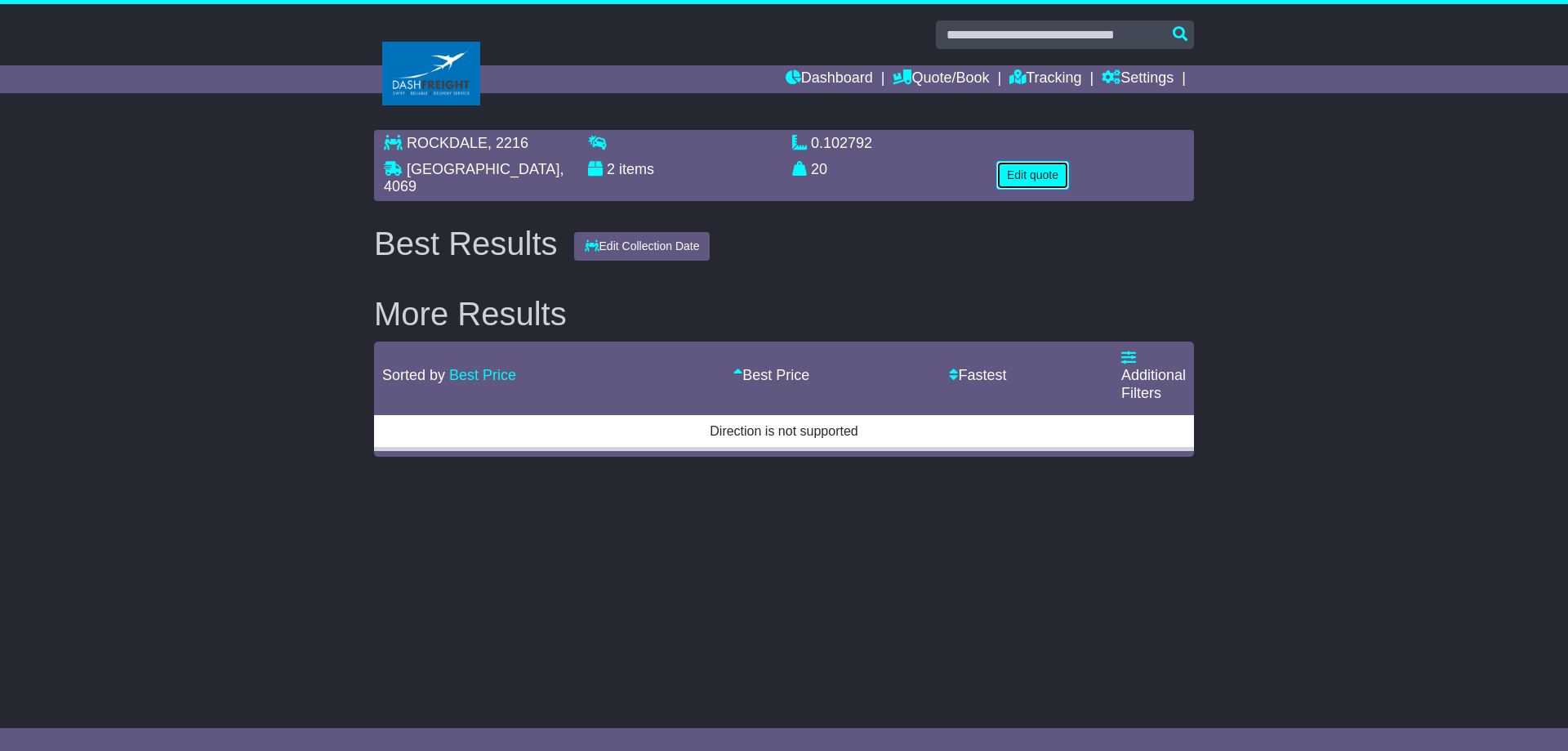
click at [1032, 183] on button "Edit quote" at bounding box center [1033, 175] width 73 height 28
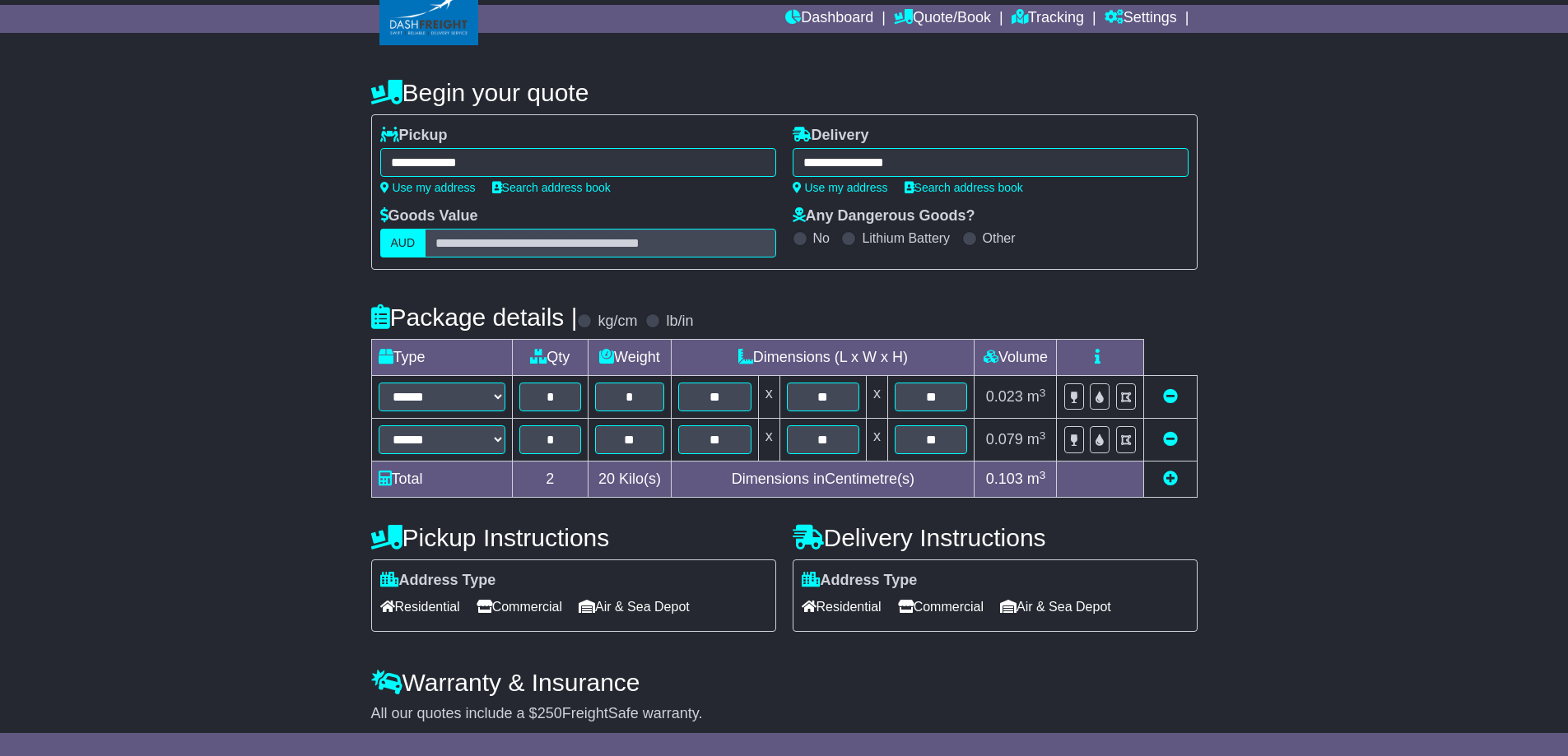
scroll to position [124, 0]
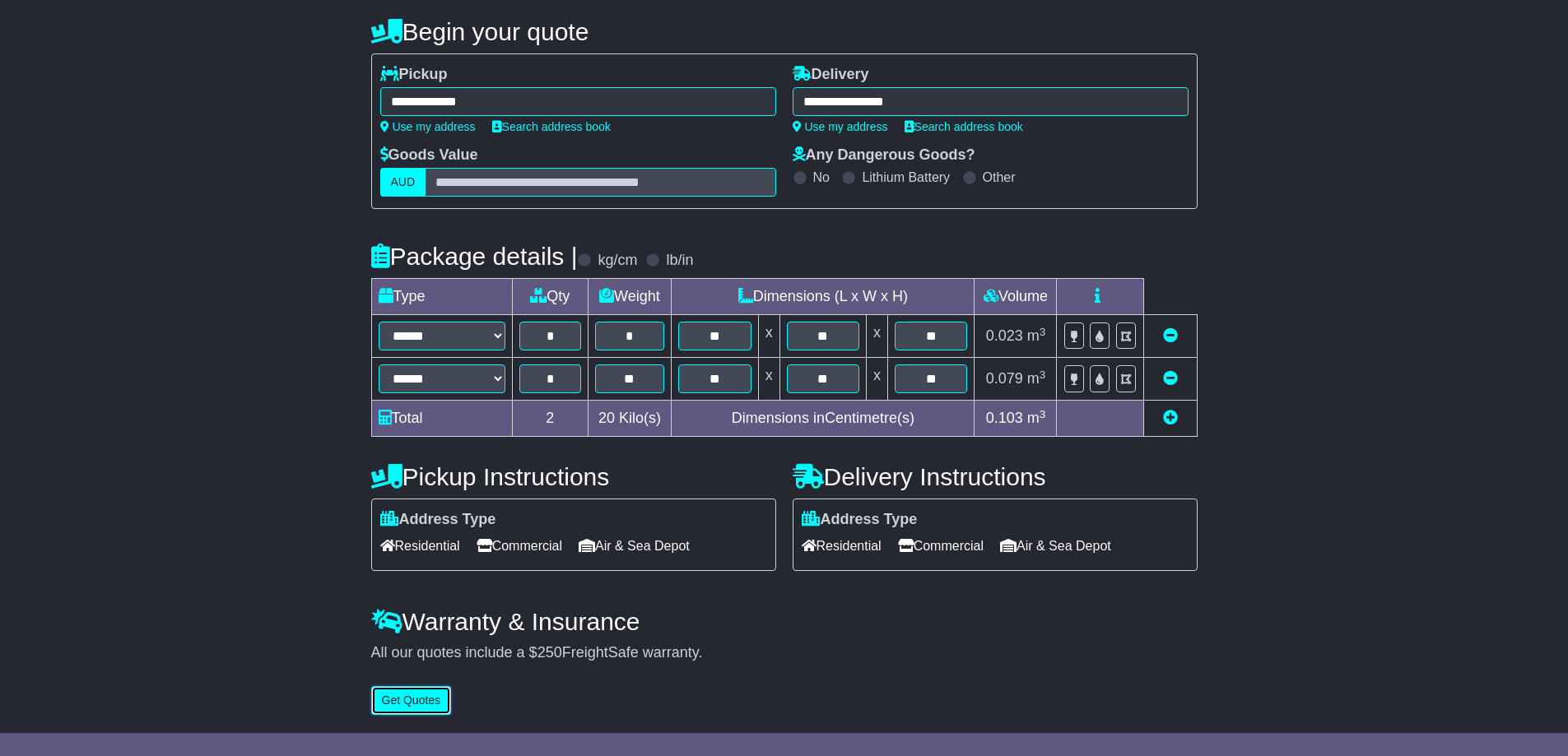
click at [419, 708] on button "Get Quotes" at bounding box center [411, 700] width 80 height 29
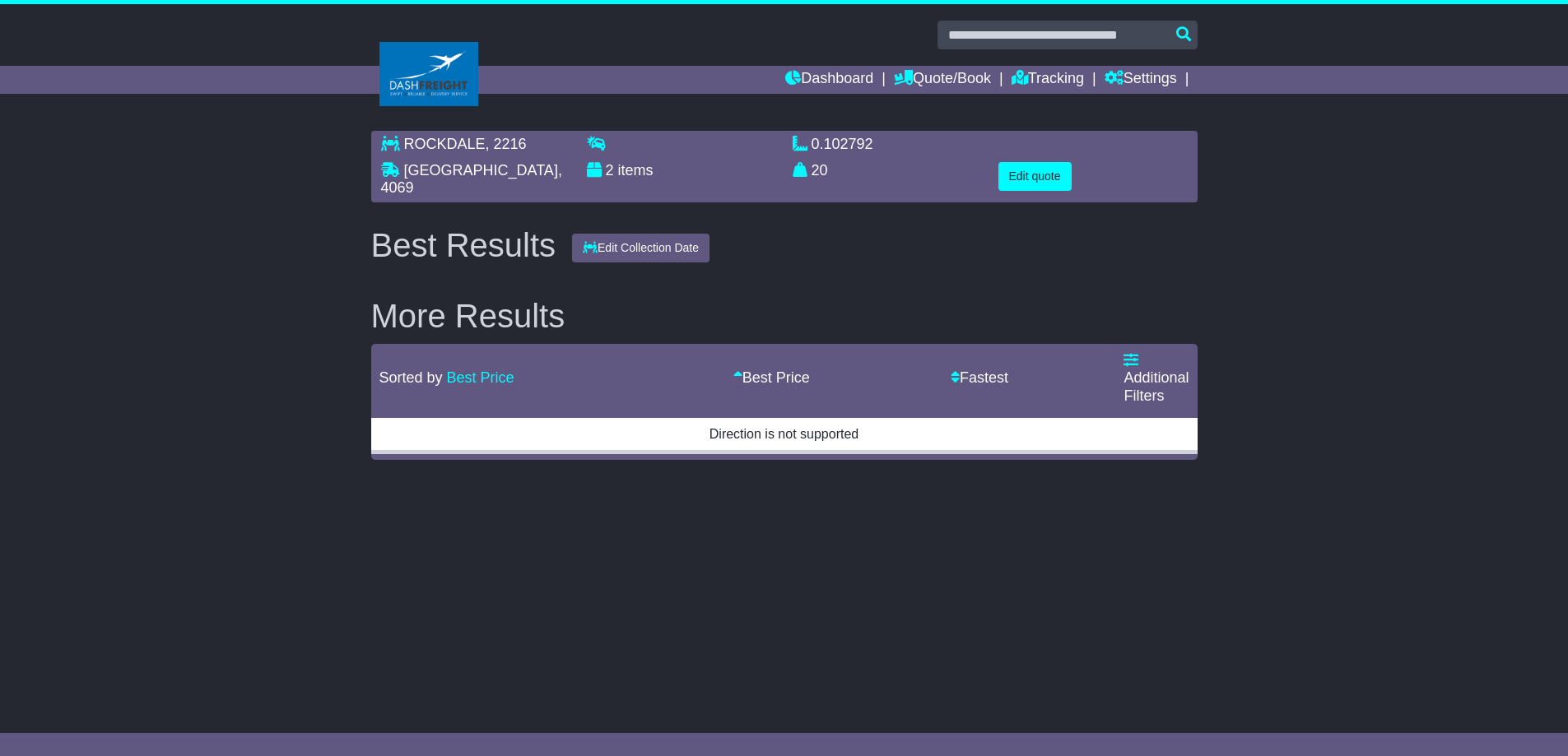
scroll to position [0, 0]
click at [810, 433] on td "Direction is not supported" at bounding box center [790, 434] width 826 height 36
click at [758, 388] on td "Best Price - $ Best Price - $ Best Price - $" at bounding box center [839, 378] width 217 height 70
click at [1058, 180] on button "Edit quote" at bounding box center [1041, 176] width 73 height 29
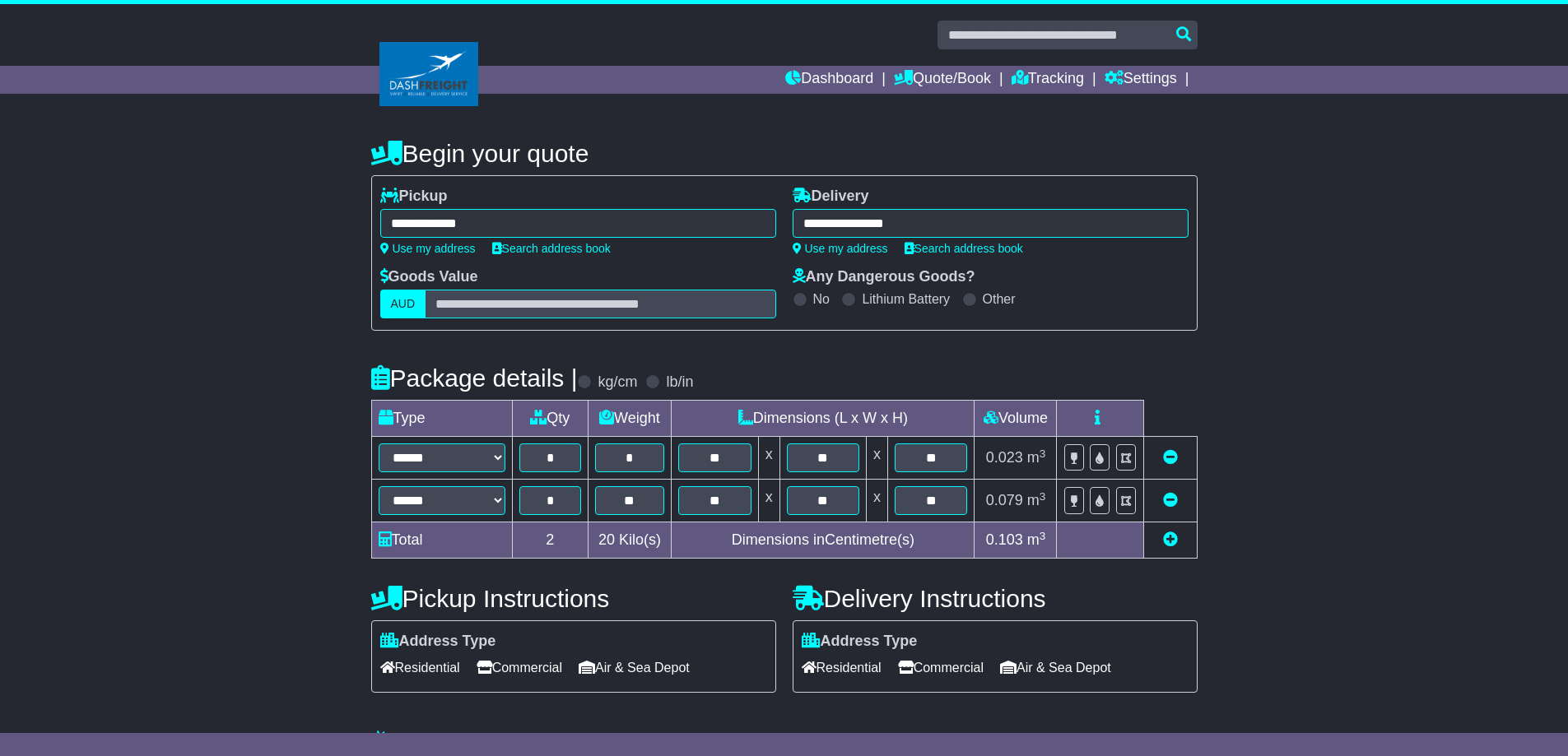
click at [438, 662] on span "Residential" at bounding box center [420, 668] width 80 height 26
click at [557, 663] on span "Commercial" at bounding box center [519, 668] width 86 height 26
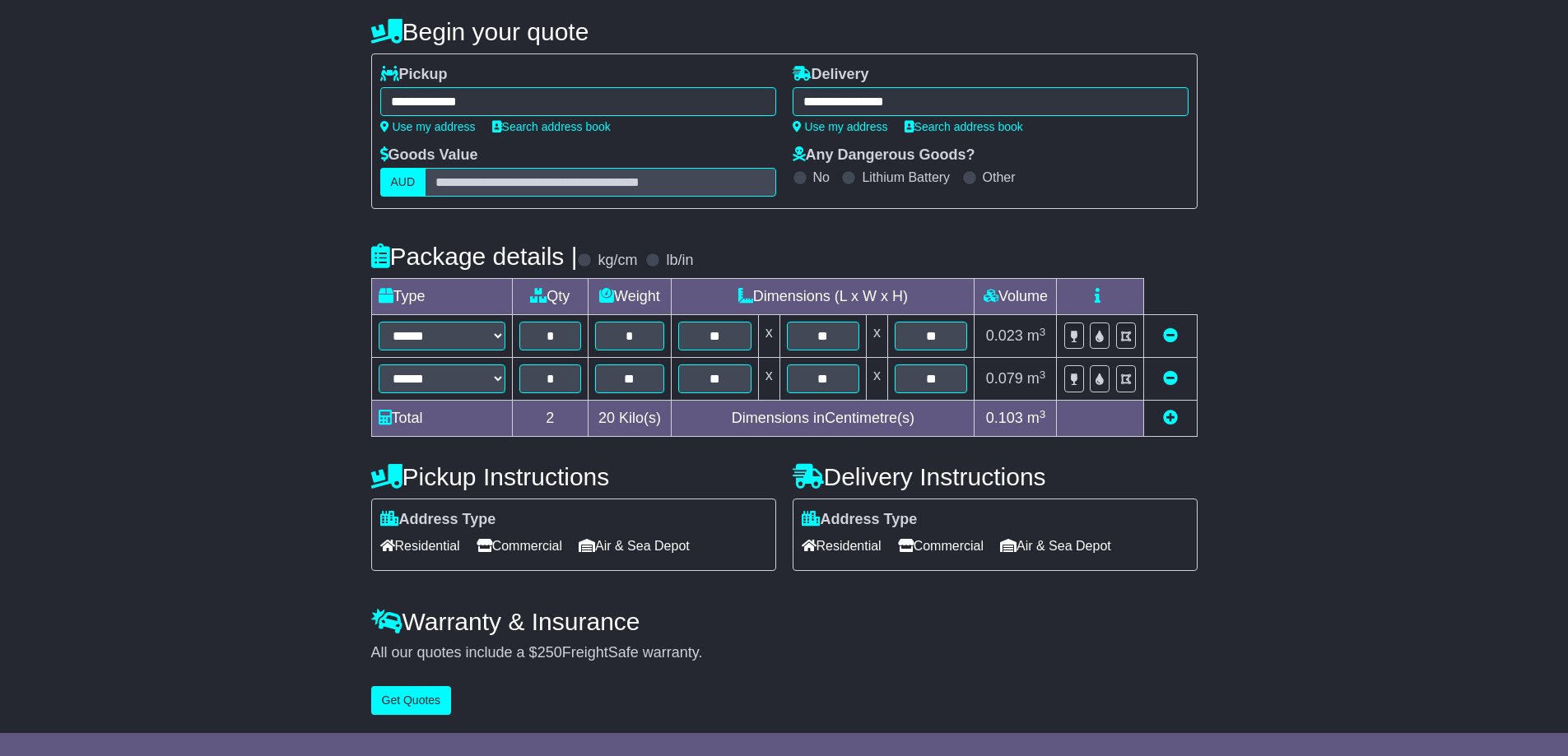
scroll to position [124, 0]
click at [442, 702] on button "Get Quotes" at bounding box center [411, 700] width 80 height 29
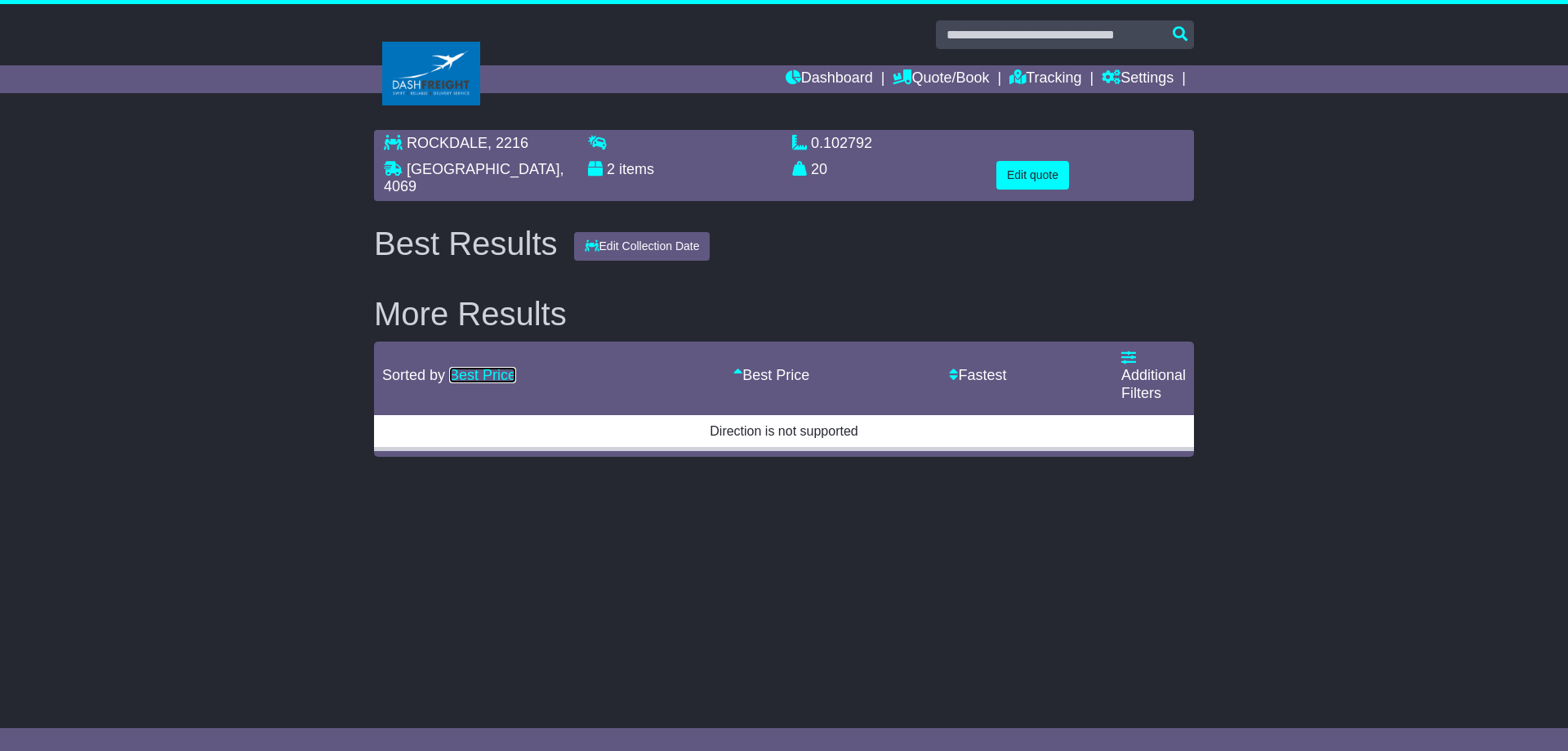
click at [473, 367] on link "Best Price" at bounding box center [483, 375] width 67 height 16
click at [980, 373] on link "Fastest - $" at bounding box center [977, 375] width 57 height 16
click at [636, 241] on button "Edit Collection Date" at bounding box center [642, 245] width 136 height 28
click at [636, 241] on button "Edit Collection Date" at bounding box center [642, 246] width 136 height 28
click at [653, 240] on button "Edit Collection Date" at bounding box center [642, 245] width 136 height 28
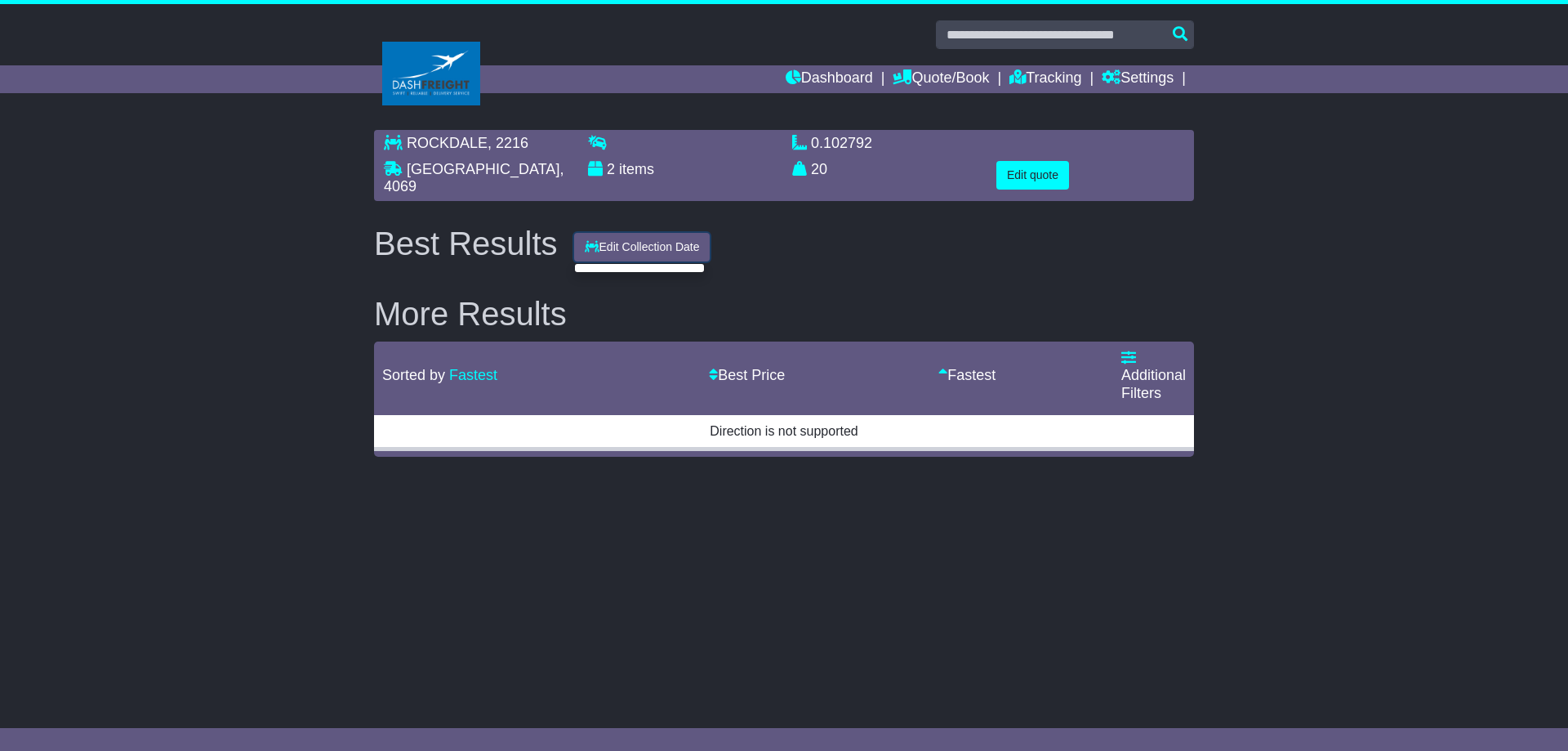
click at [653, 240] on button "Edit Collection Date" at bounding box center [642, 246] width 136 height 28
click at [1029, 178] on button "Edit quote" at bounding box center [1033, 175] width 73 height 28
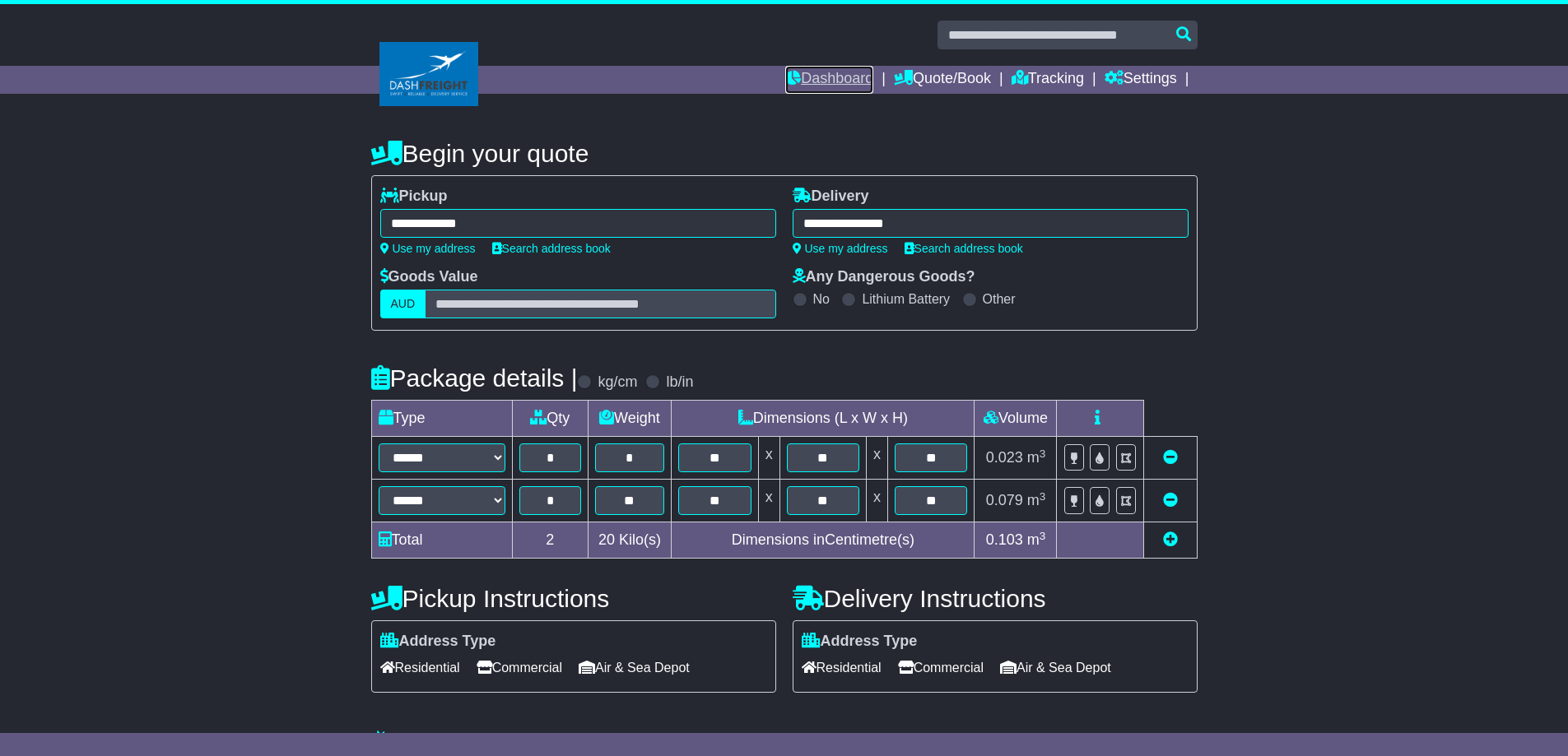
click at [823, 71] on link "Dashboard" at bounding box center [829, 79] width 88 height 28
